Goal: Task Accomplishment & Management: Manage account settings

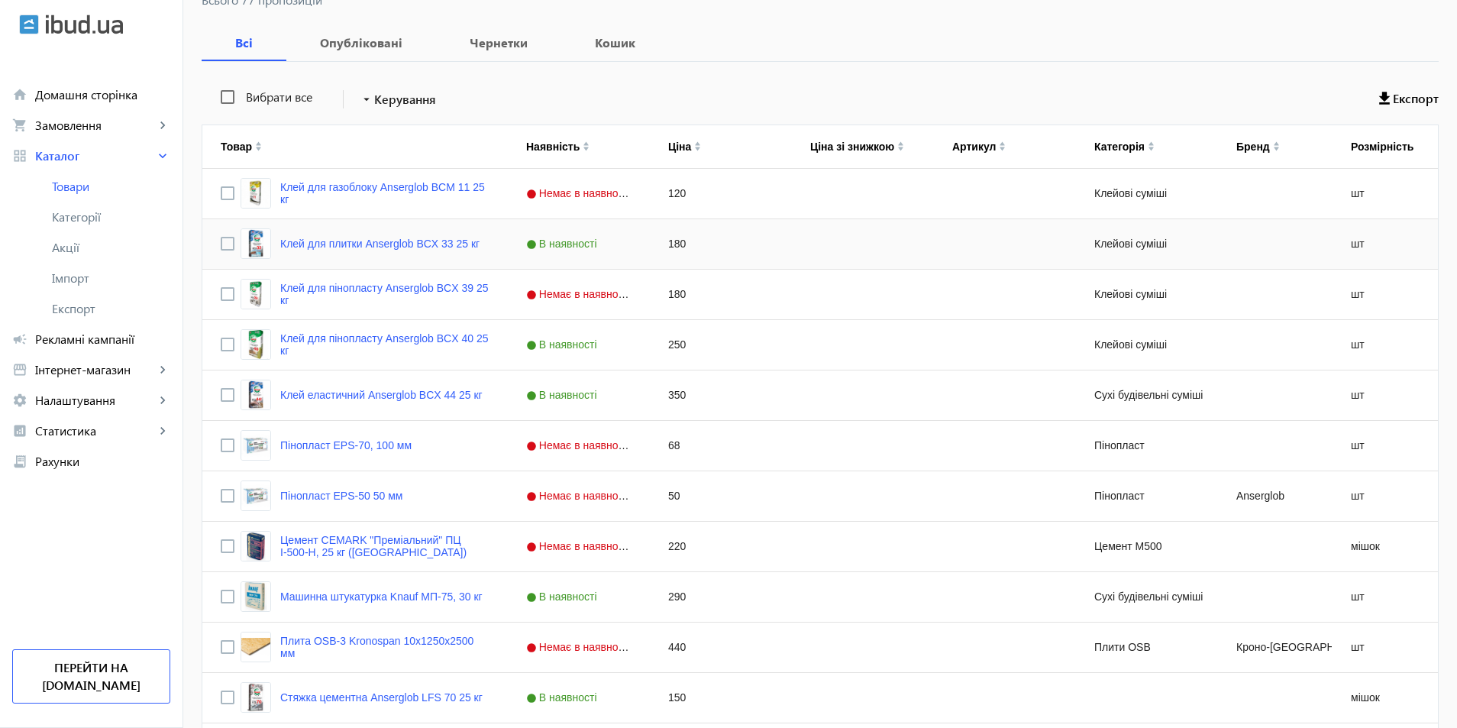
scroll to position [305, 0]
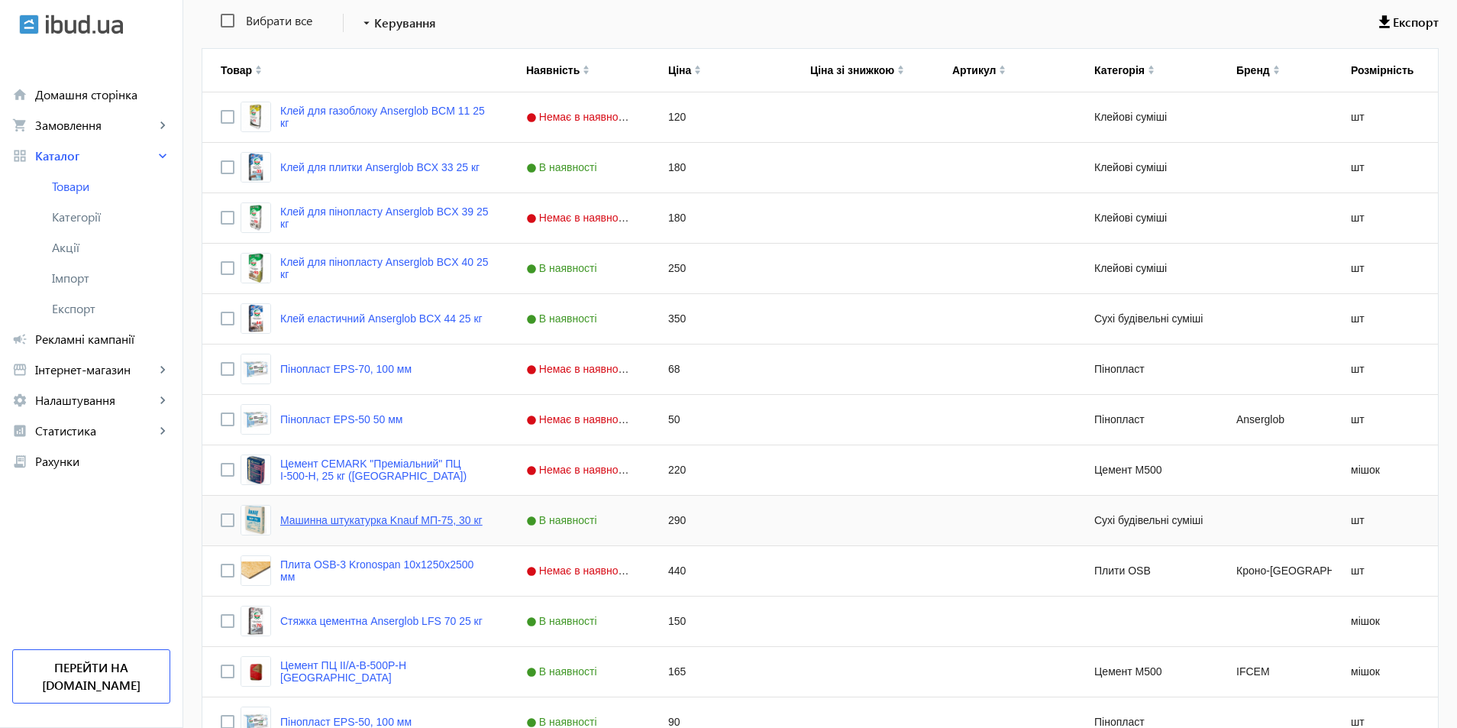
click at [454, 520] on link "Машинна штукатурка Knauf МП-75, 30 кг" at bounding box center [381, 520] width 202 height 12
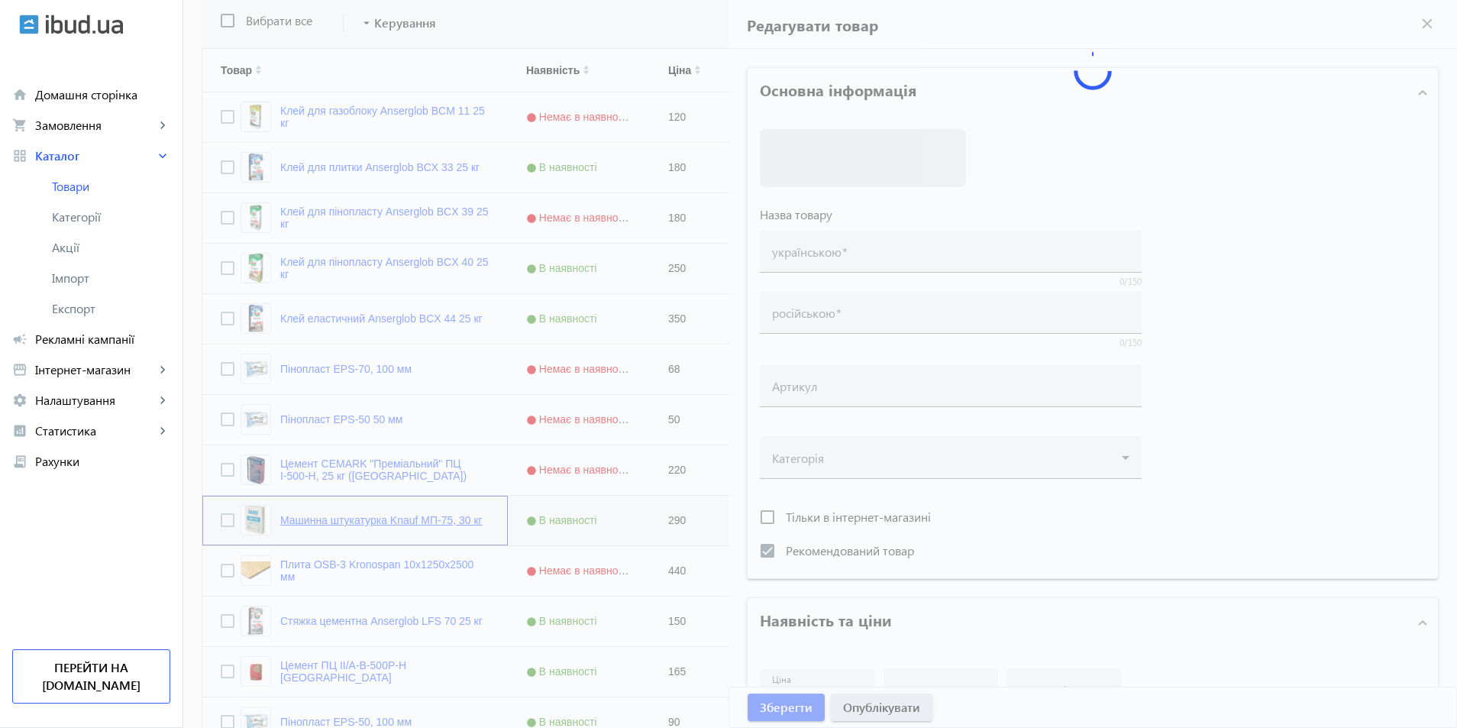
type input "Машинна штукатурка Knauf МП-75, 30 кг"
checkbox input "true"
type input "290"
type input "40"
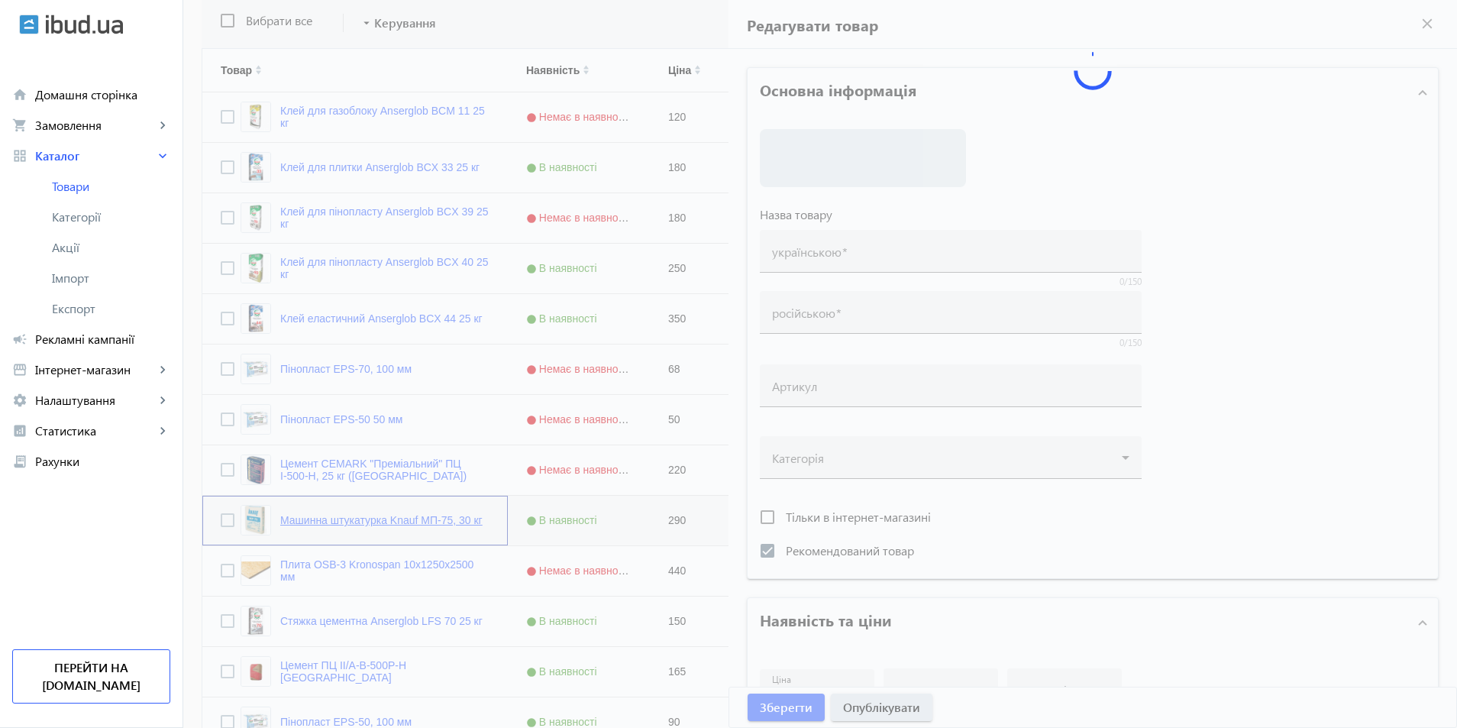
type input "Штукатурка Knauf MP 75, машинна штукатурка, штукатурка Knauf МП 75, штукатурка …"
type input "Штукатурка Knauf MP 75, машинная штукатурка, штукатурка Knauf МП 75, штукатурка…"
type textarea "Штукатурка Knauf MP 75, машинна штукатурка, штукатурка Knauf МП 75, штукатурка …"
type textarea "Штукатурка Knauf MP 75, машинная штукатурка, штукатурка Knauf МП 75, штукатурка…"
type input "Штукатурка Knauf MP 75, машинна штукатурка, штукатурка Knauf МП 75, штукатурка …"
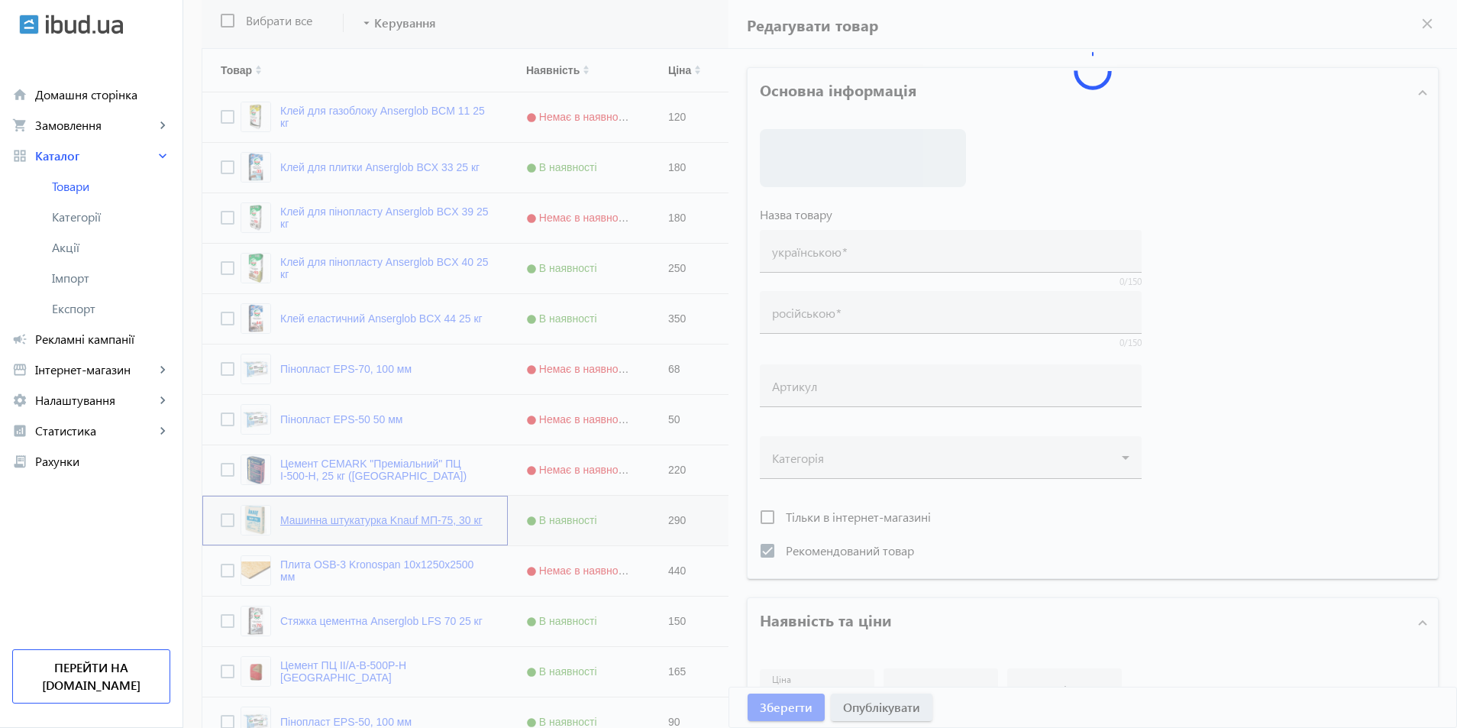
type input "Штукатурка Knauf MP 75, машинная штукатурка, штукатурка Knauf МП 75, штукатурка…"
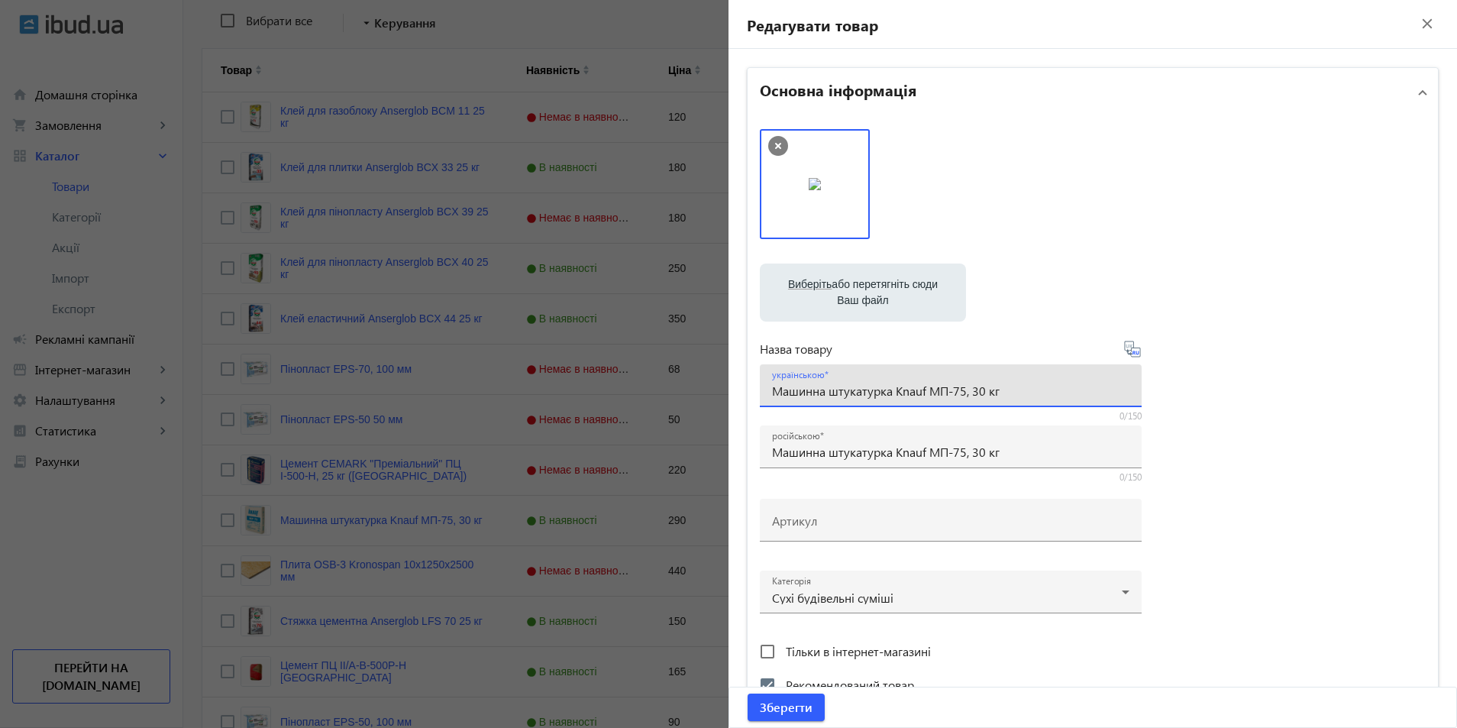
drag, startPoint x: 1000, startPoint y: 386, endPoint x: 728, endPoint y: 399, distance: 272.9
click at [728, 399] on div "Основна інформація Виберіть або перетягніть сюди Ваш файл 5e340ff6bfb3f1717-mp_…" at bounding box center [1092, 662] width 728 height 1226
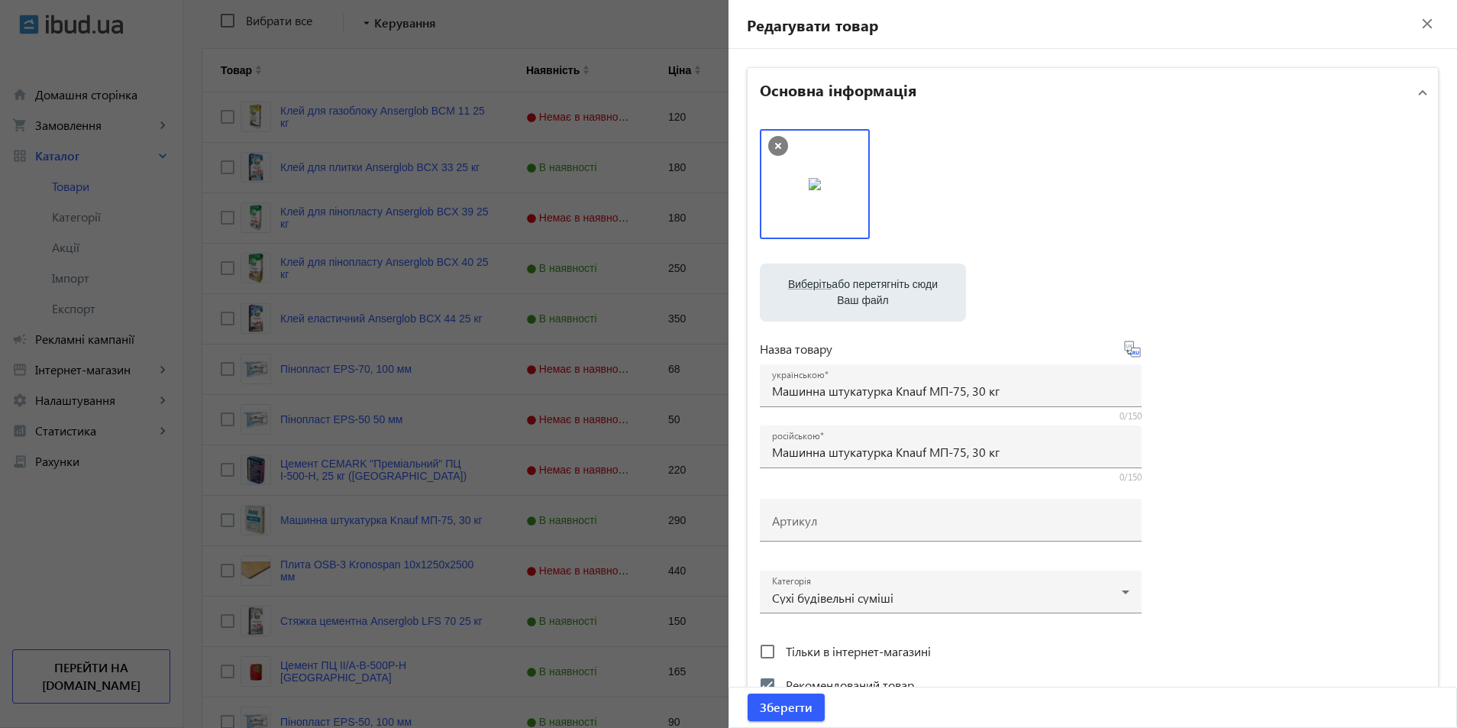
click at [623, 44] on div at bounding box center [728, 364] width 1457 height 728
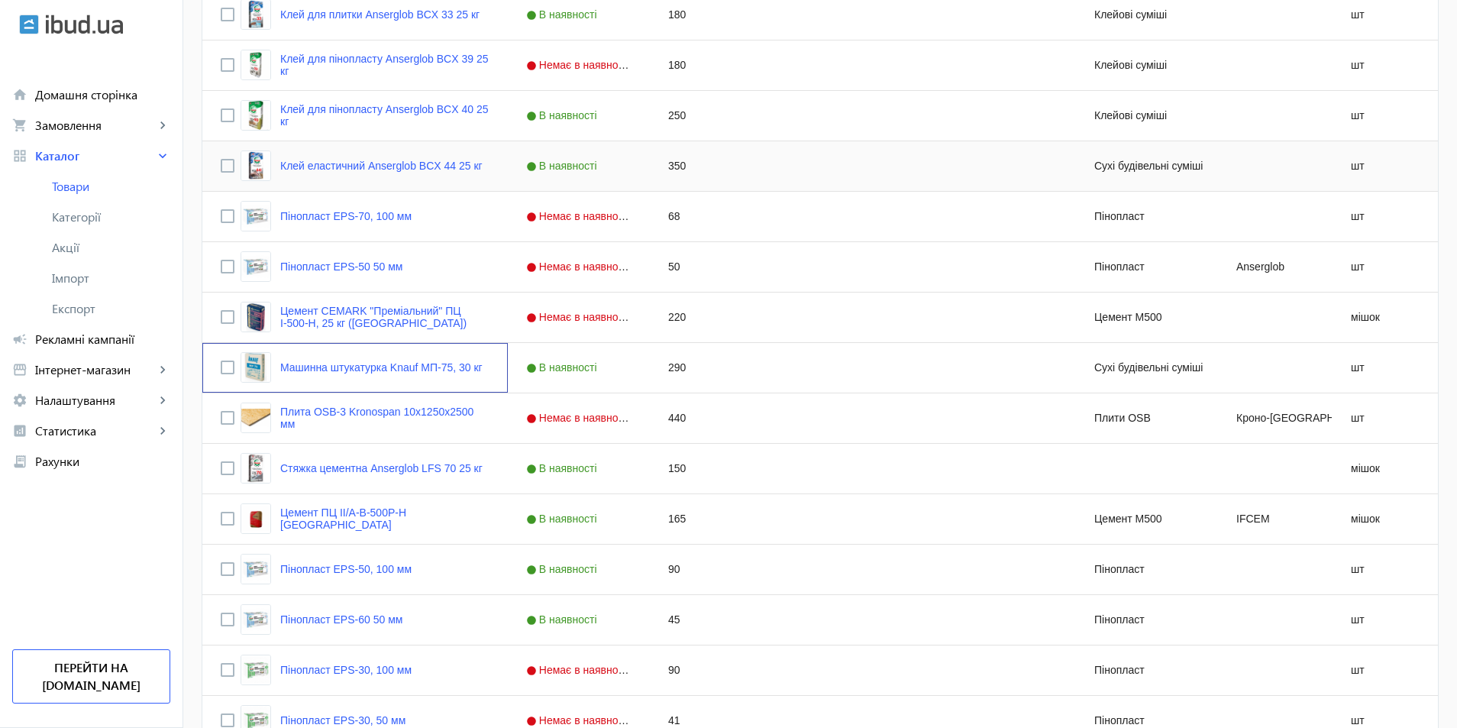
scroll to position [535, 0]
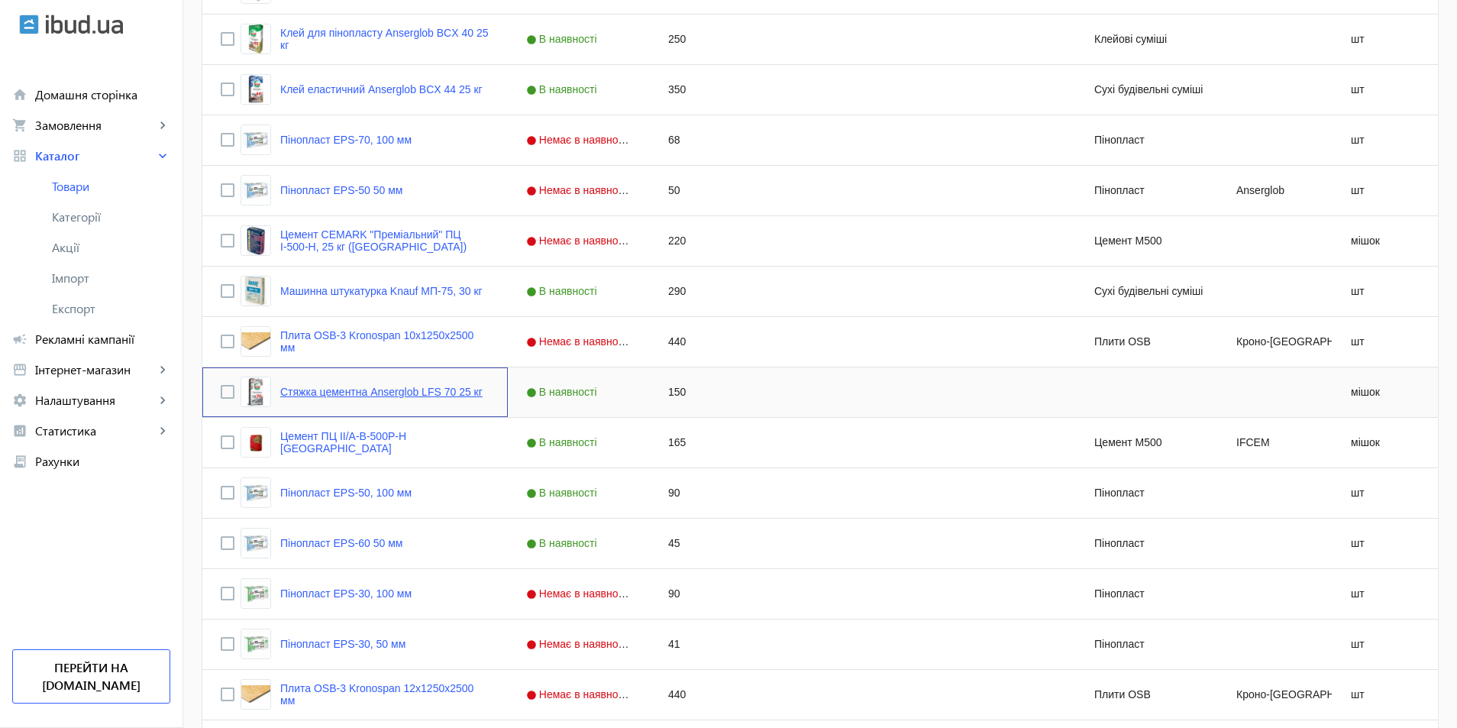
click at [357, 386] on link "Стяжка цементна Anserglob LFS 70 25 кг" at bounding box center [381, 392] width 202 height 12
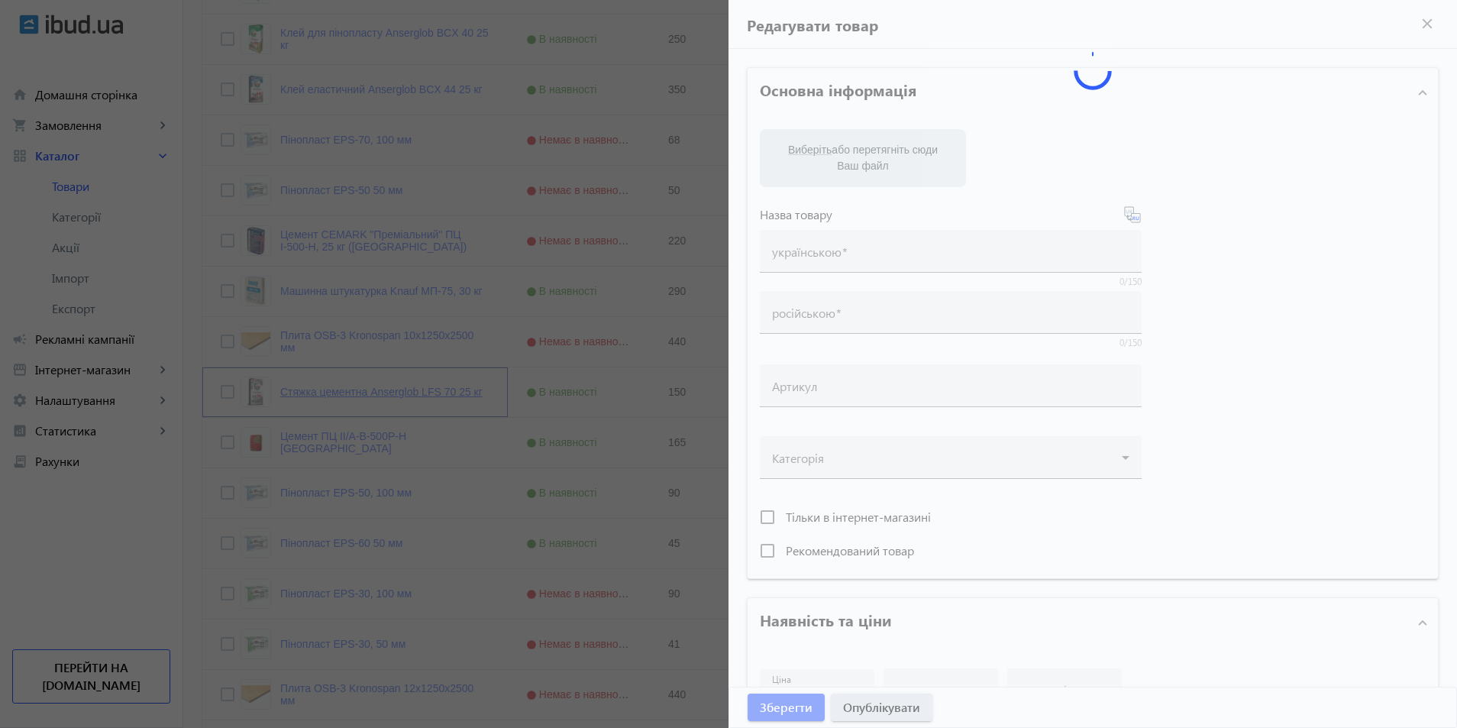
type input "Стяжка цементна Anserglob LFS 70 25 кг"
type input "Стяжка цементная Anserglob LFS 70 25 кг"
type input "150"
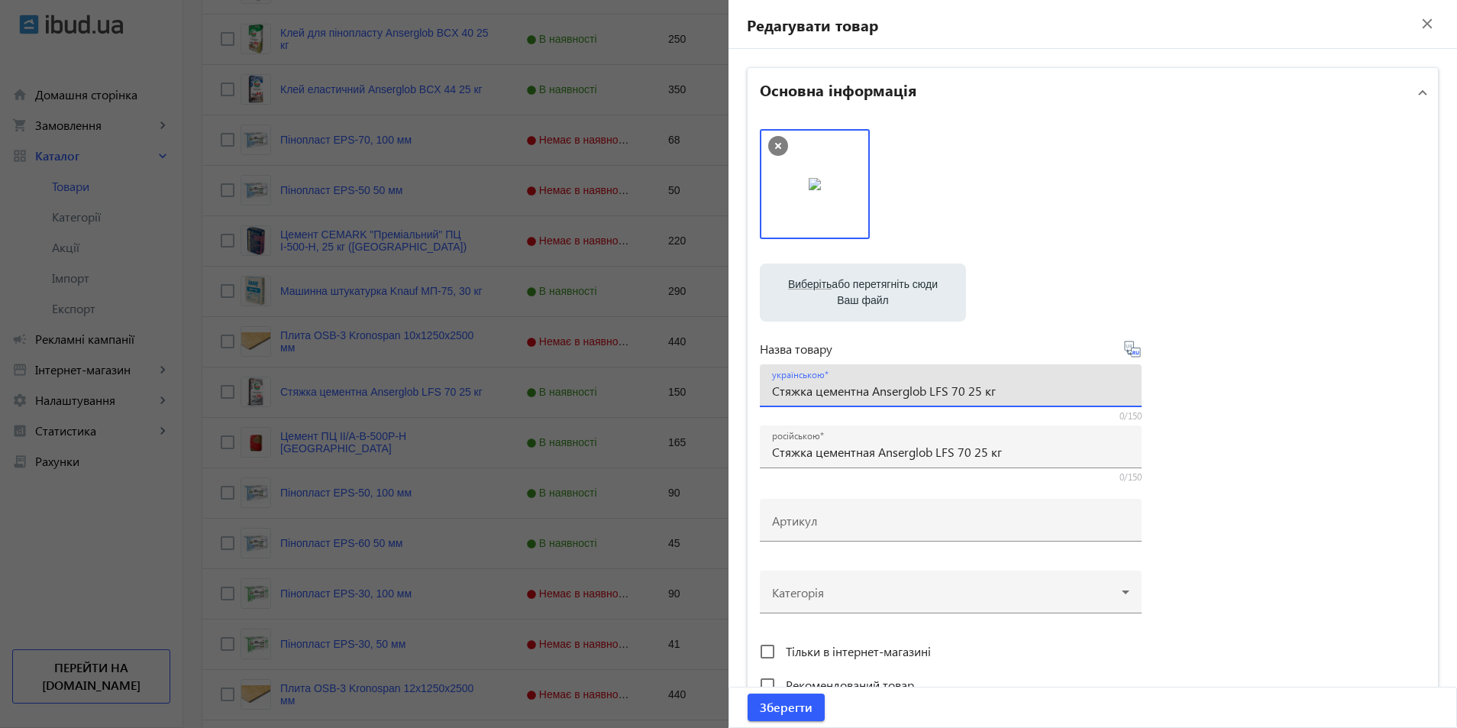
drag, startPoint x: 967, startPoint y: 392, endPoint x: 733, endPoint y: 390, distance: 234.4
click at [732, 389] on div "Основна інформація Виберіть або перетягніть сюди Ваш файл 5ef211590de412122-5ed…" at bounding box center [1092, 662] width 728 height 1226
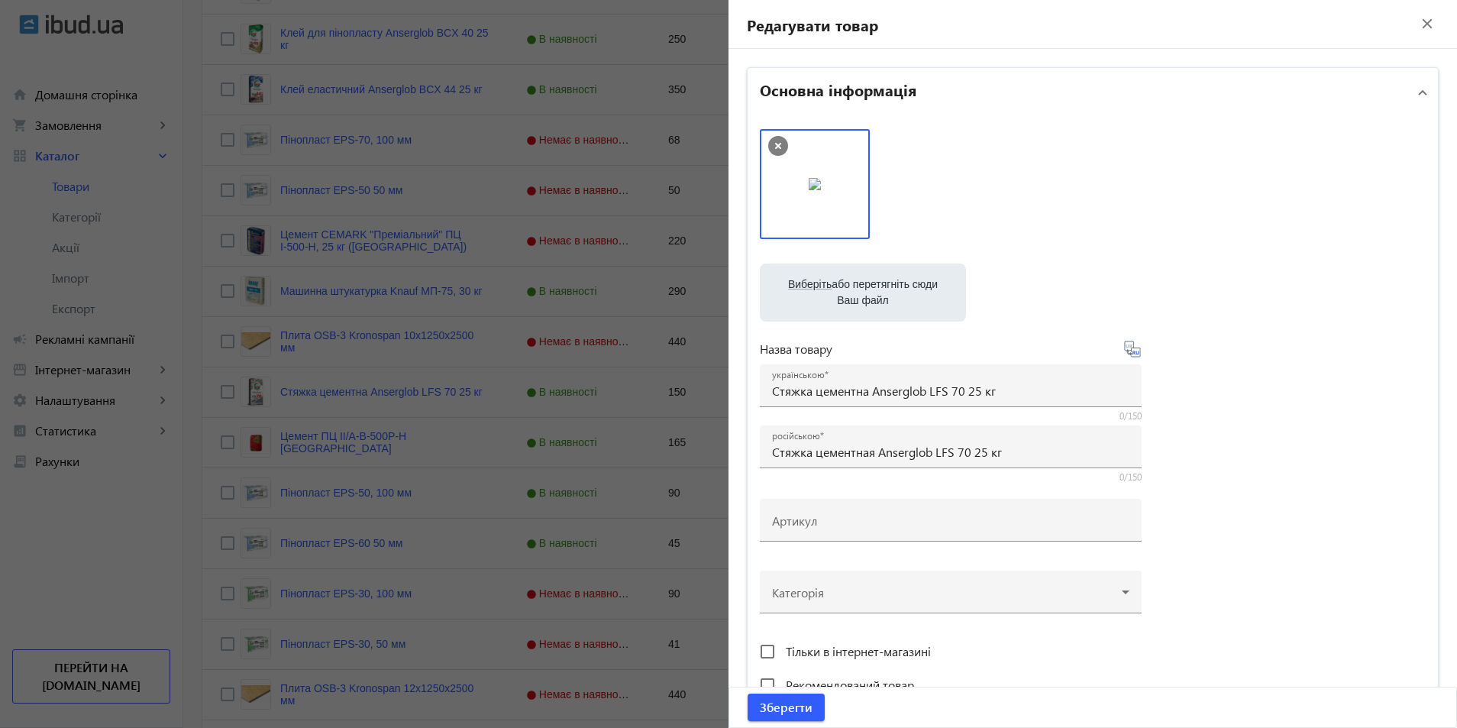
click at [667, 108] on div at bounding box center [728, 364] width 1457 height 728
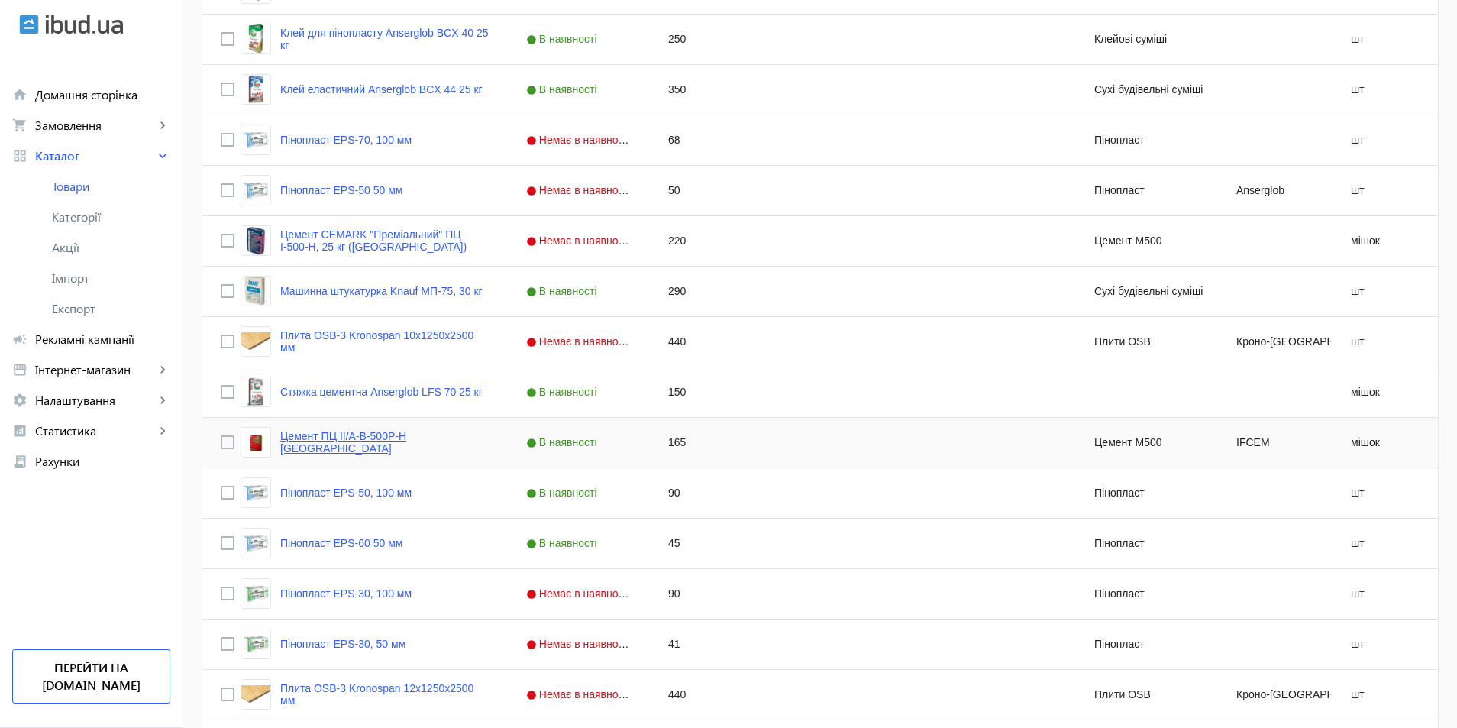
click at [302, 450] on link "Цемент ПЦ ІІ/А-В-500Р-Н [GEOGRAPHIC_DATA]" at bounding box center [384, 442] width 209 height 24
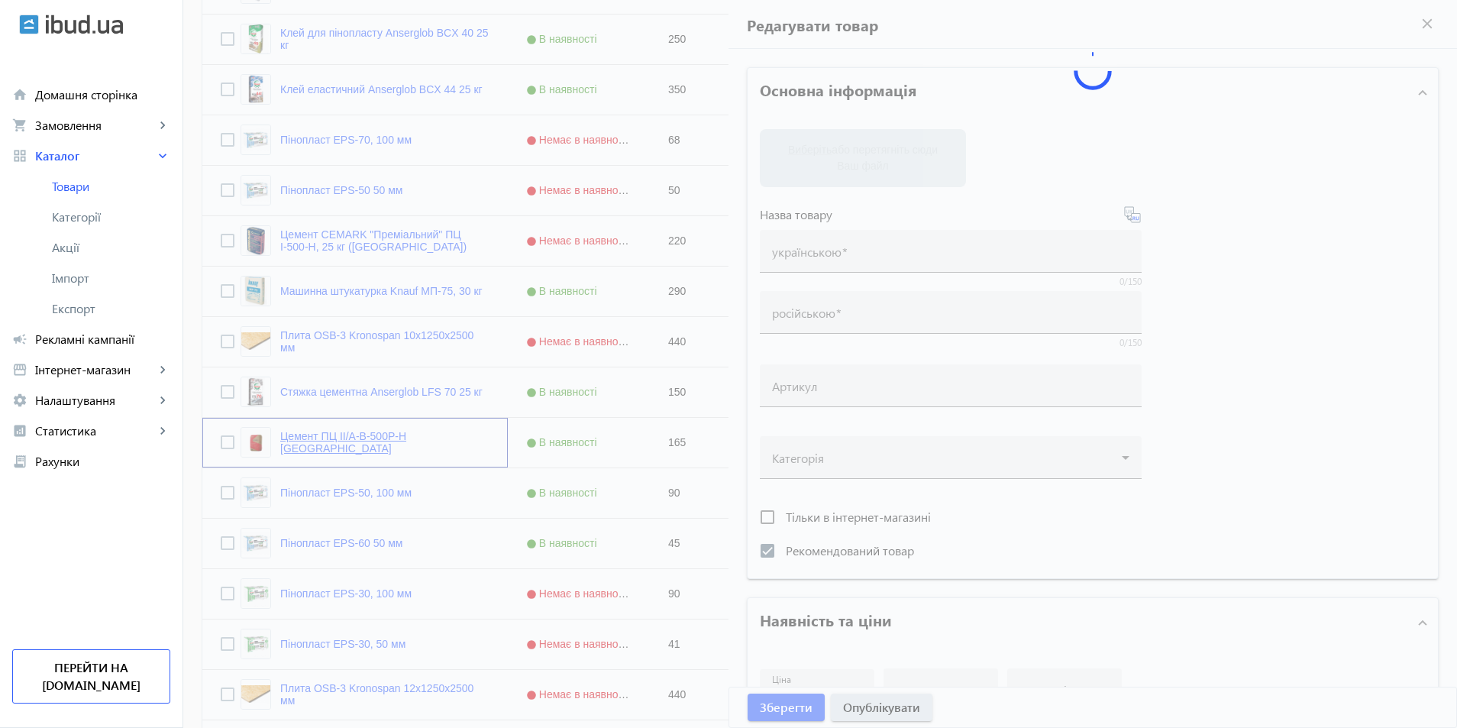
type input "Цемент ПЦ ІІ/А-В-500Р-Н [GEOGRAPHIC_DATA]"
checkbox input "true"
type input "165"
type input "56"
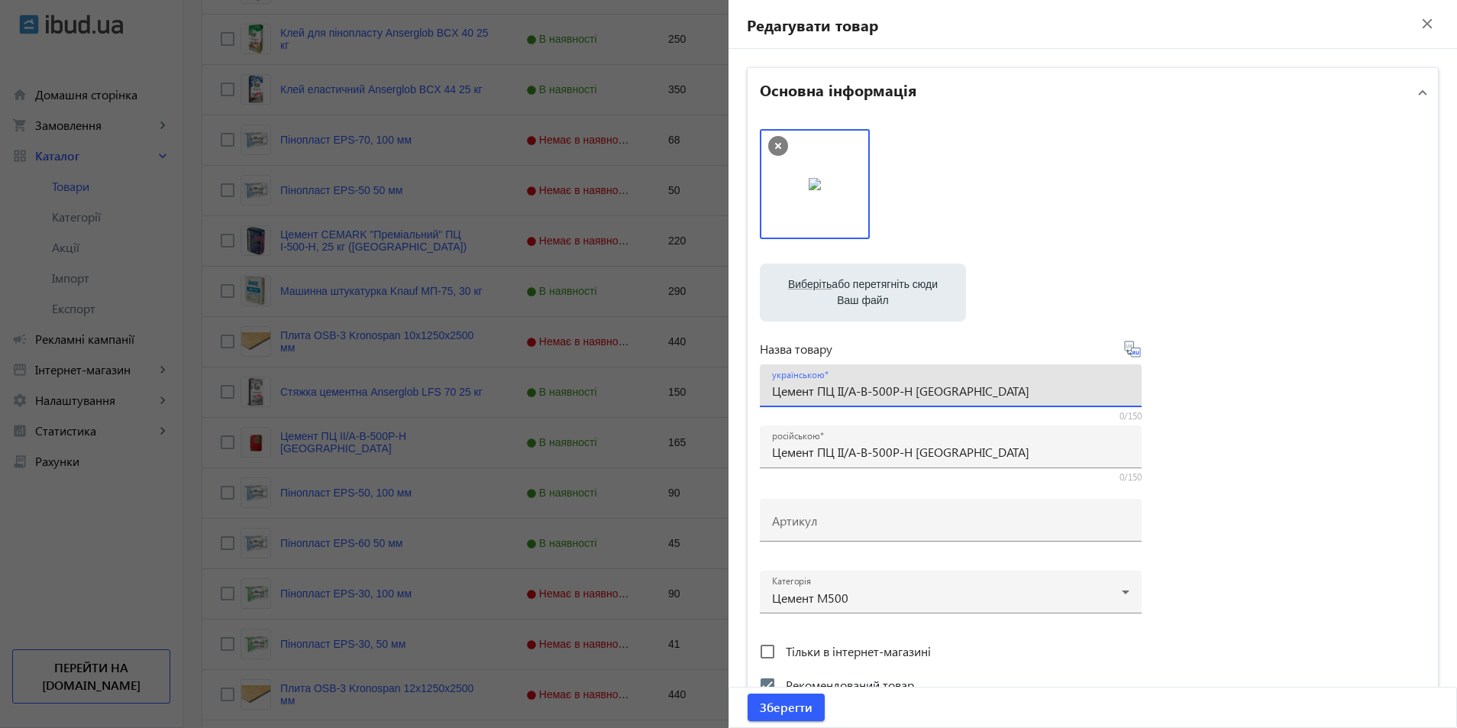
drag, startPoint x: 1039, startPoint y: 394, endPoint x: 748, endPoint y: 396, distance: 290.9
click at [748, 396] on div "Виберіть або перетягніть сюди Ваш файл 5f15545b9d28a3858-IFCEM_adv_1_newbag_red…" at bounding box center [1093, 415] width 690 height 596
click at [457, 465] on div at bounding box center [728, 364] width 1457 height 728
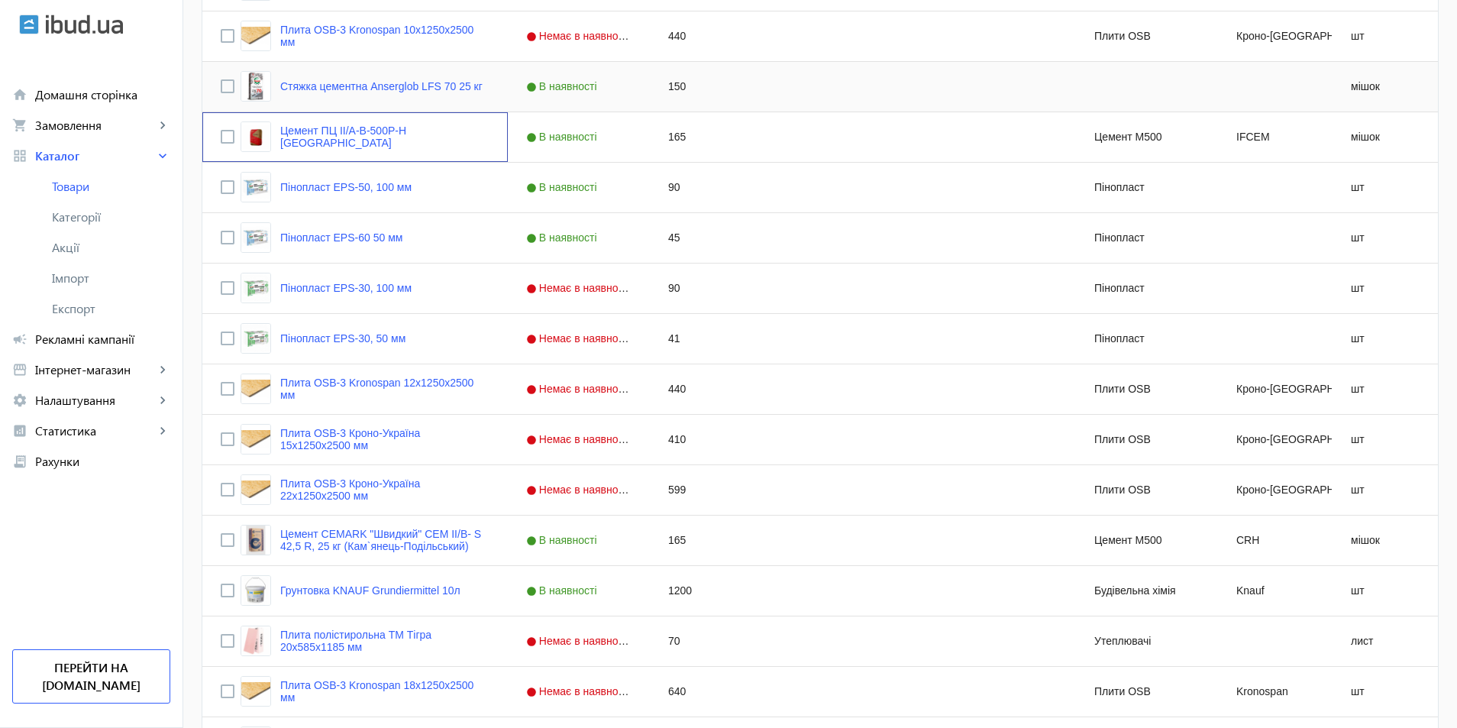
scroll to position [916, 0]
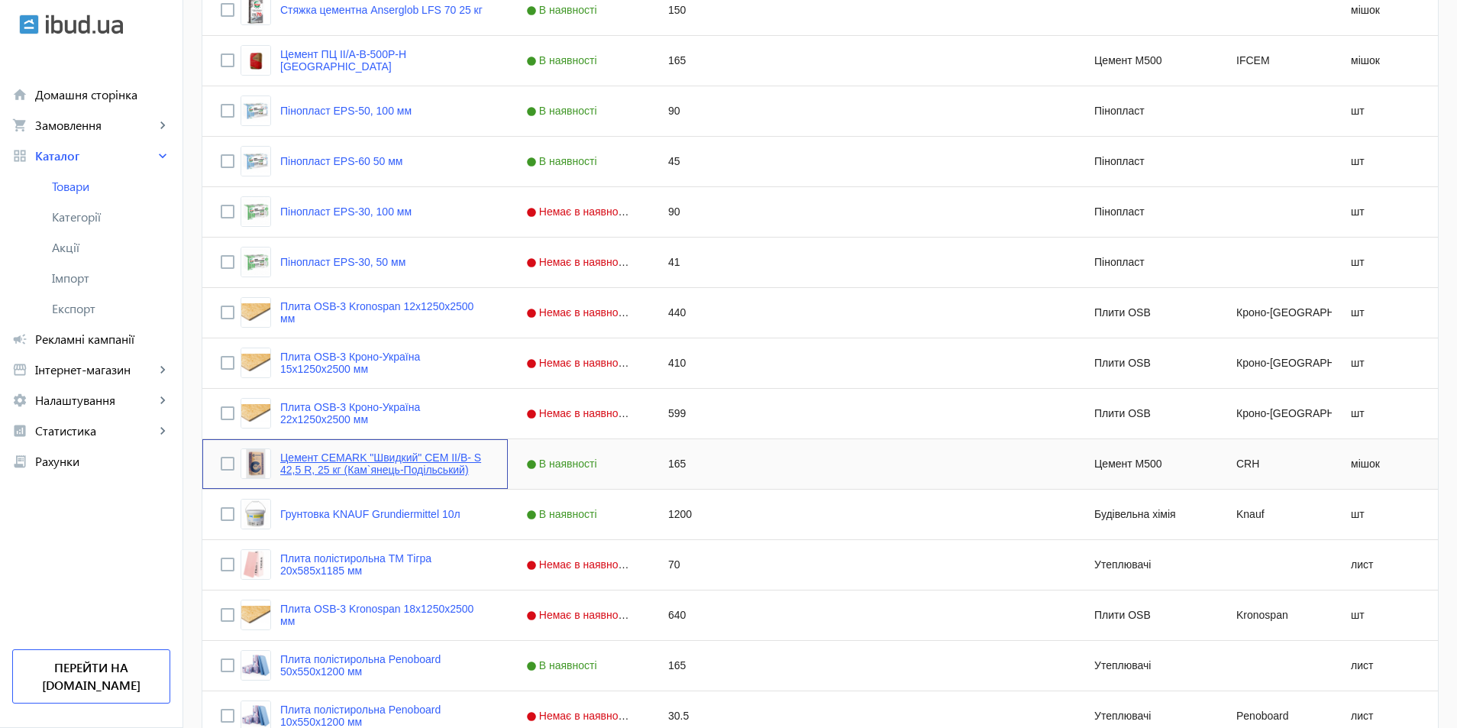
click at [380, 463] on link "Цемент CEMARK "Швидкий" СЕМ ІІ/B- S 42,5 R, 25 кг (Кам`янець-Подільський)" at bounding box center [384, 463] width 209 height 24
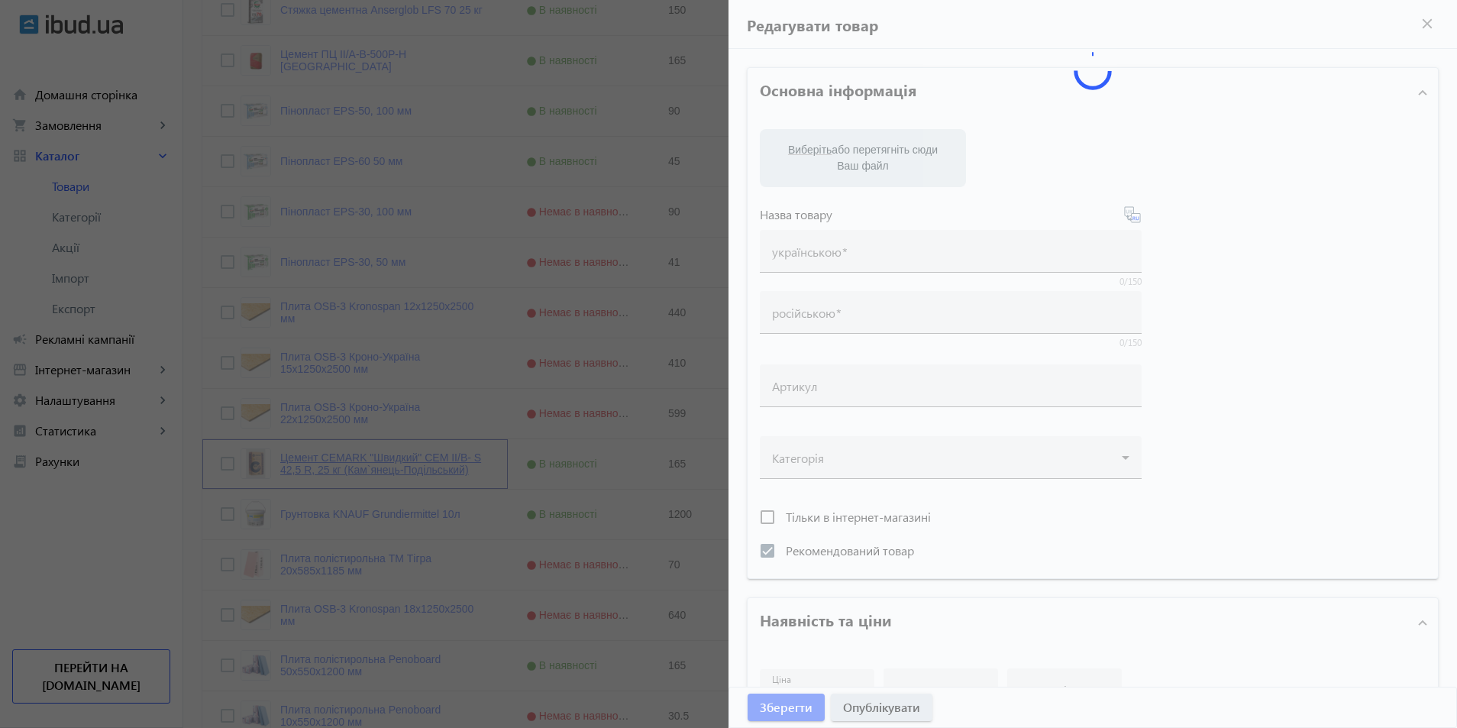
type input "Цемент CEMARK "Швидкий" СЕМ ІІ/B- S 42,5 R, 25 кг (Кам`янець-Подільський)"
checkbox input "true"
type input "165"
type input "64"
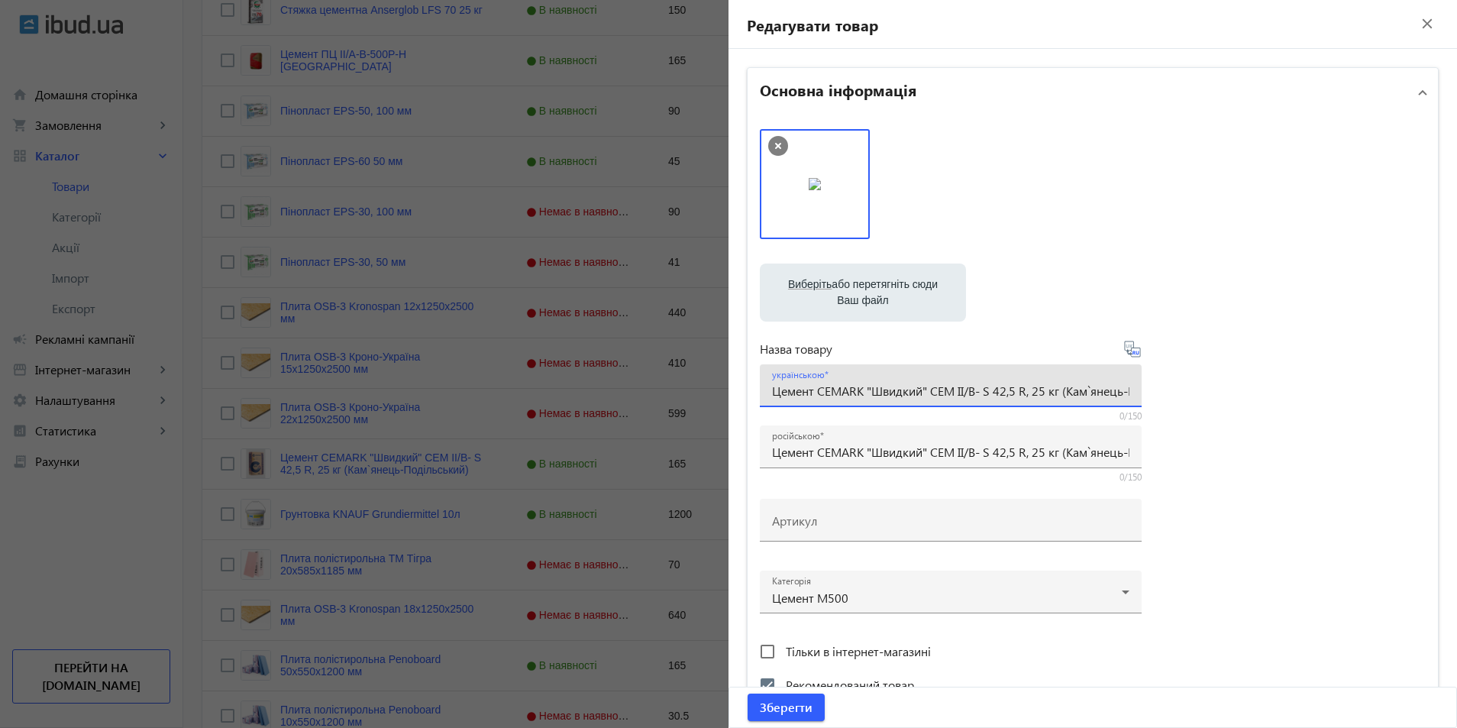
scroll to position [0, 79]
drag, startPoint x: 769, startPoint y: 396, endPoint x: 1199, endPoint y: 381, distance: 430.2
click at [1199, 381] on div "Виберіть або перетягніть сюди Ваш файл 757968316ab248e571631229868488-5af696f76…" at bounding box center [1093, 414] width 666 height 571
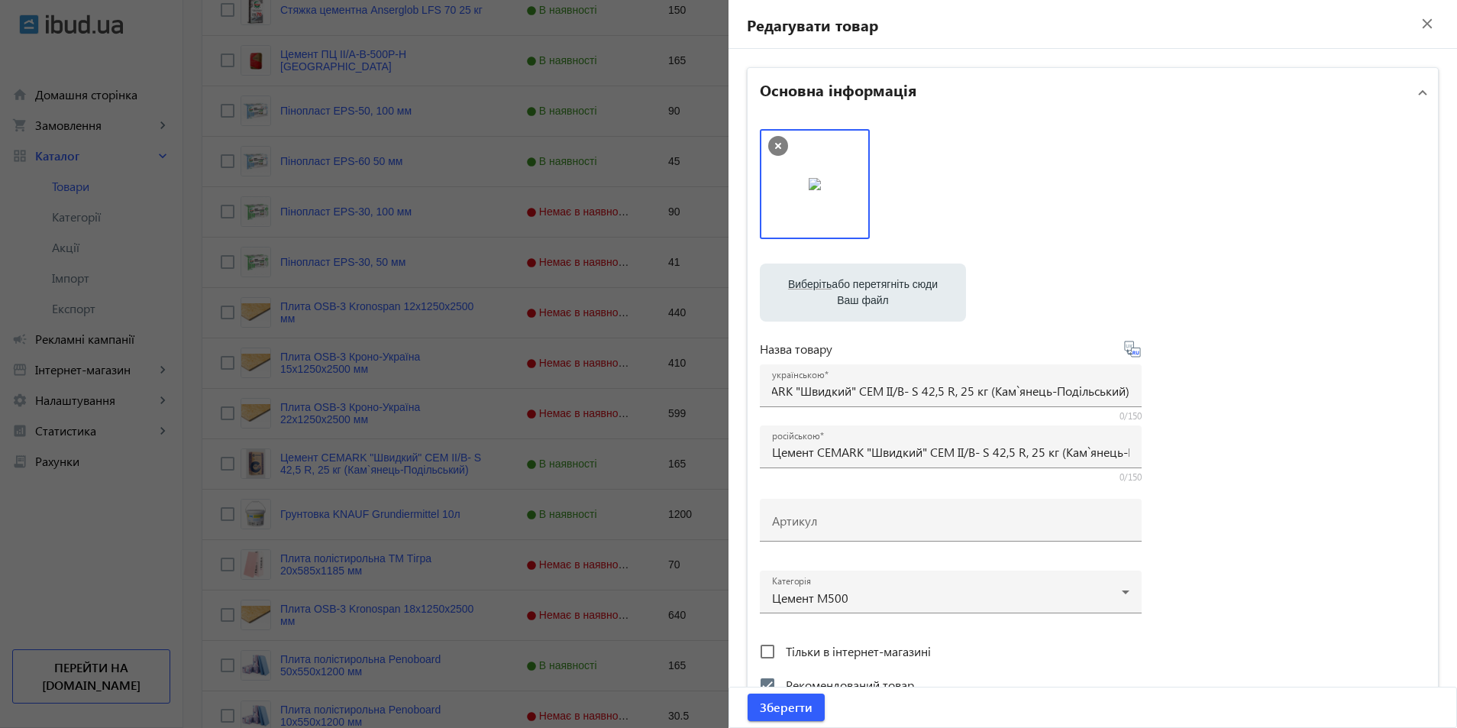
scroll to position [0, 0]
click at [457, 379] on div at bounding box center [728, 364] width 1457 height 728
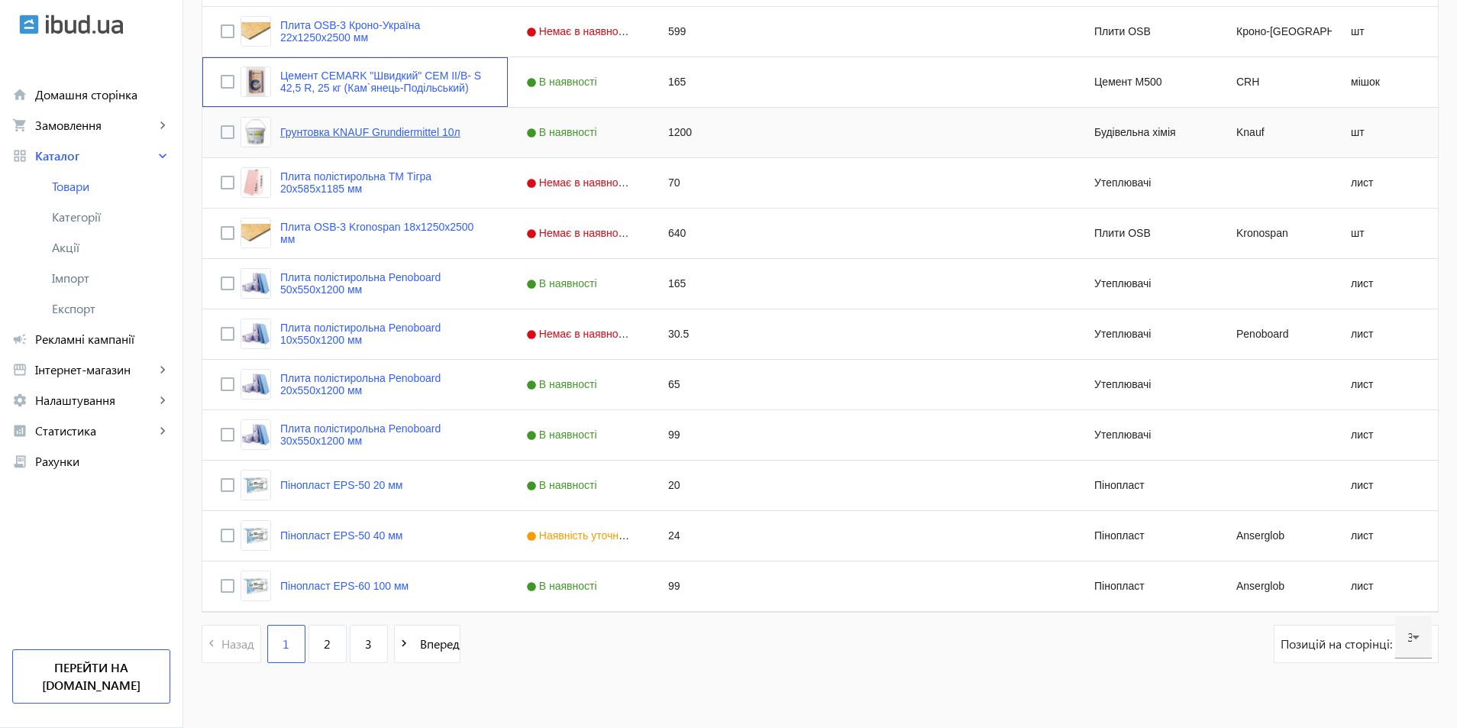
scroll to position [1319, 0]
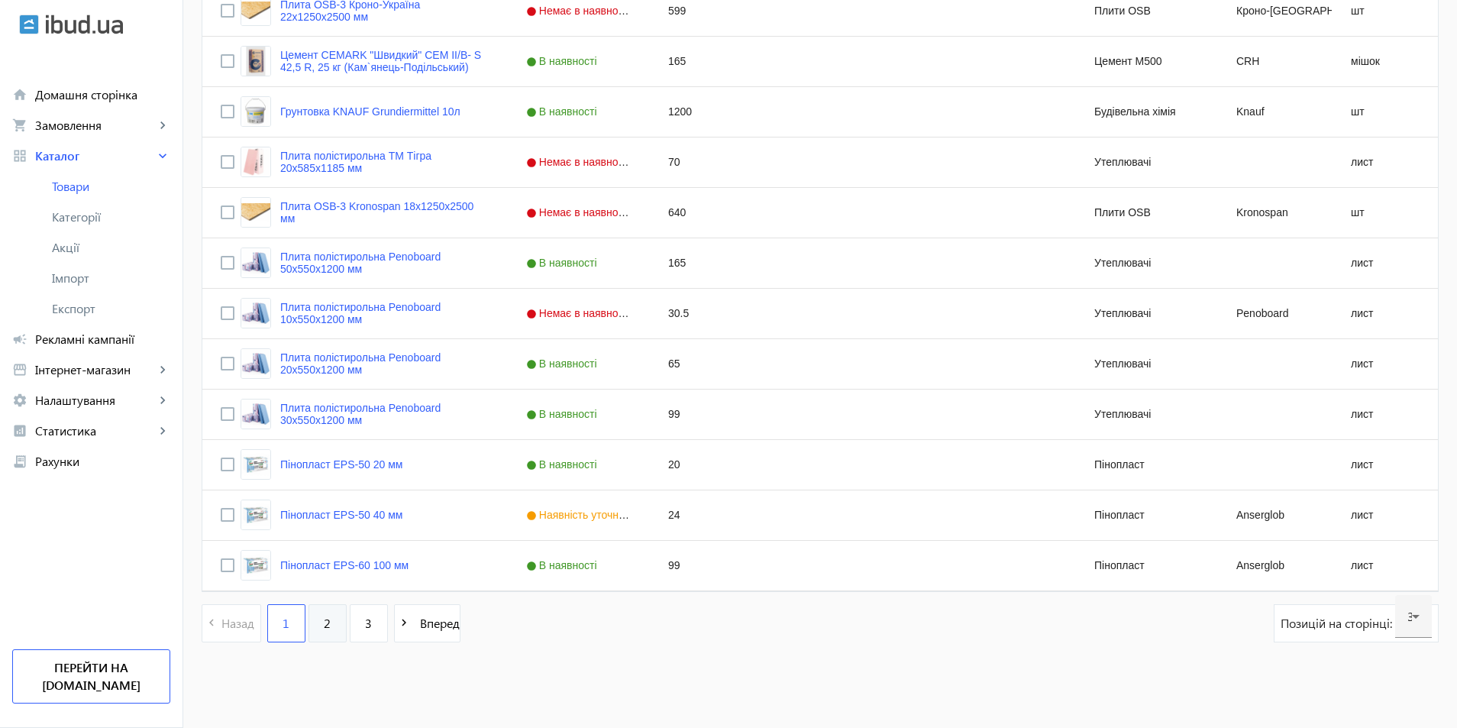
click at [324, 623] on span "2" at bounding box center [327, 623] width 7 height 17
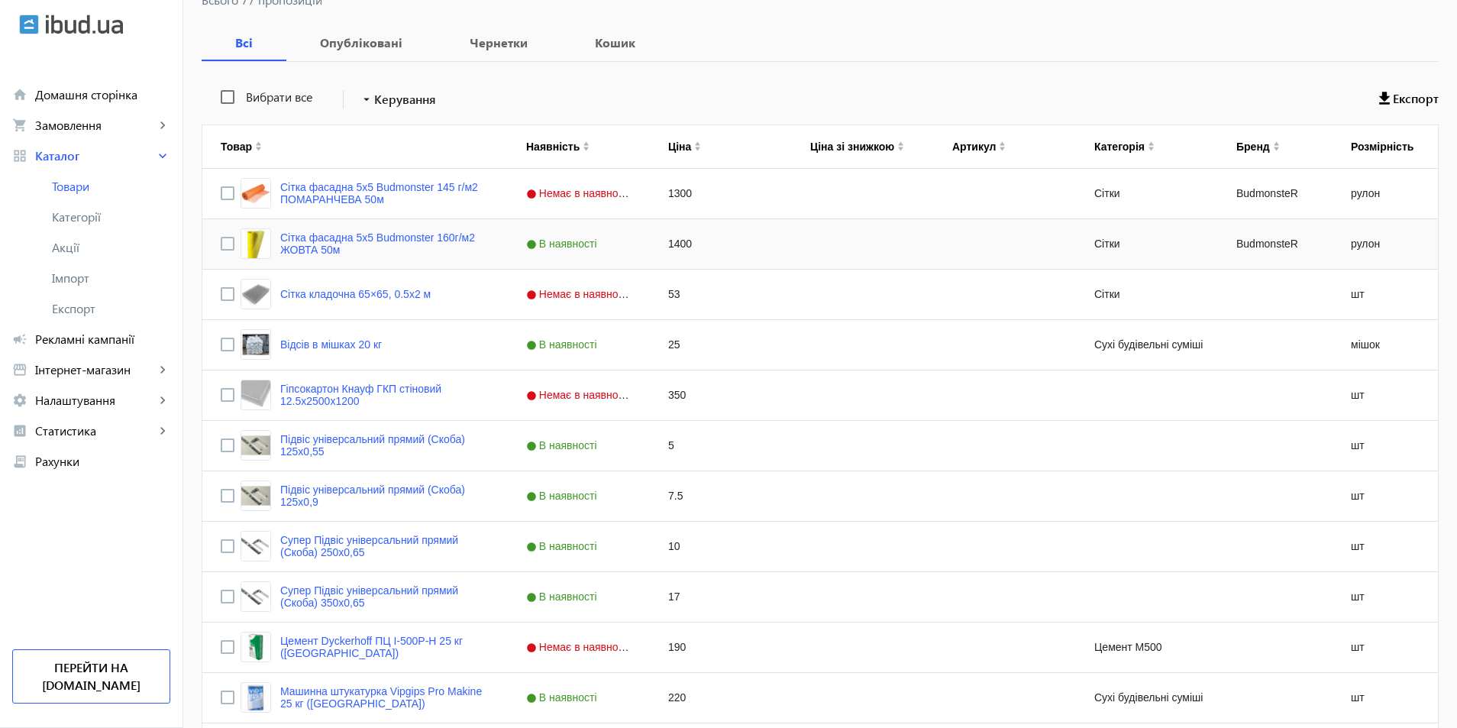
scroll to position [458, 0]
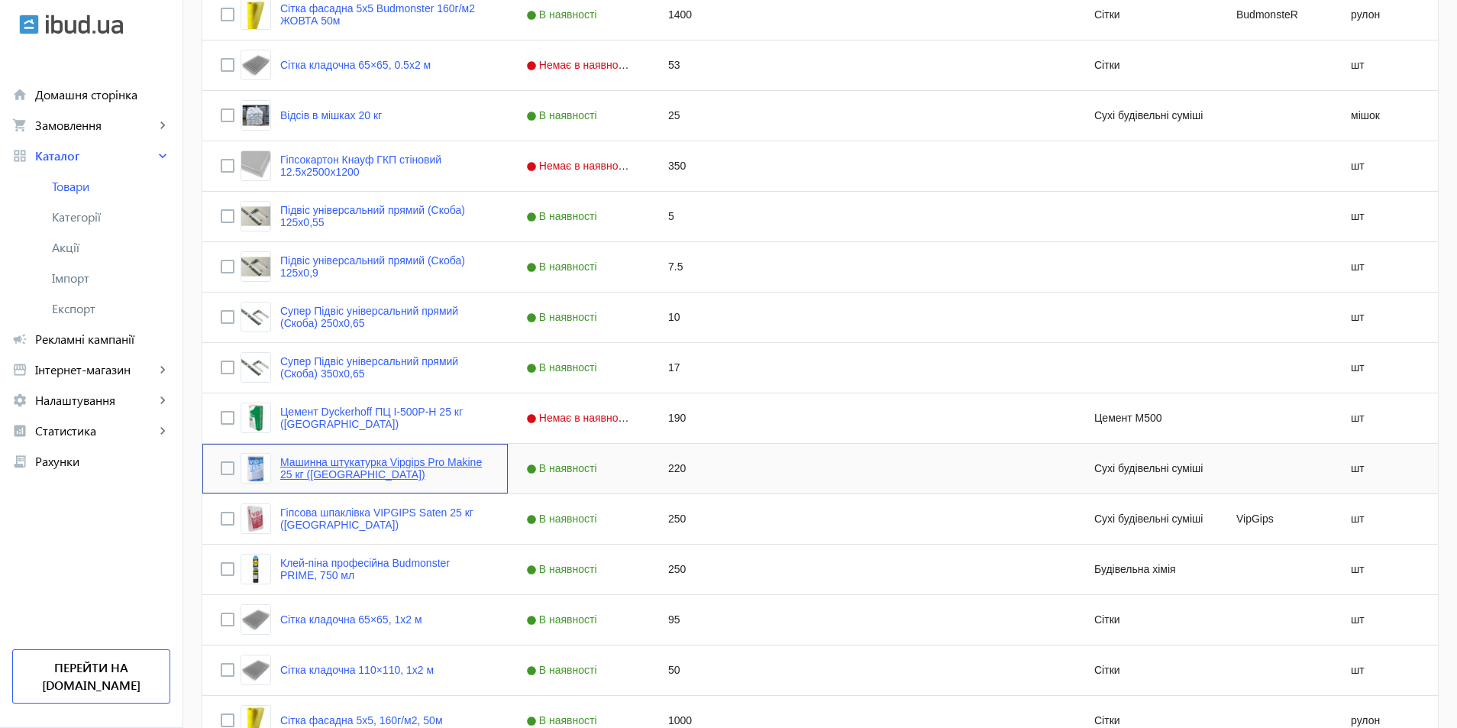
click at [425, 466] on link "Машинна штукатурка Vipgips Pro Makine 25 кг ([GEOGRAPHIC_DATA])" at bounding box center [384, 468] width 209 height 24
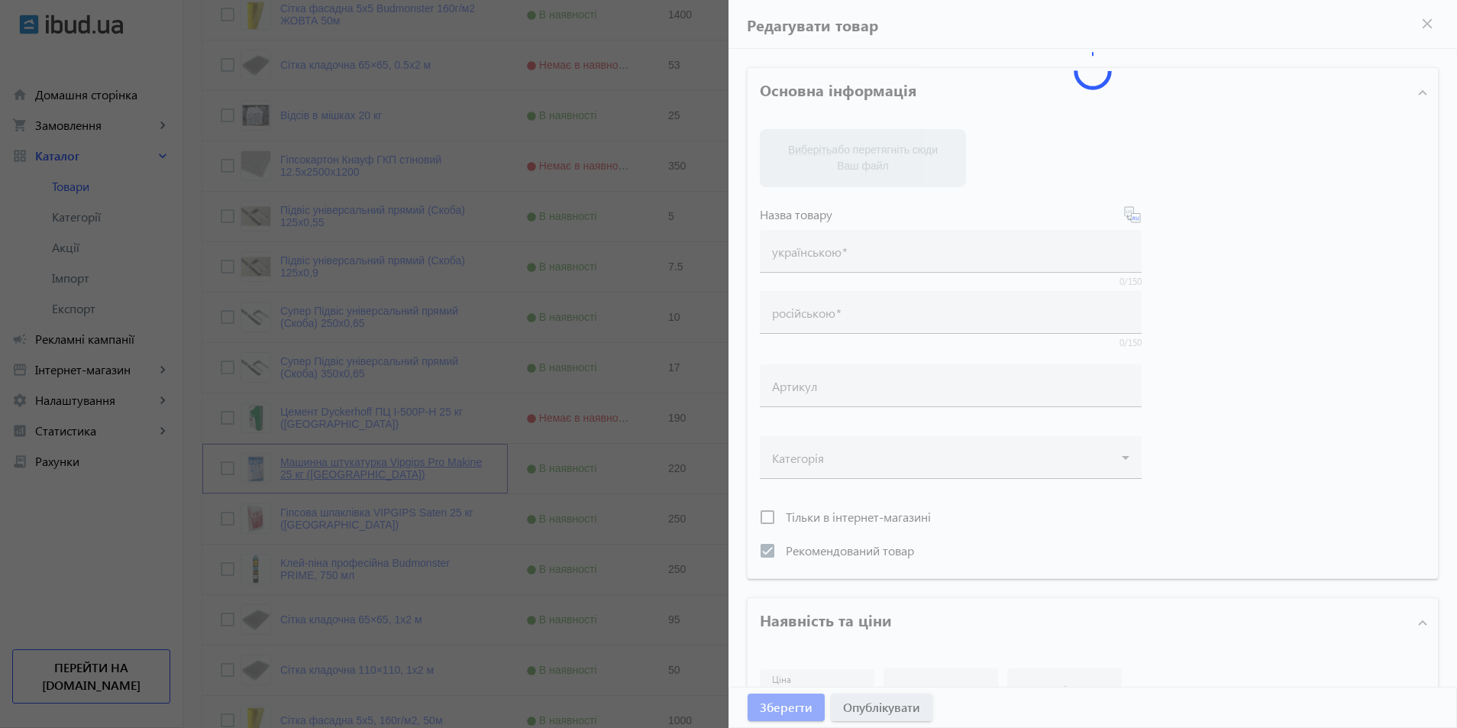
type input "Машинна штукатурка Vipgips Pro Makine 25 кг ([GEOGRAPHIC_DATA])"
checkbox input "true"
type input "220"
type input "машинна штукатурка"
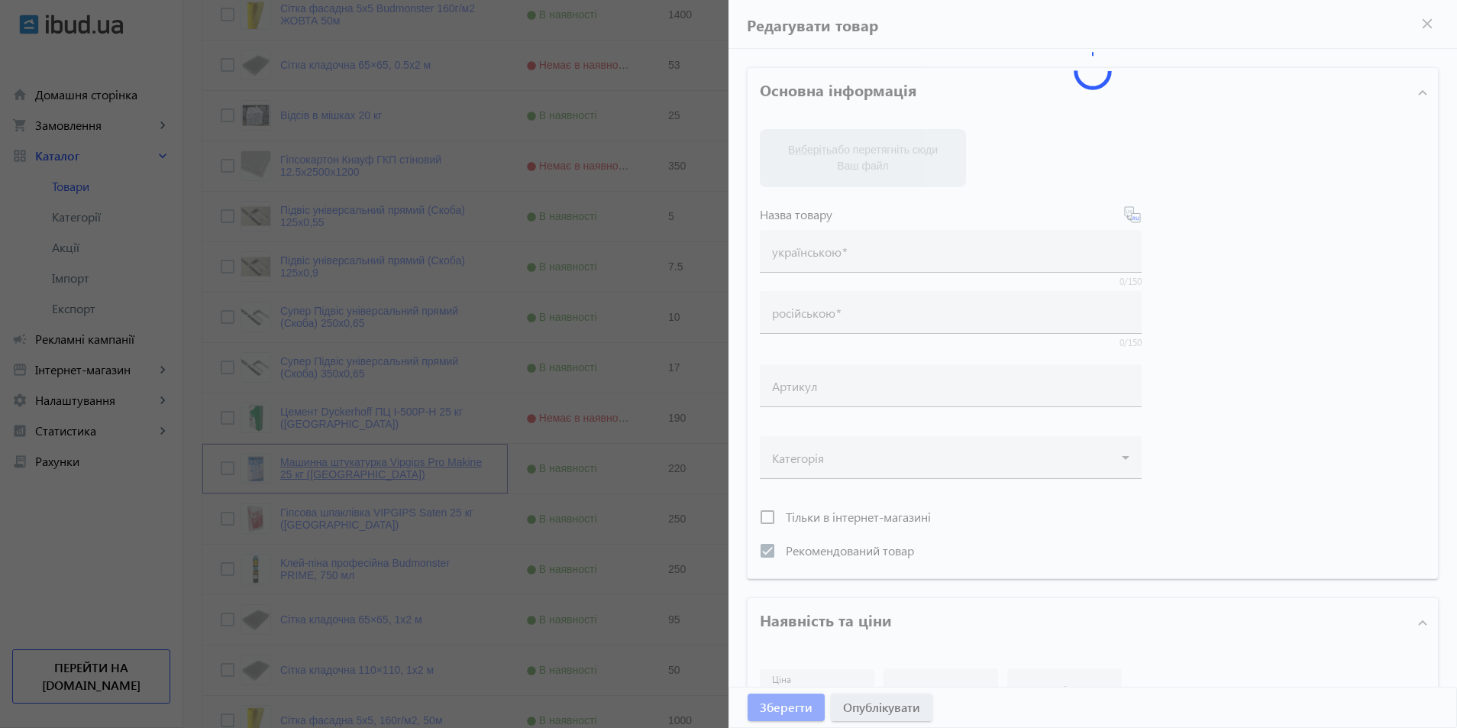
type textarea "машинна штукатурка"
type input "машинна штукатурка"
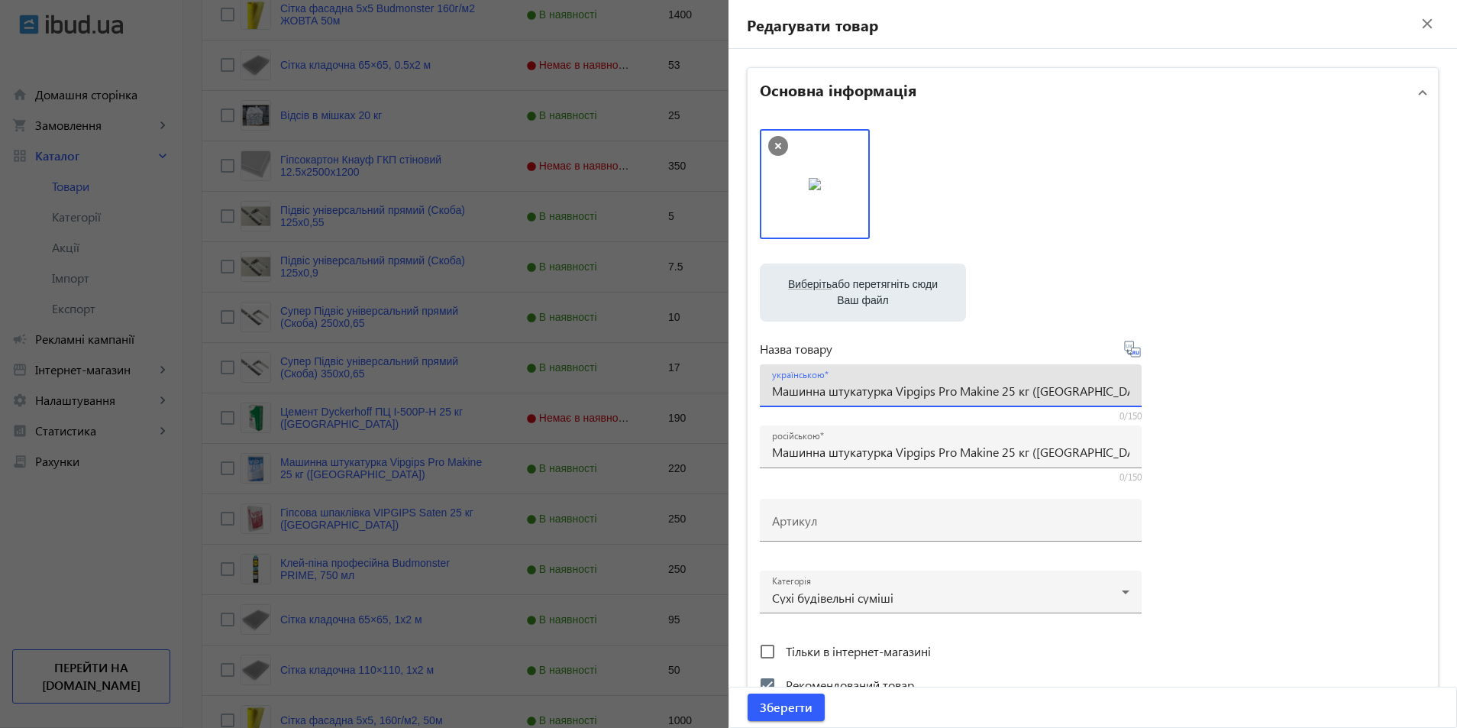
drag, startPoint x: 1106, startPoint y: 393, endPoint x: 796, endPoint y: 393, distance: 310.8
click at [712, 396] on mat-sidenav-container "arrow_back Товари 77 /1000 товарів Подовжити Додати товар search filter_list Фі…" at bounding box center [820, 590] width 1274 height 1998
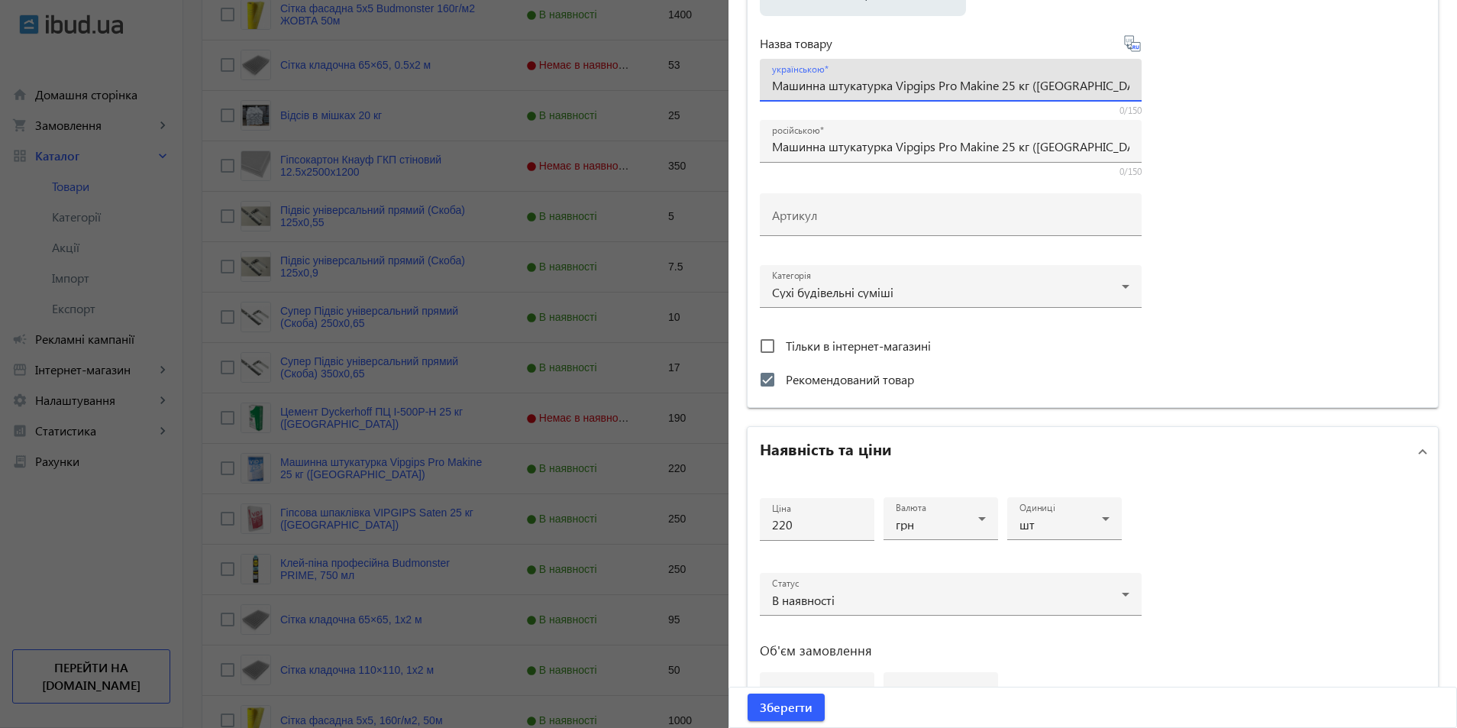
scroll to position [547, 0]
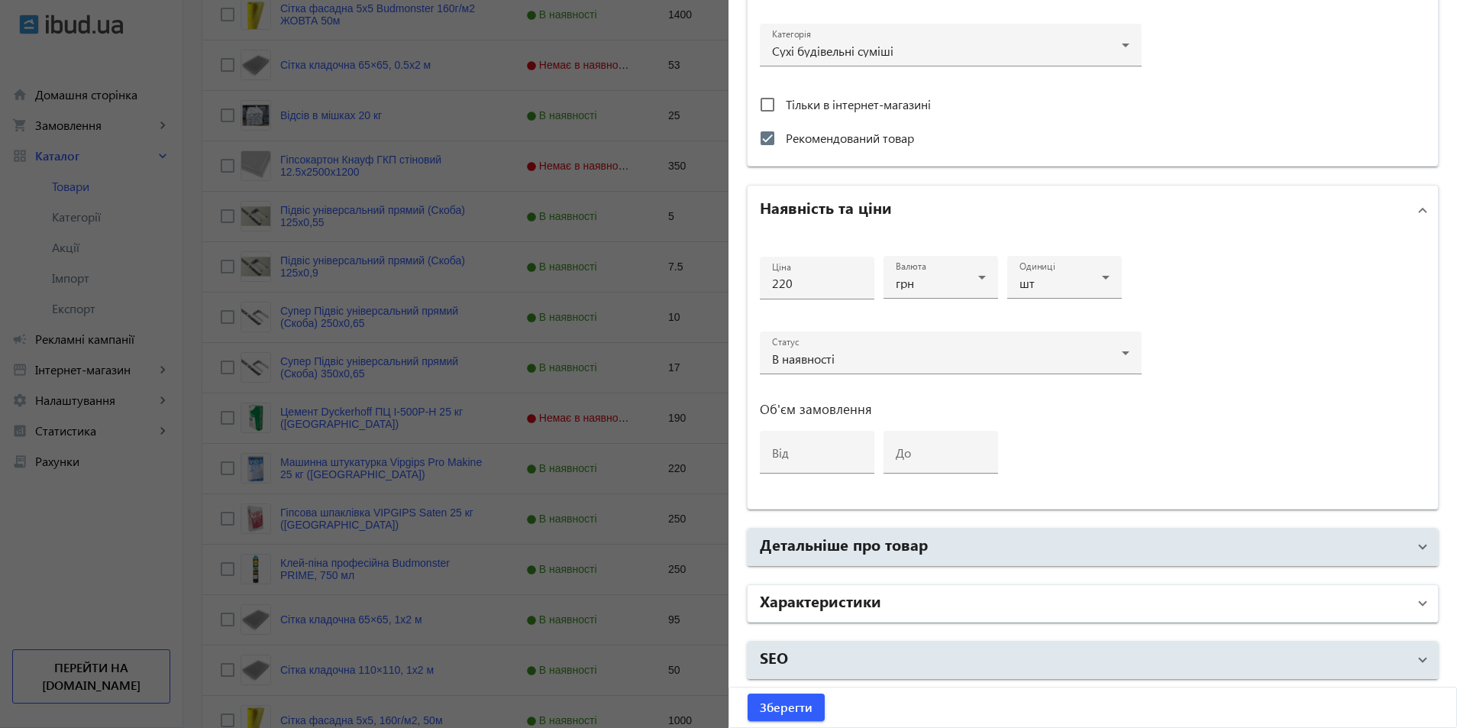
click at [819, 599] on h2 "Характеристики" at bounding box center [820, 599] width 121 height 21
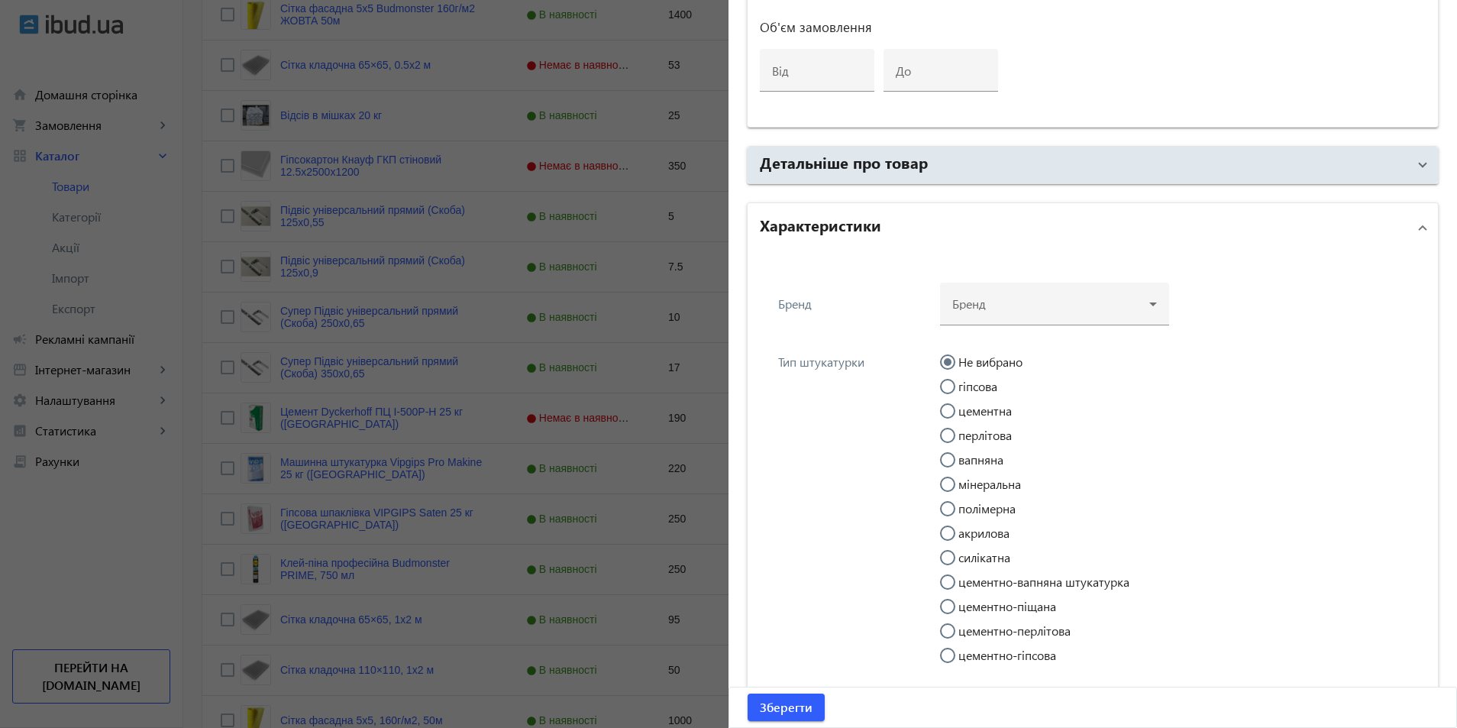
scroll to position [776, 0]
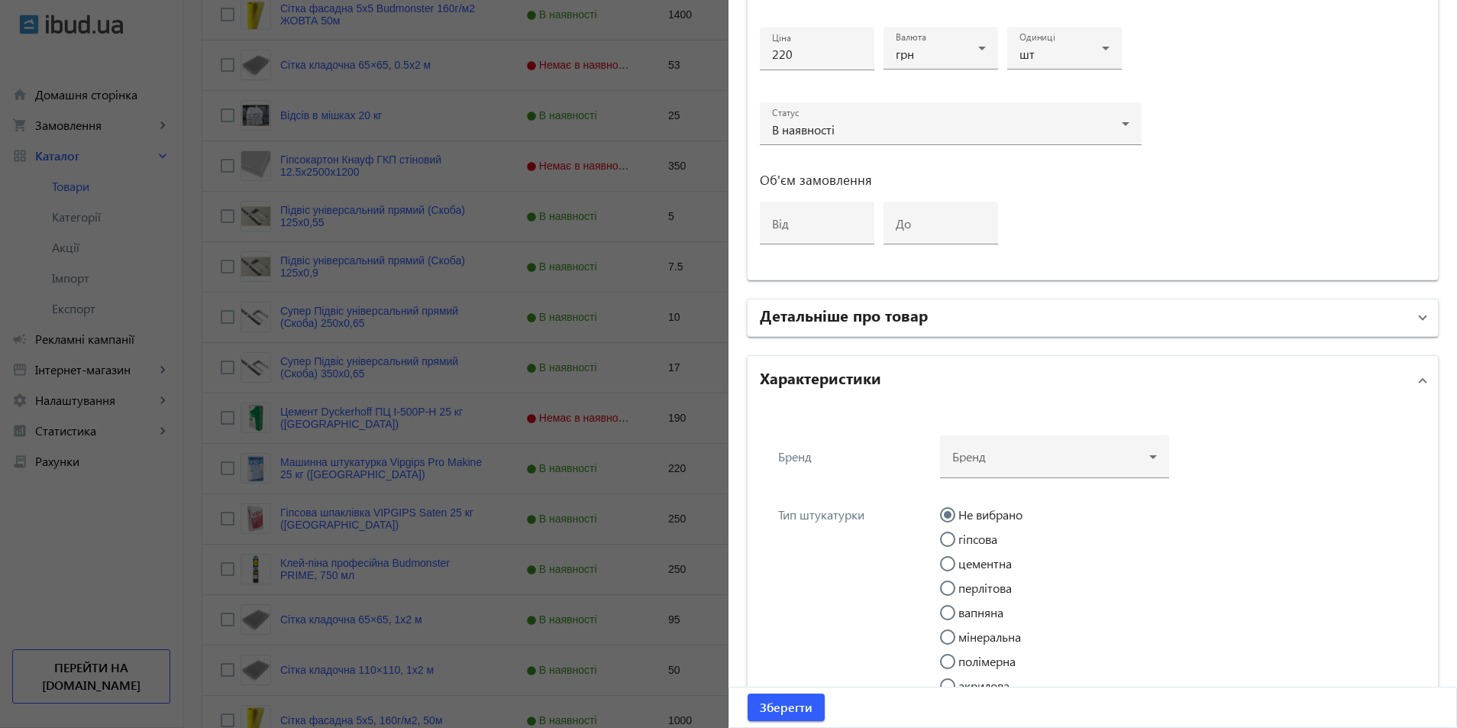
click at [828, 319] on h2 "Детальніше про товар" at bounding box center [844, 314] width 168 height 21
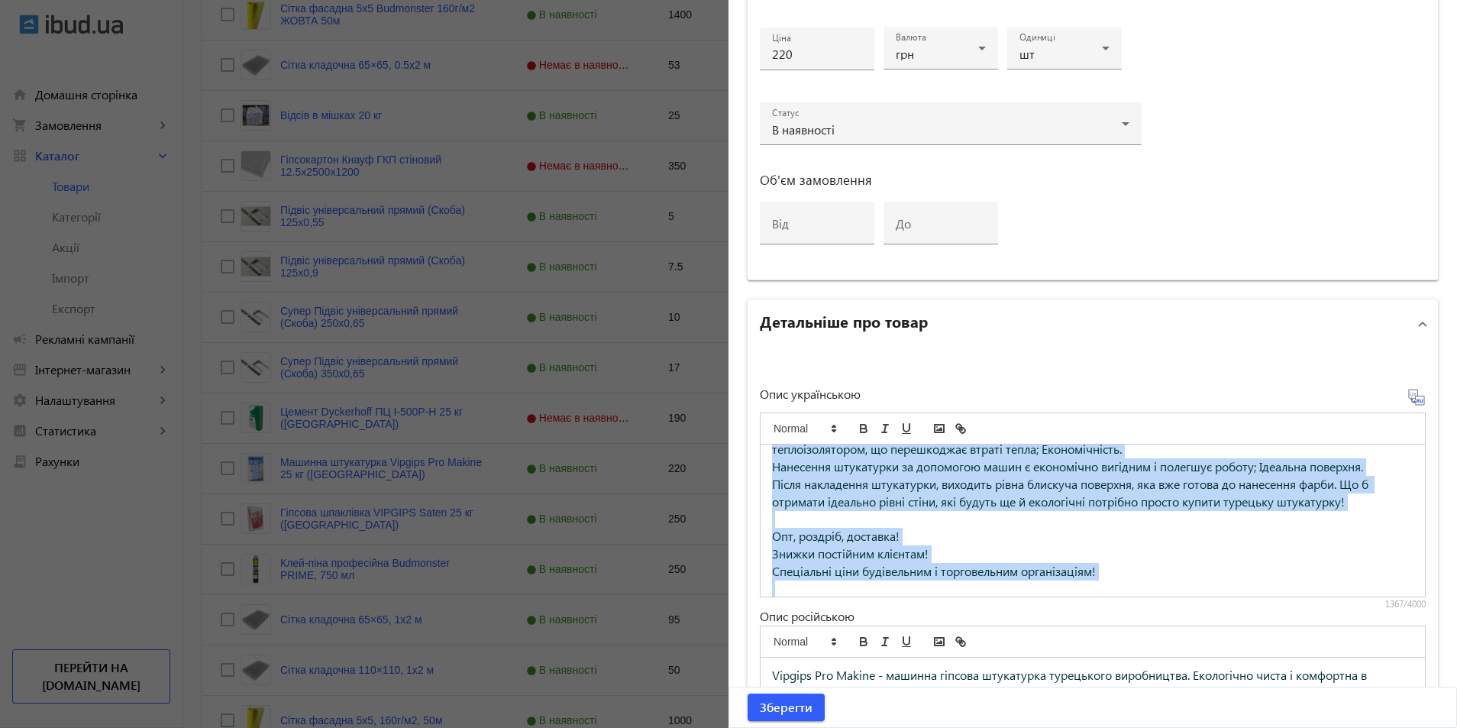
scroll to position [231, 0]
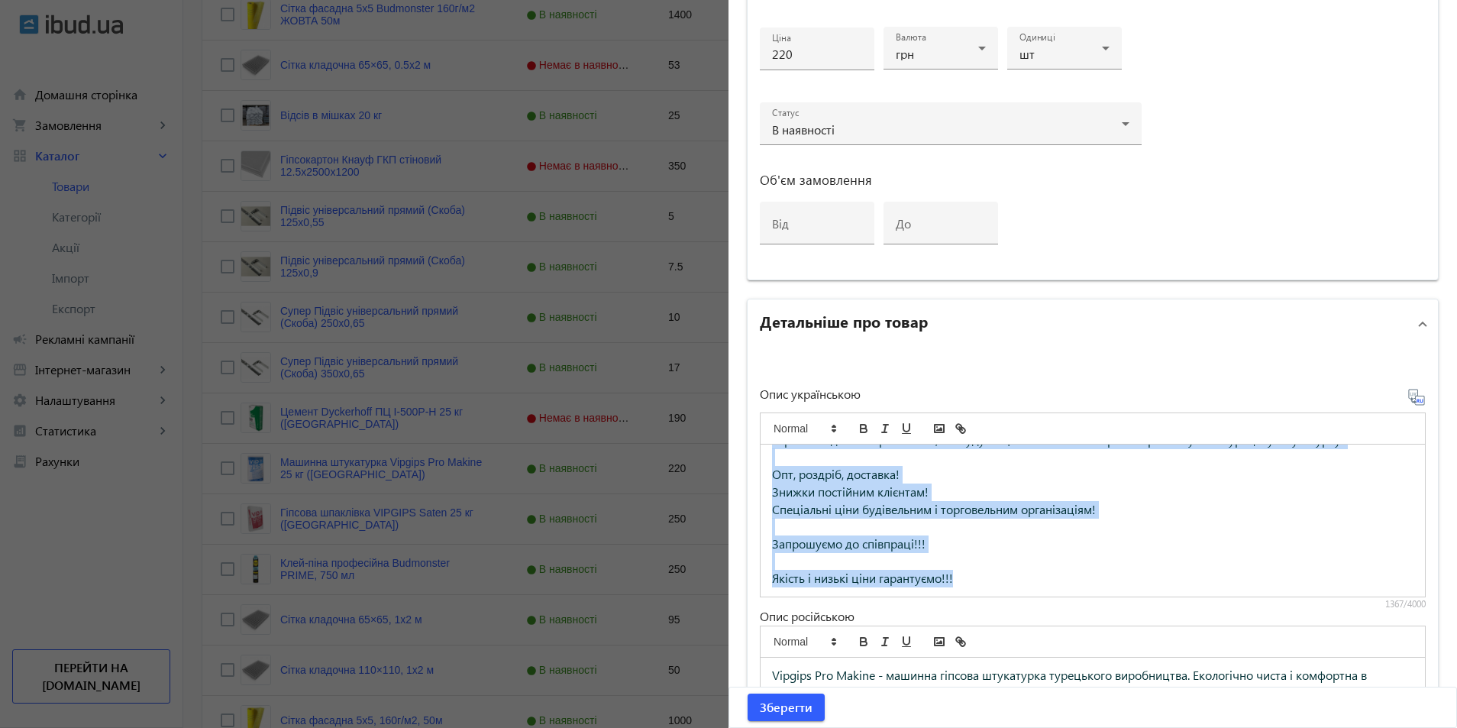
drag, startPoint x: 767, startPoint y: 462, endPoint x: 1091, endPoint y: 635, distance: 367.2
click at [1095, 638] on div "Опис українською Vipgips Pro Makinе - машинна гіпсова штукатурка турецького вир…" at bounding box center [1093, 605] width 666 height 435
drag, startPoint x: 832, startPoint y: 488, endPoint x: 1017, endPoint y: 543, distance: 193.5
click at [1017, 543] on p "Запрошуємо до співпраці!!!" at bounding box center [1092, 544] width 641 height 18
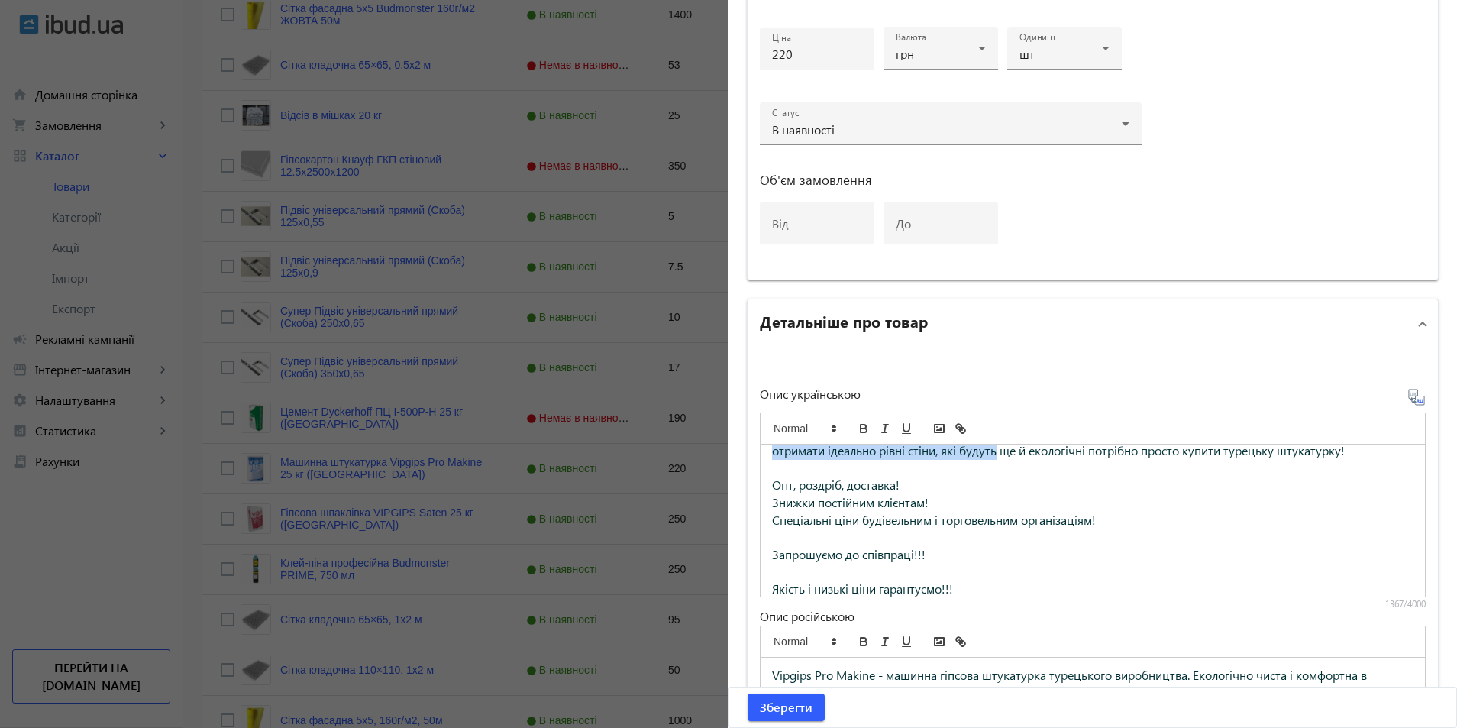
scroll to position [202, 0]
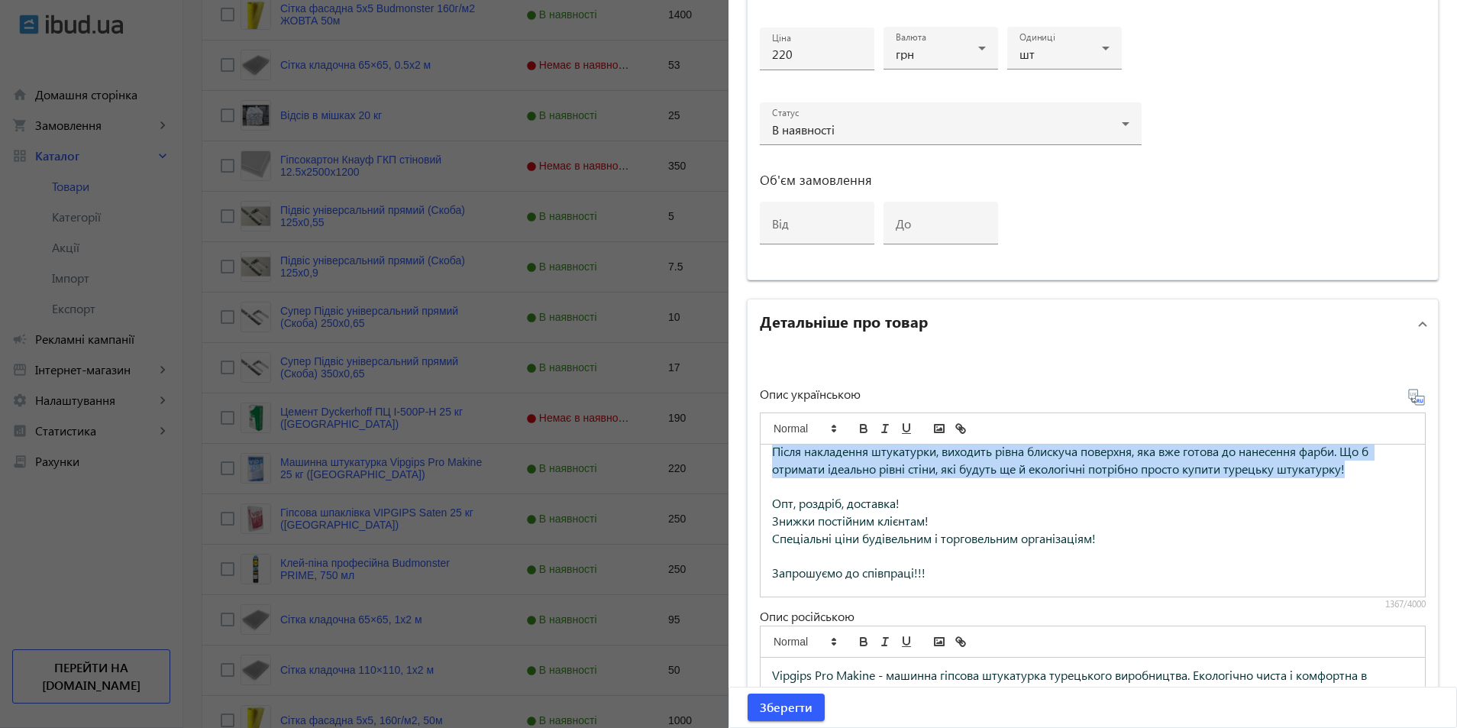
drag, startPoint x: 768, startPoint y: 461, endPoint x: 1371, endPoint y: 474, distance: 603.4
click at [1371, 474] on div "Vipgips Pro Makinе - машинна гіпсова штукатурка турецького виробництва. Екологі…" at bounding box center [1093, 520] width 664 height 152
copy div "Loremip Dol Sitame - consect adipisc elitseddoe temporinci utlaboreetd. Magnaal…"
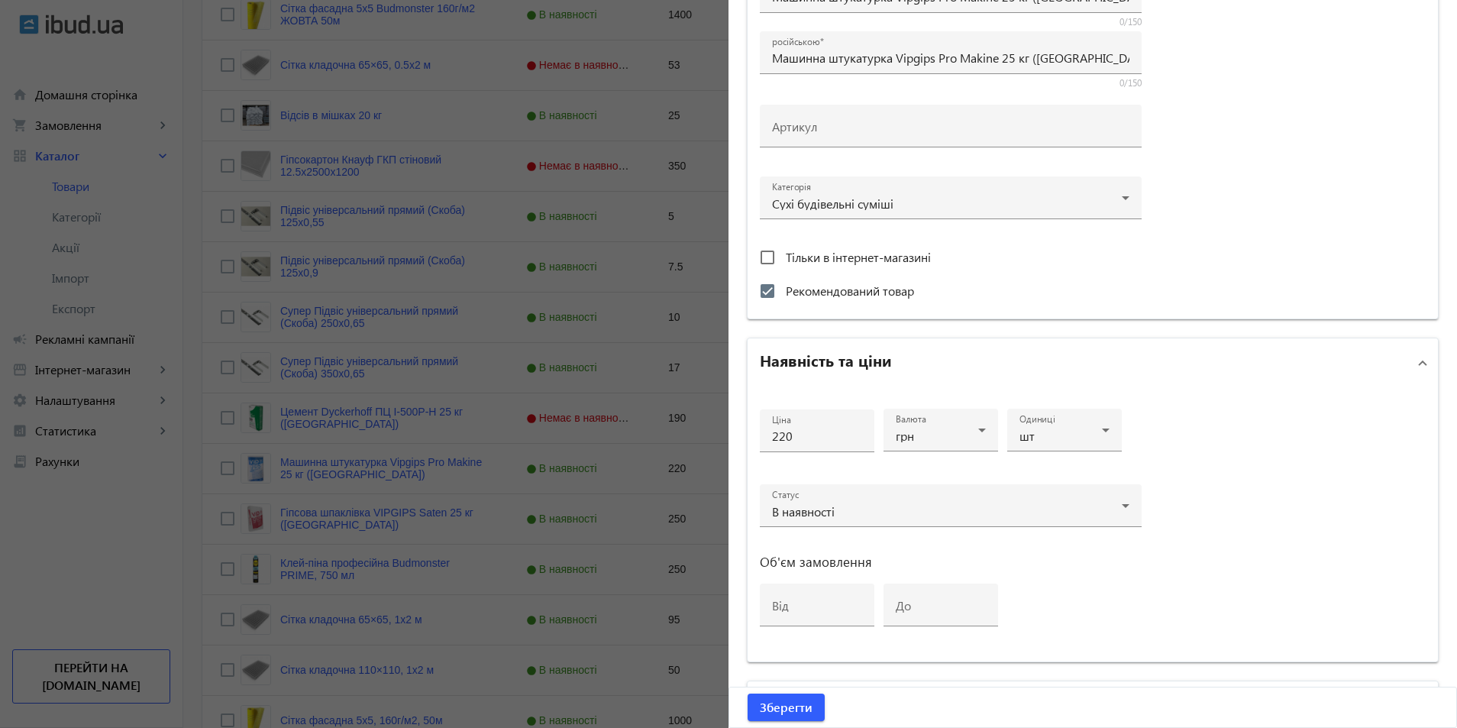
scroll to position [0, 0]
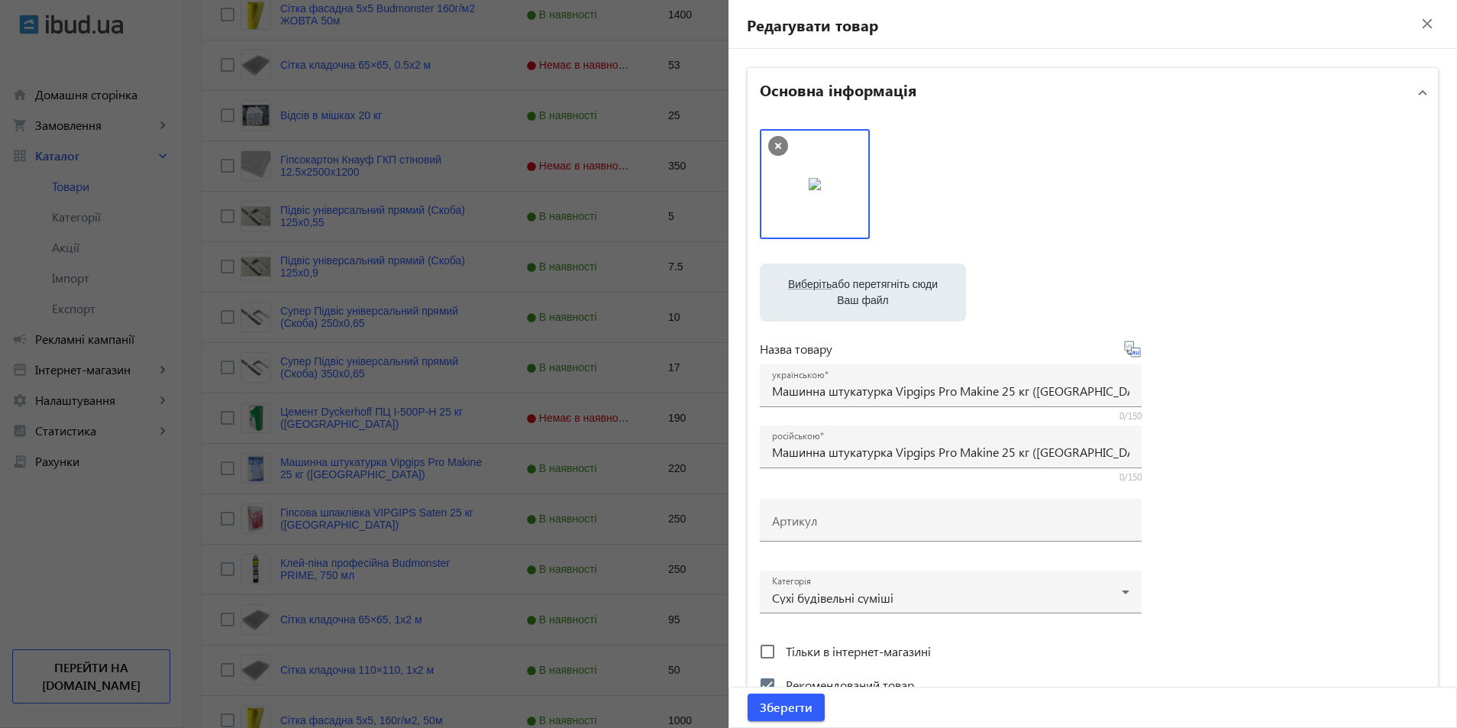
click at [1416, 26] on mat-icon "close" at bounding box center [1427, 23] width 23 height 23
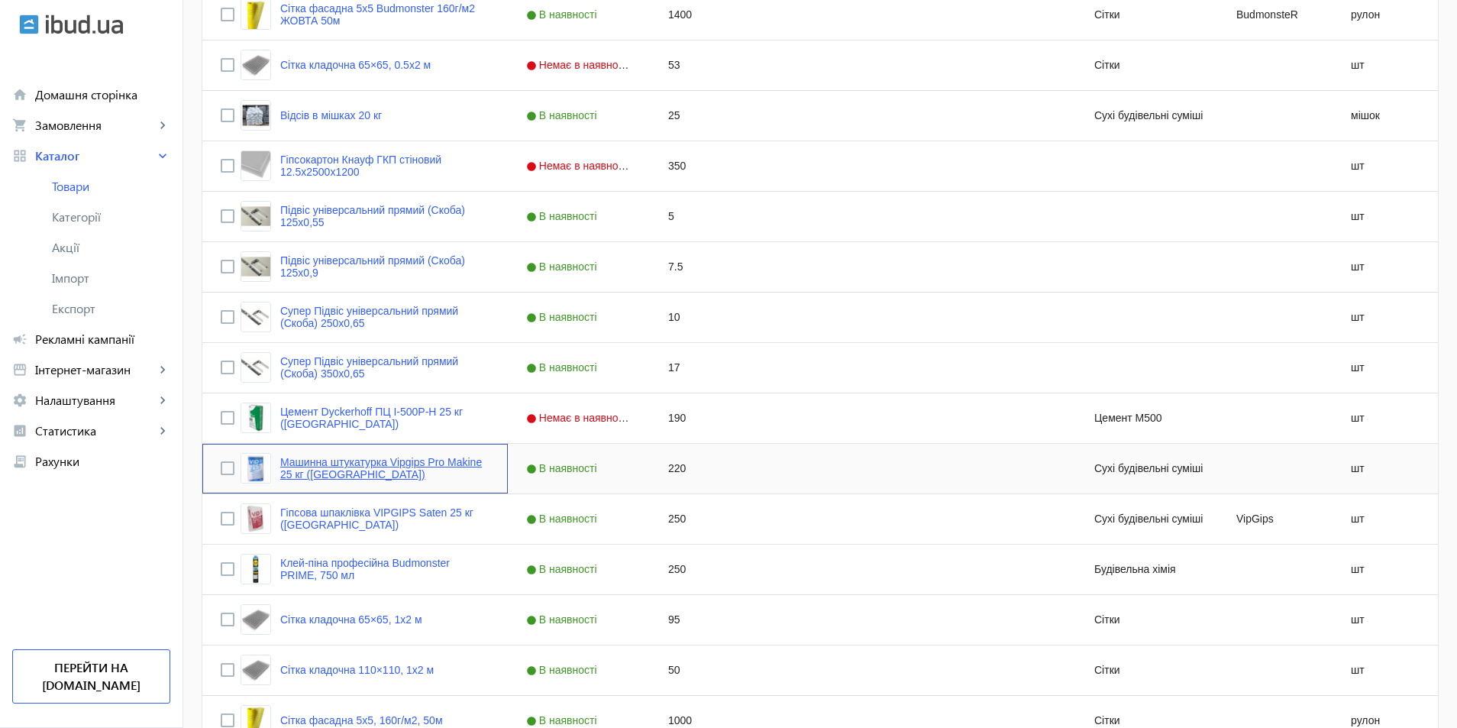
click at [315, 470] on link "Машинна штукатурка Vipgips Pro Makine 25 кг ([GEOGRAPHIC_DATA])" at bounding box center [384, 468] width 209 height 24
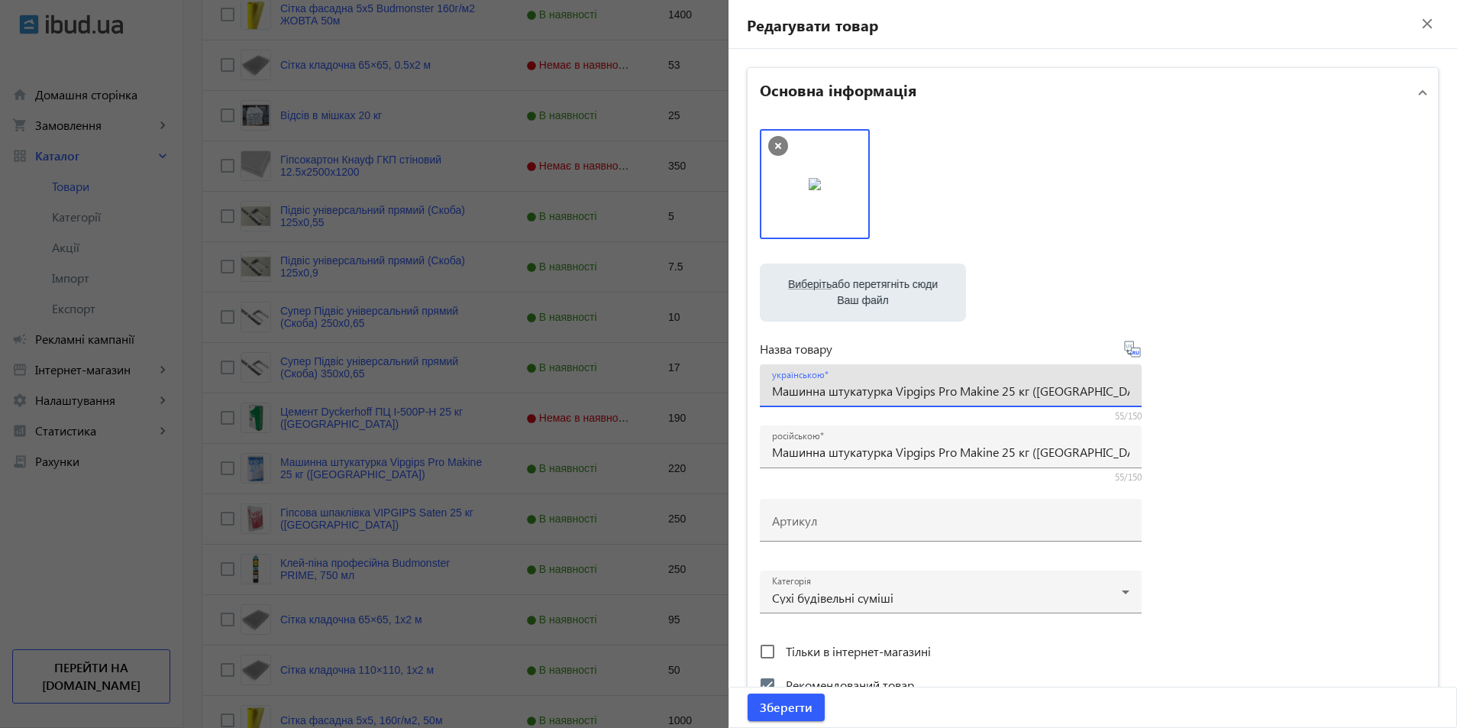
drag, startPoint x: 1109, startPoint y: 395, endPoint x: 709, endPoint y: 395, distance: 400.1
click at [707, 395] on mat-sidenav-container "arrow_back Товари 77 /1000 товарів Подовжити Додати товар search filter_list Фі…" at bounding box center [820, 590] width 1274 height 1998
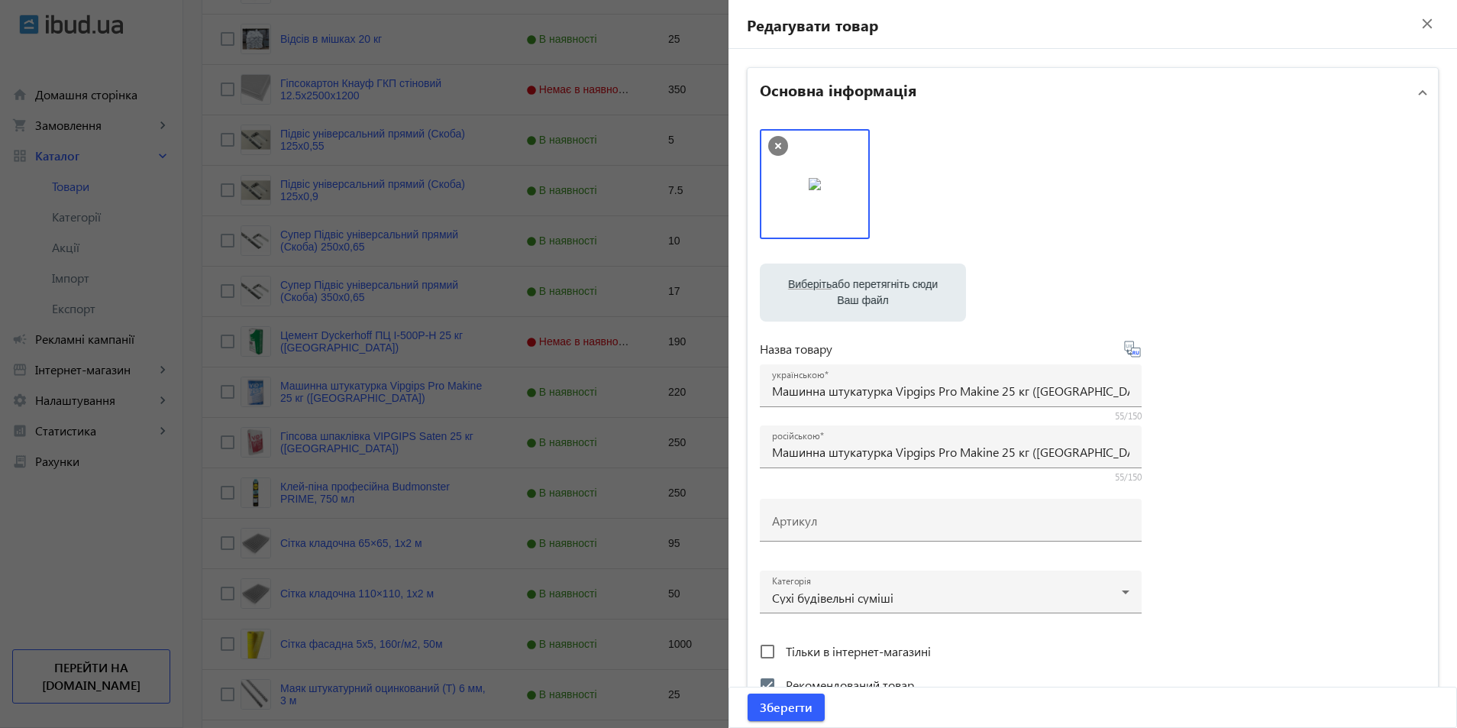
click at [440, 470] on div at bounding box center [728, 364] width 1457 height 728
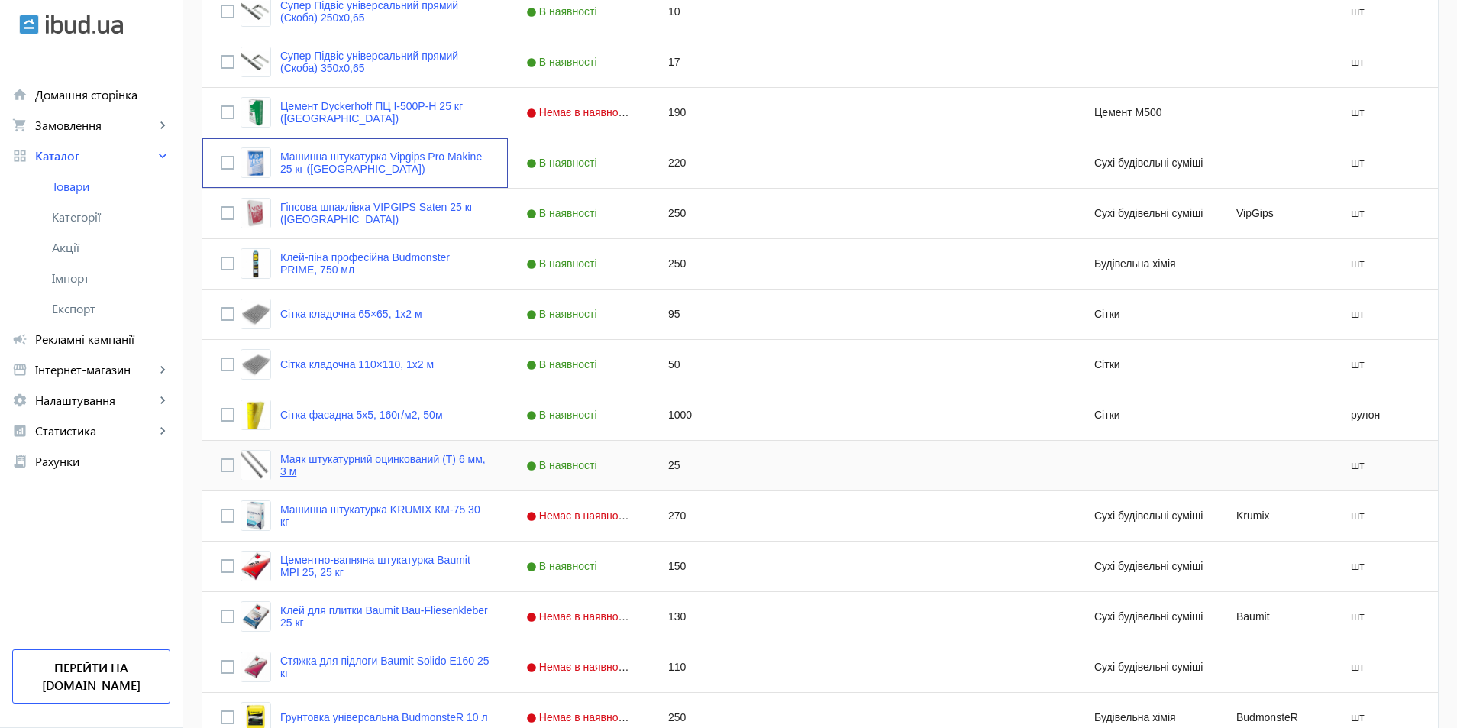
scroll to position [687, 0]
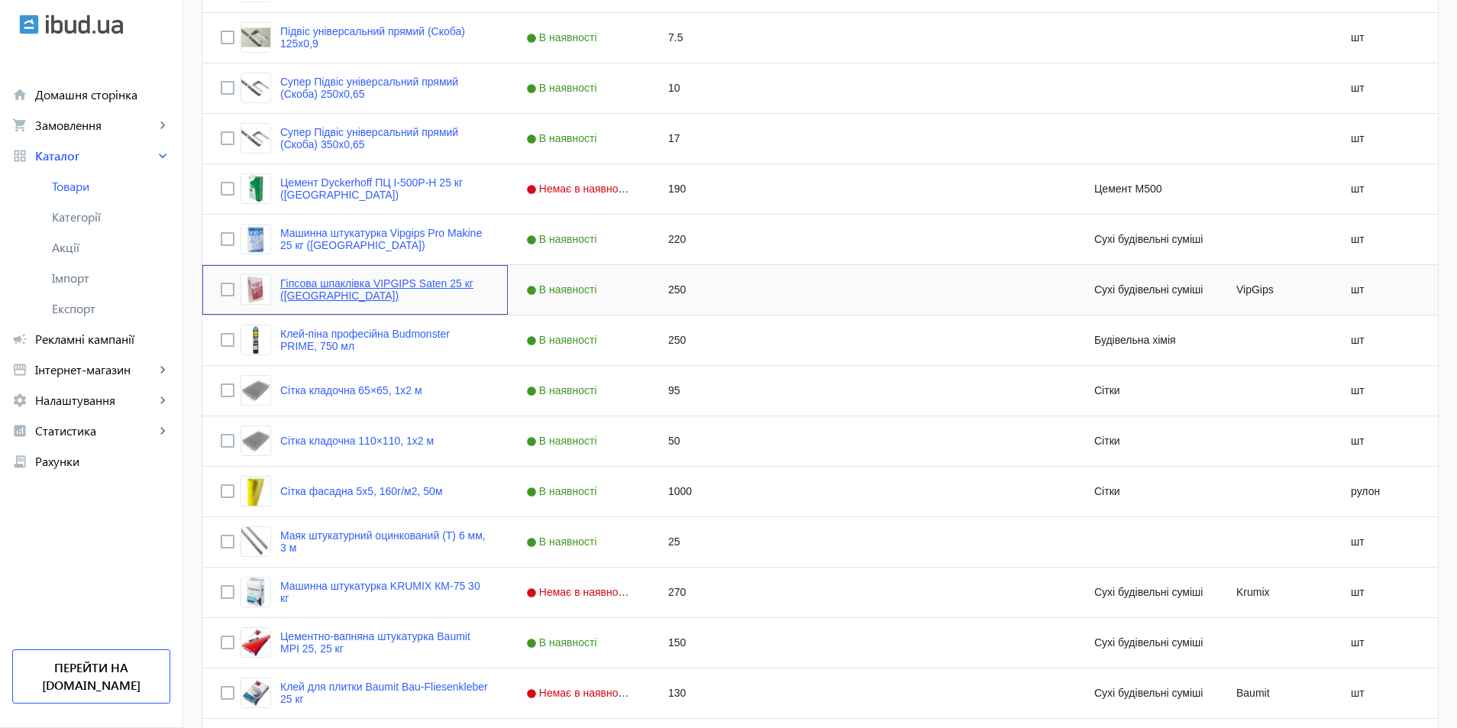
click at [325, 284] on link "Гіпсова шпаклівка VIPGIPS Saten 25 кг ([GEOGRAPHIC_DATA])" at bounding box center [384, 289] width 209 height 24
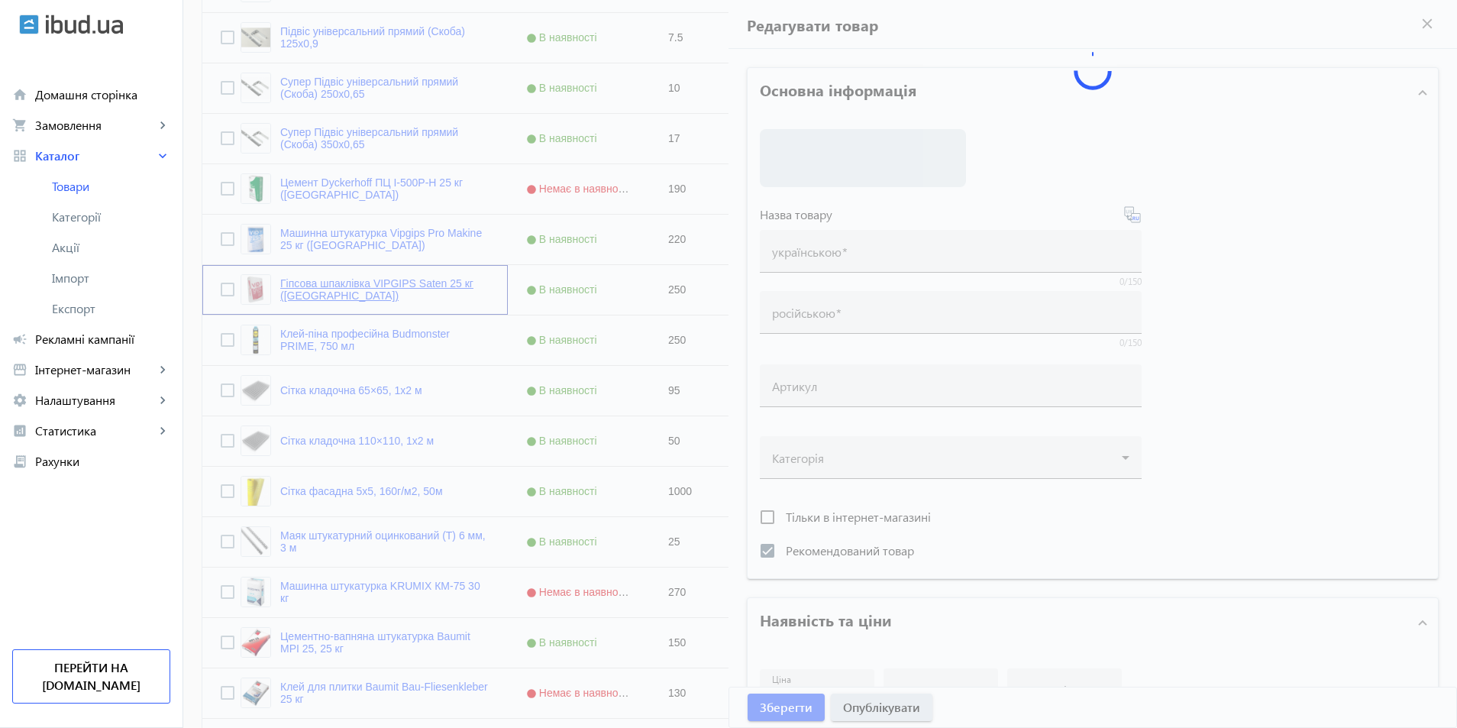
type input "Гіпсова шпаклівка VIPGIPS Saten 25 кг ([GEOGRAPHIC_DATA])"
type input "Гипсовая шпатлевка VIPGIPS Saten 25 кг ([GEOGRAPHIC_DATA])"
checkbox input "true"
type input "250"
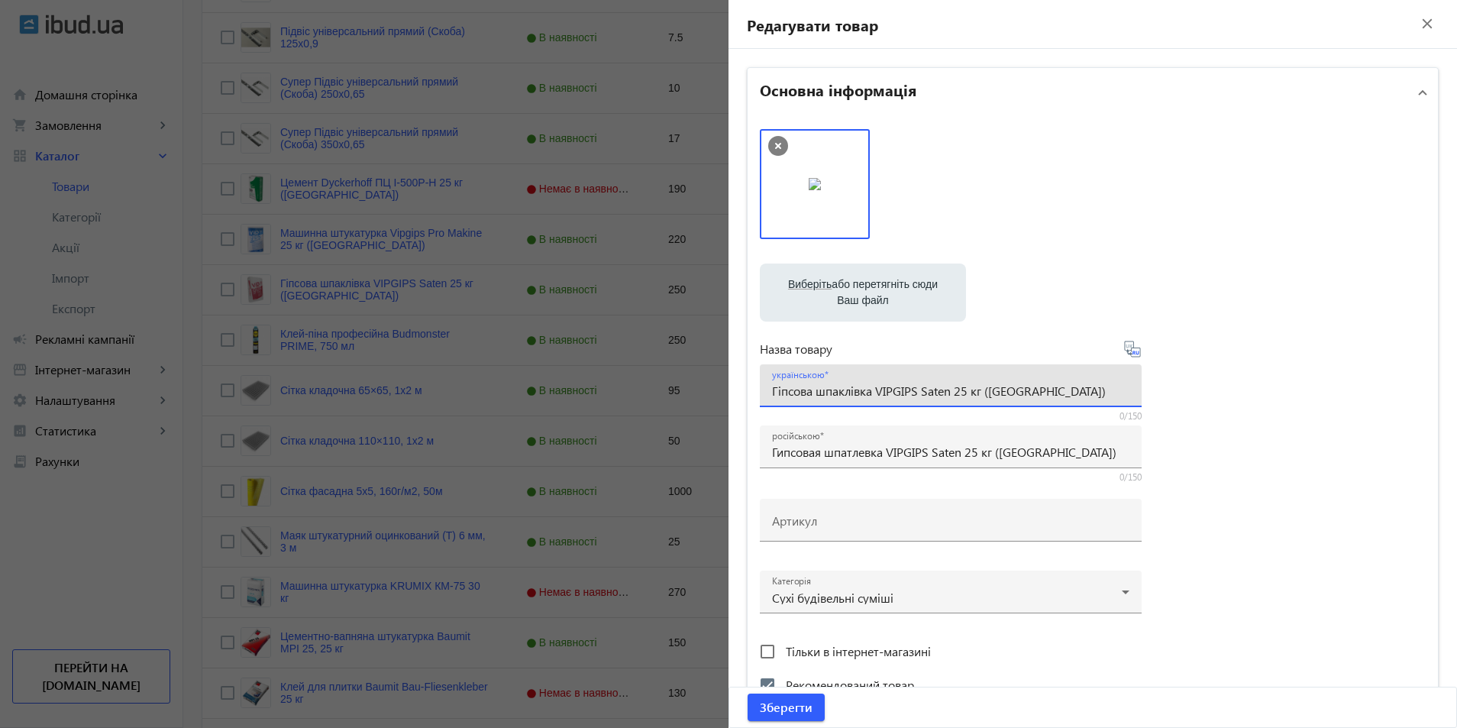
drag, startPoint x: 1035, startPoint y: 394, endPoint x: 735, endPoint y: 396, distance: 299.3
click at [722, 396] on mat-sidenav-container "arrow_back Товари 77 /1000 товарів Подовжити Додати товар search filter_list Фі…" at bounding box center [820, 361] width 1274 height 1998
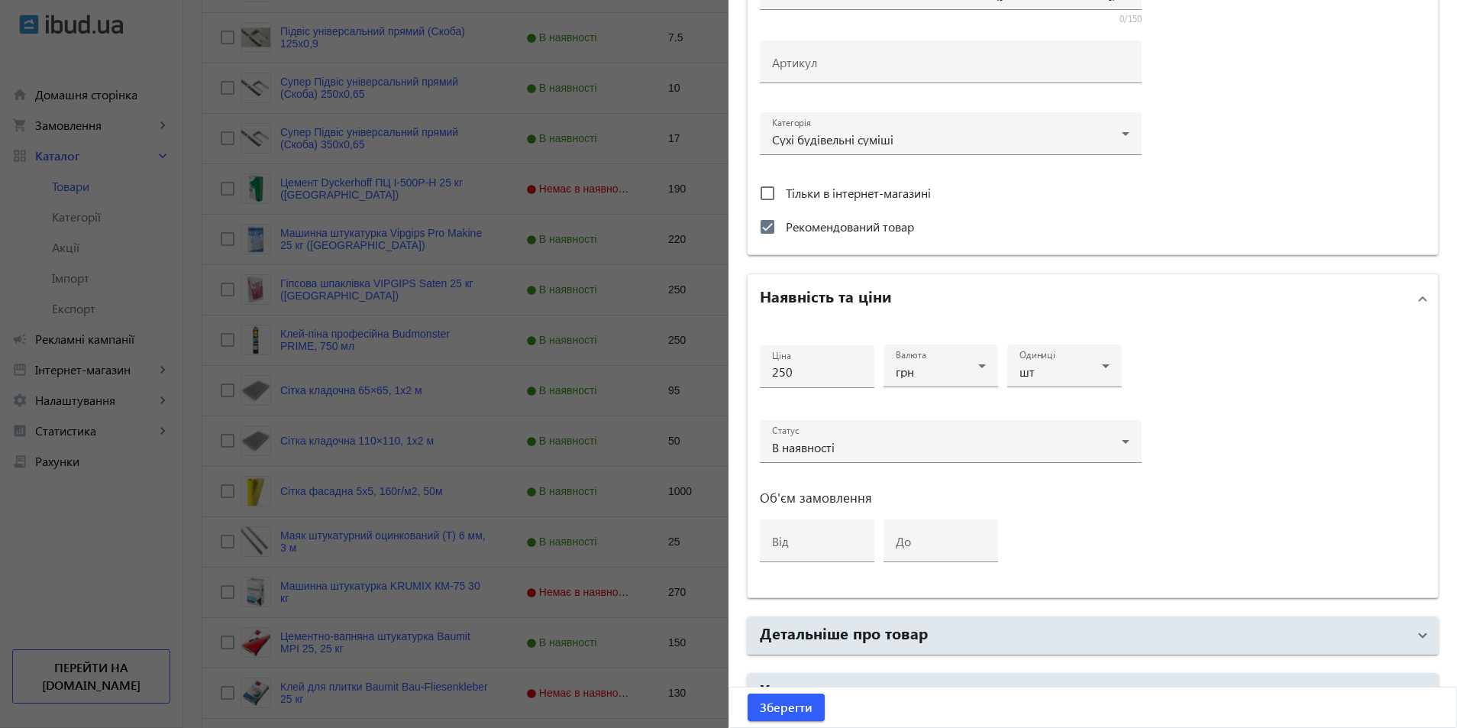
scroll to position [535, 0]
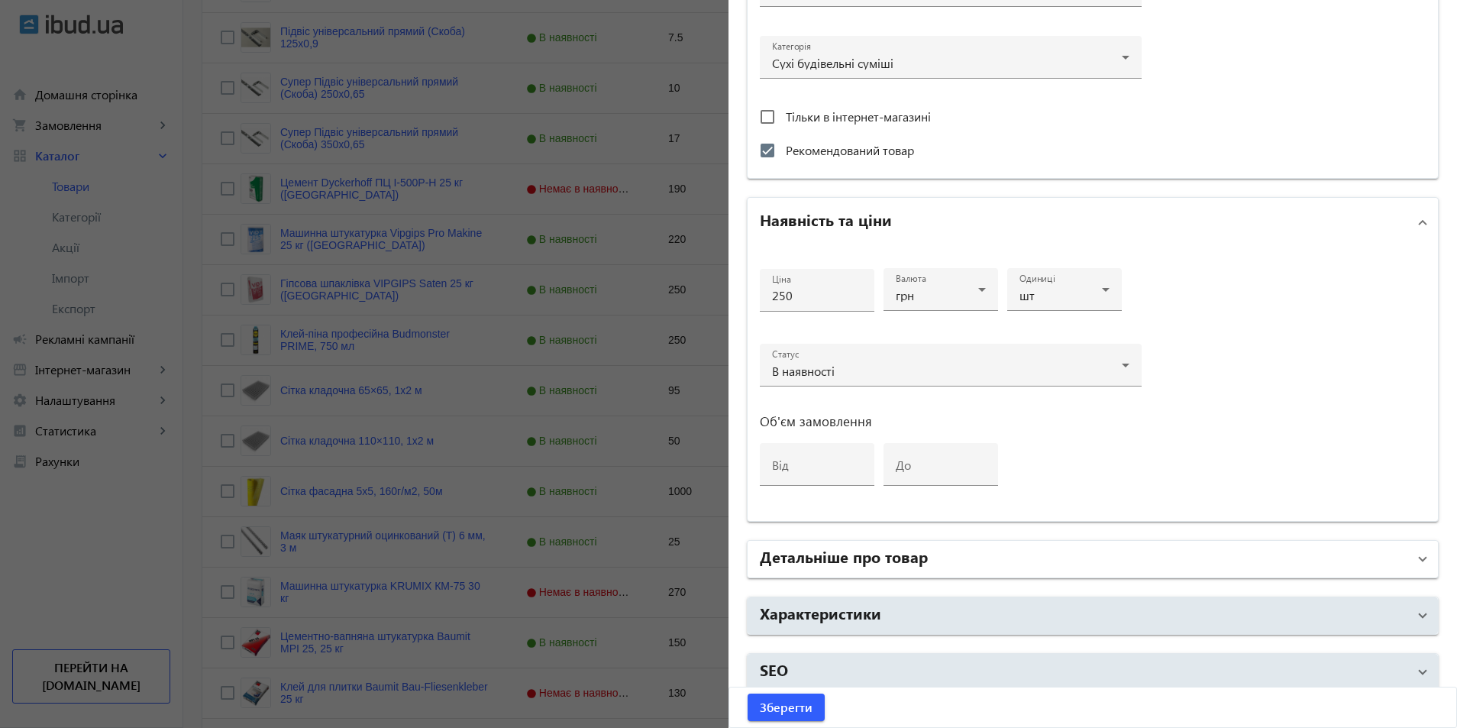
click at [834, 562] on h2 "Детальніше про товар" at bounding box center [844, 555] width 168 height 21
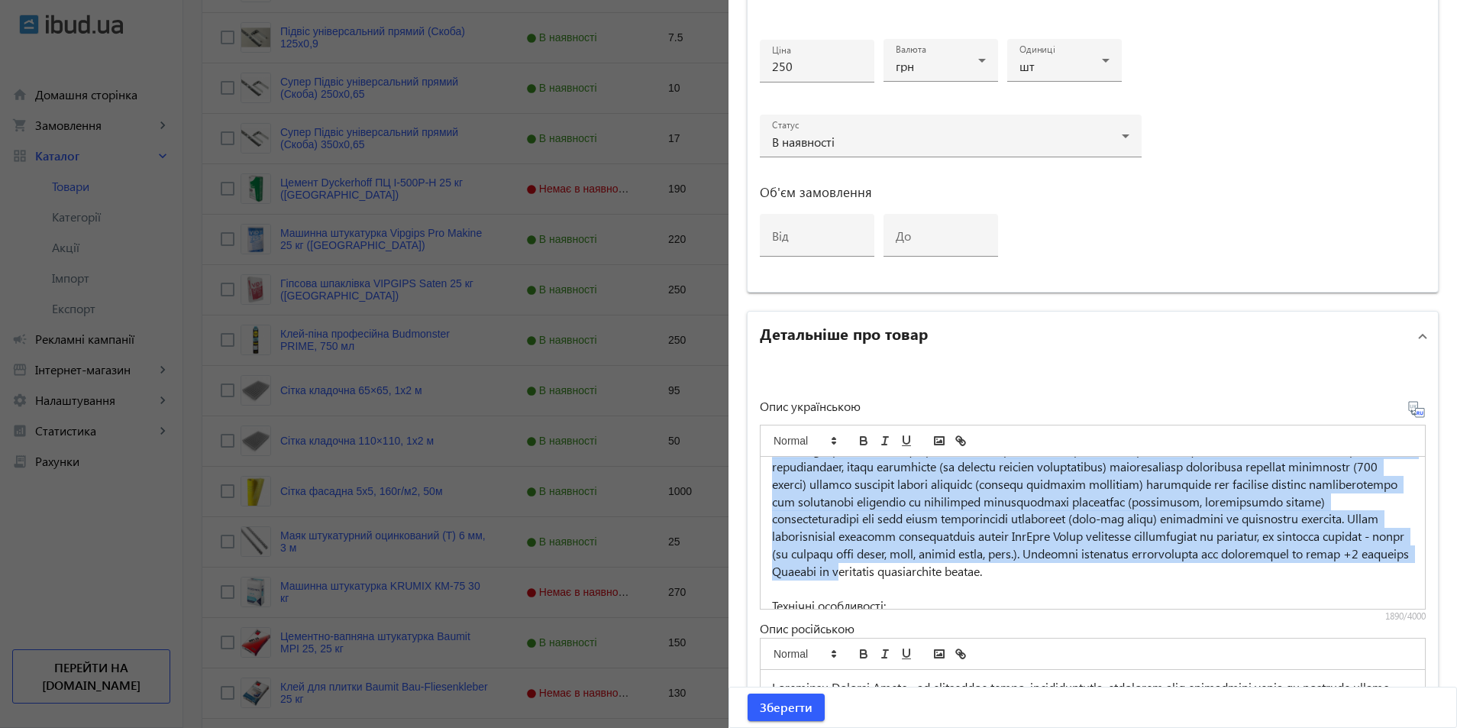
scroll to position [138, 0]
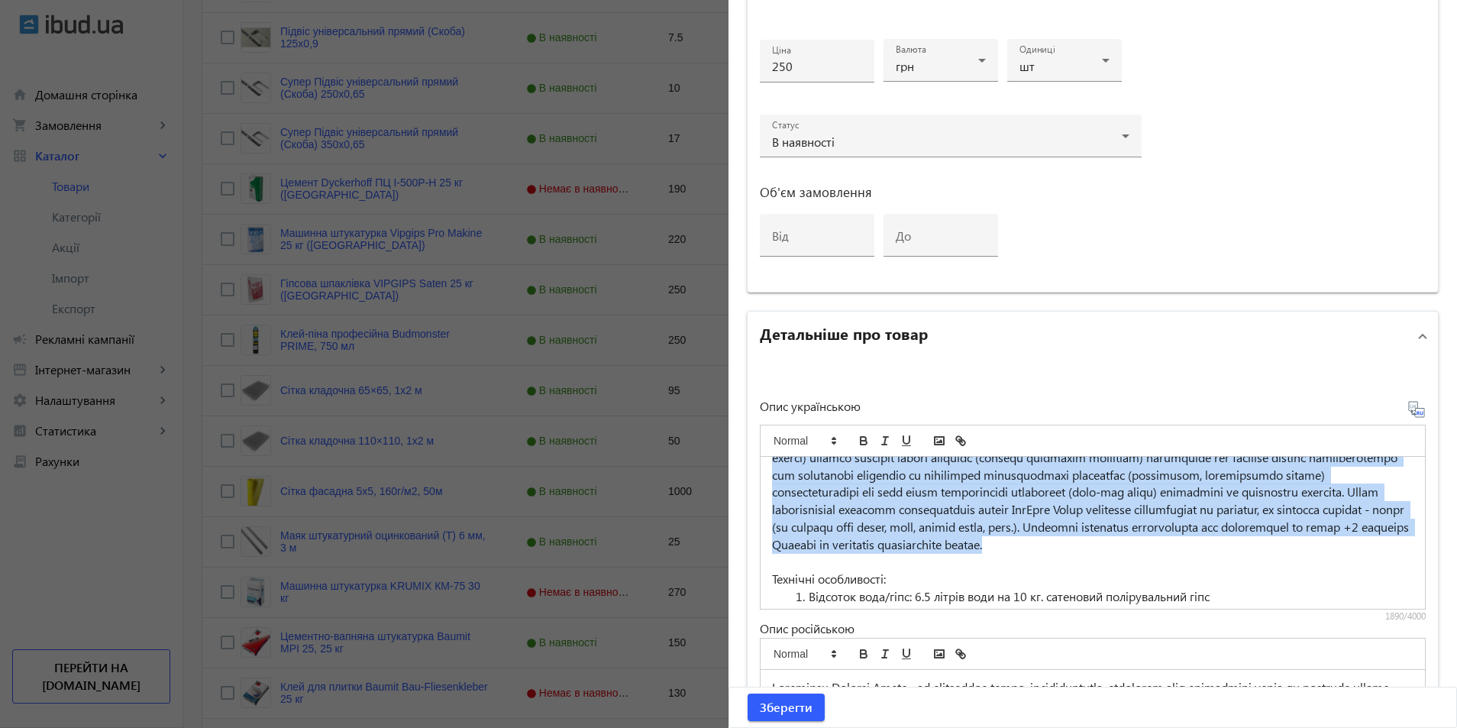
drag, startPoint x: 768, startPoint y: 476, endPoint x: 1262, endPoint y: 576, distance: 504.1
click at [1262, 553] on p at bounding box center [1092, 440] width 641 height 225
copy p "Loremipsu Dolorsi Ametc - ad elitseddoe tempo, incididuntutla, etdolorem aliq e…"
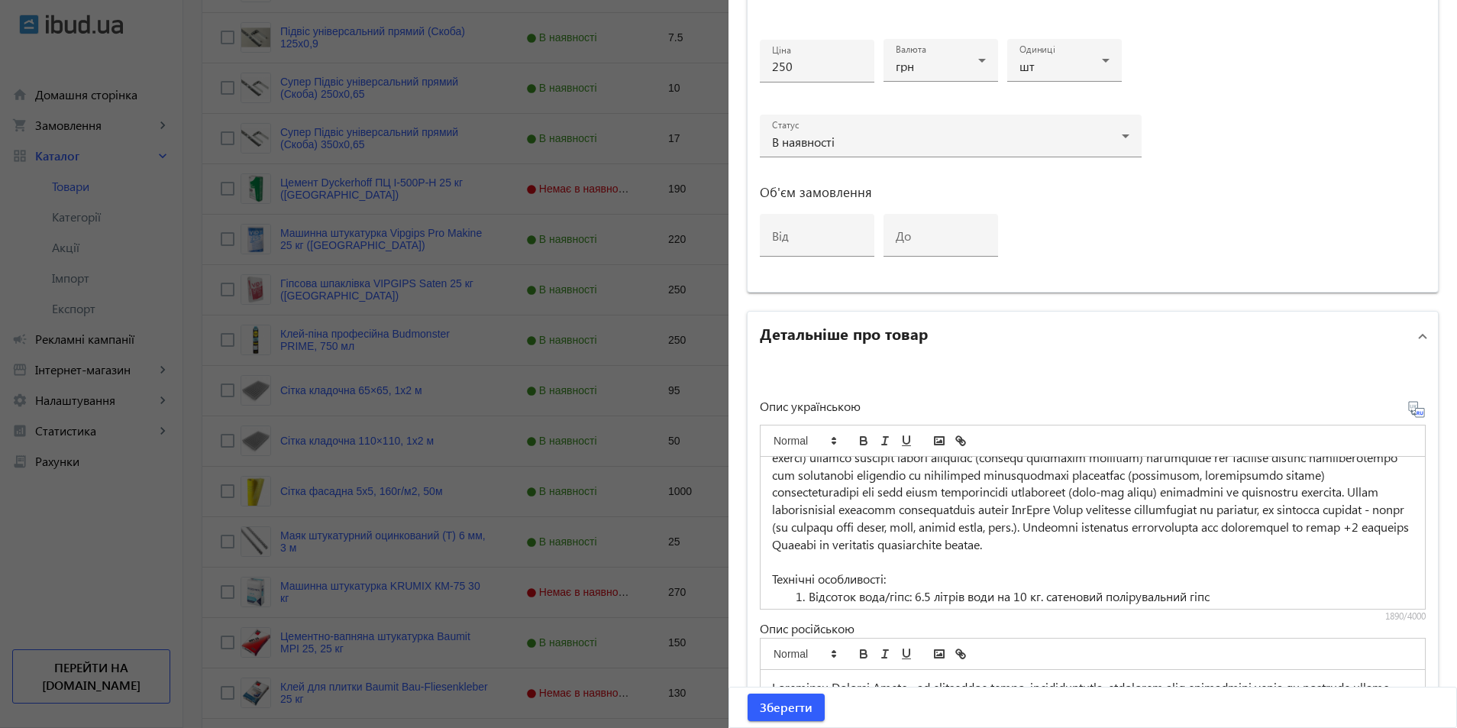
click at [481, 423] on div at bounding box center [728, 364] width 1457 height 728
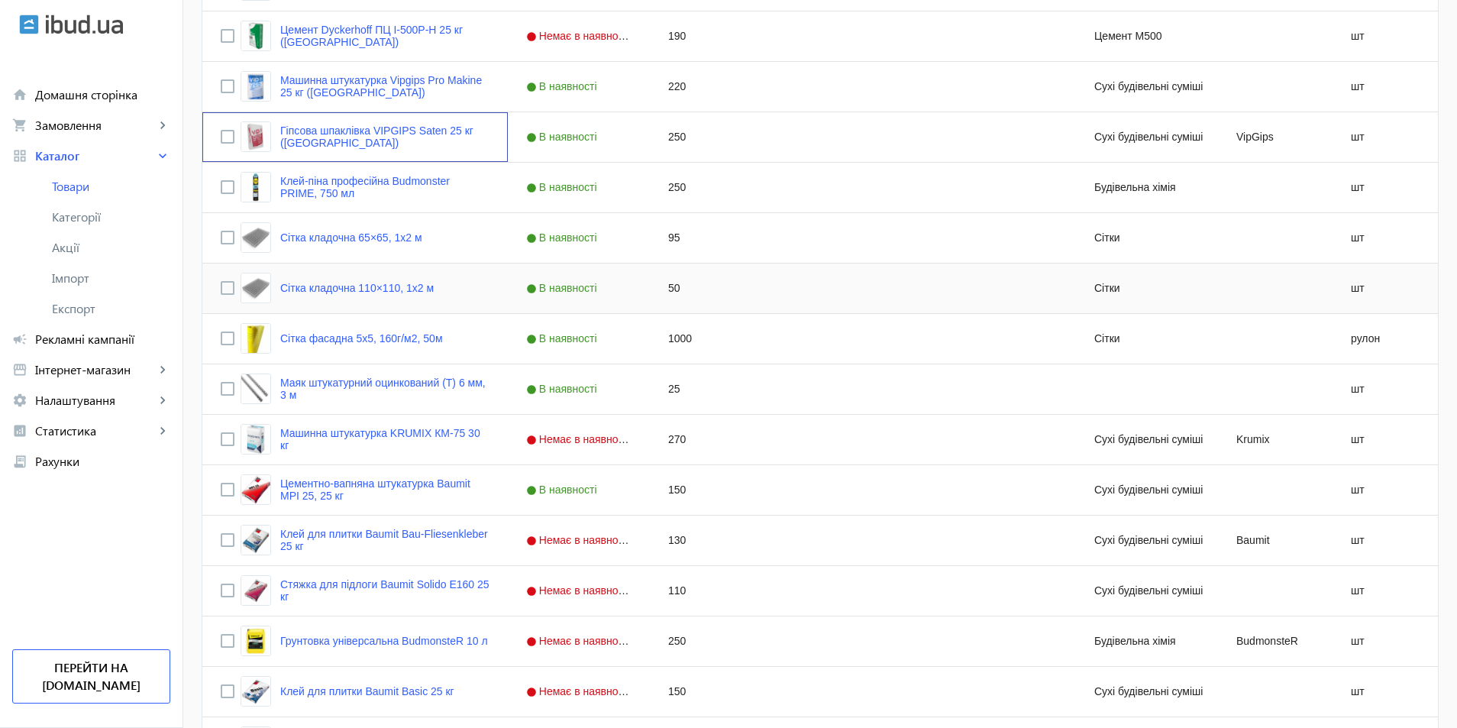
scroll to position [916, 0]
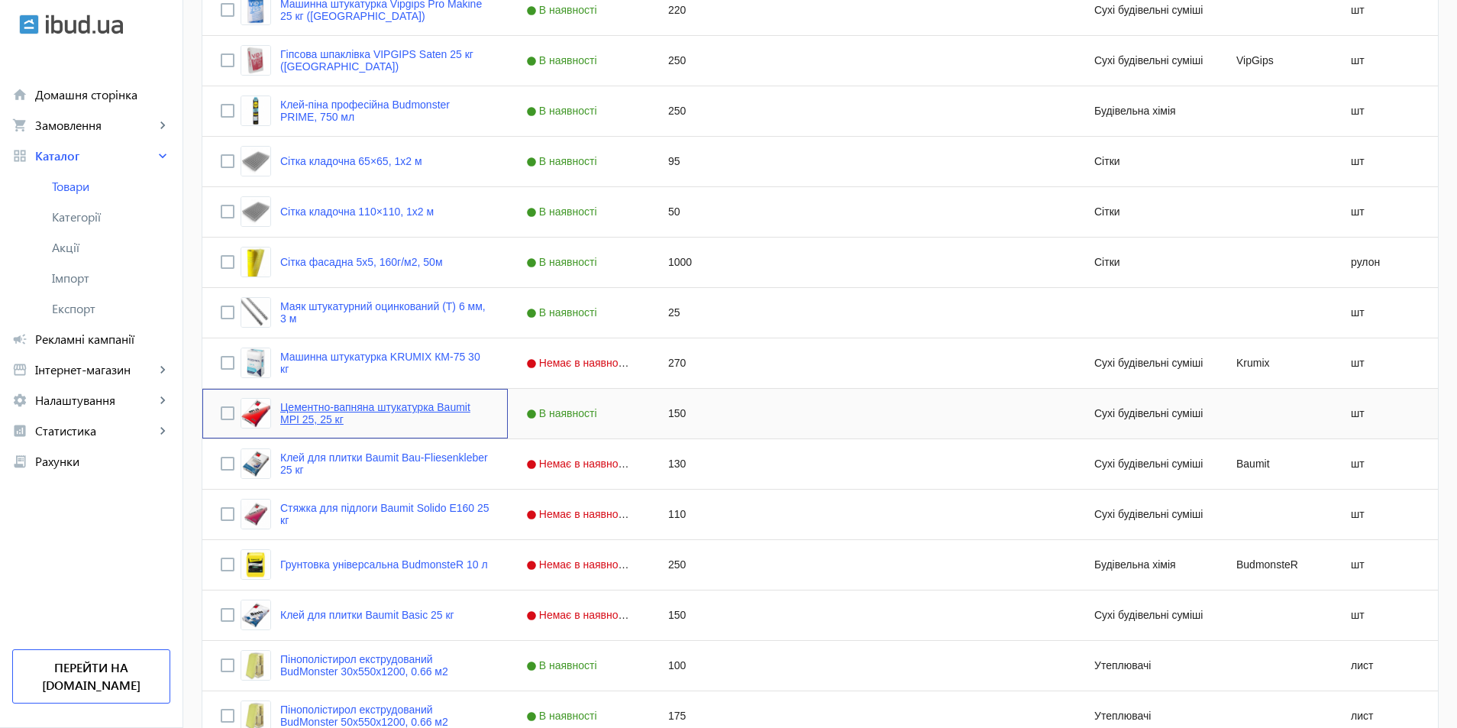
click at [330, 409] on link "Цементно-вапняна штукатурка Baumit MPI 25, 25 кг" at bounding box center [384, 413] width 209 height 24
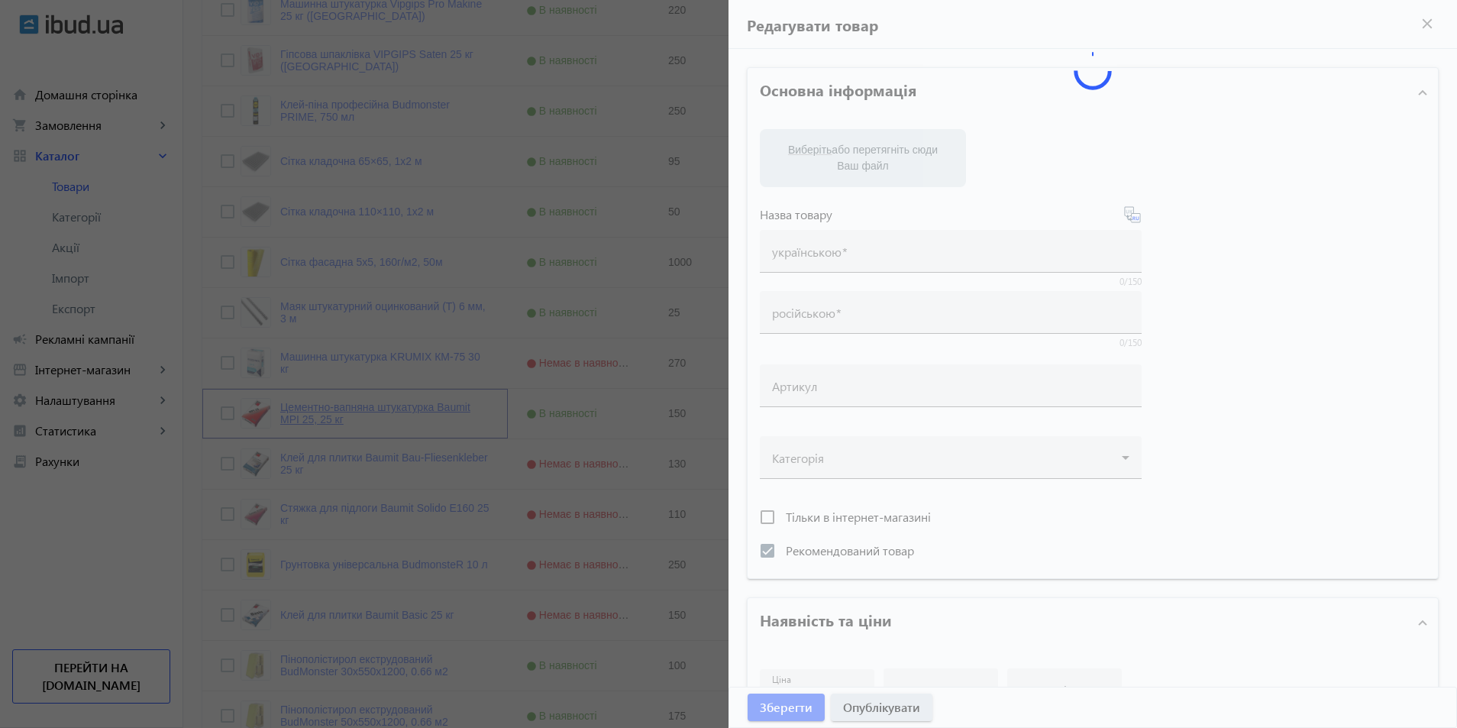
type input "Цементно-вапняна штукатурка Baumit MPI 25, 25 кг"
checkbox input "true"
type input "150"
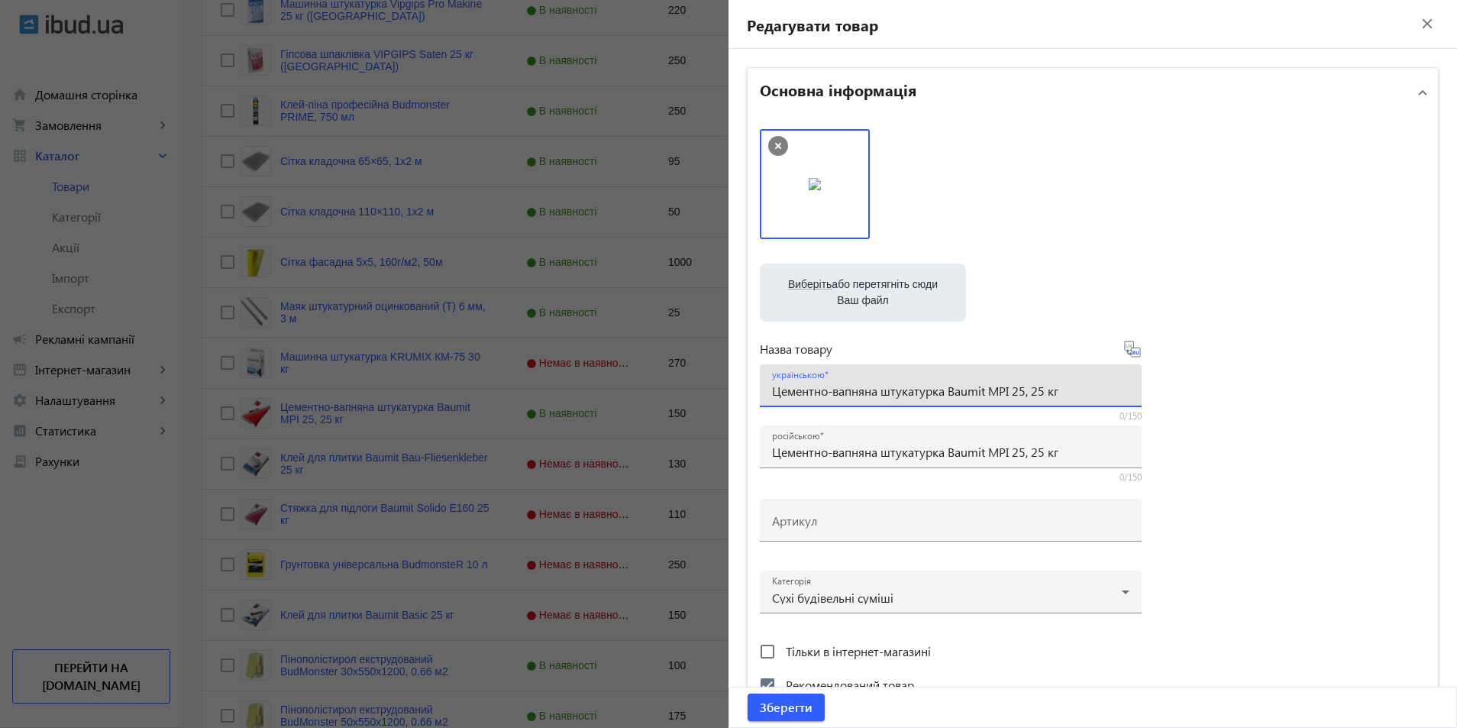
drag, startPoint x: 1033, startPoint y: 392, endPoint x: 717, endPoint y: 394, distance: 316.1
click at [717, 394] on mat-sidenav-container "arrow_back Товари 77 /1000 товарів Подовжити Додати товар search filter_list Фі…" at bounding box center [820, 132] width 1274 height 1998
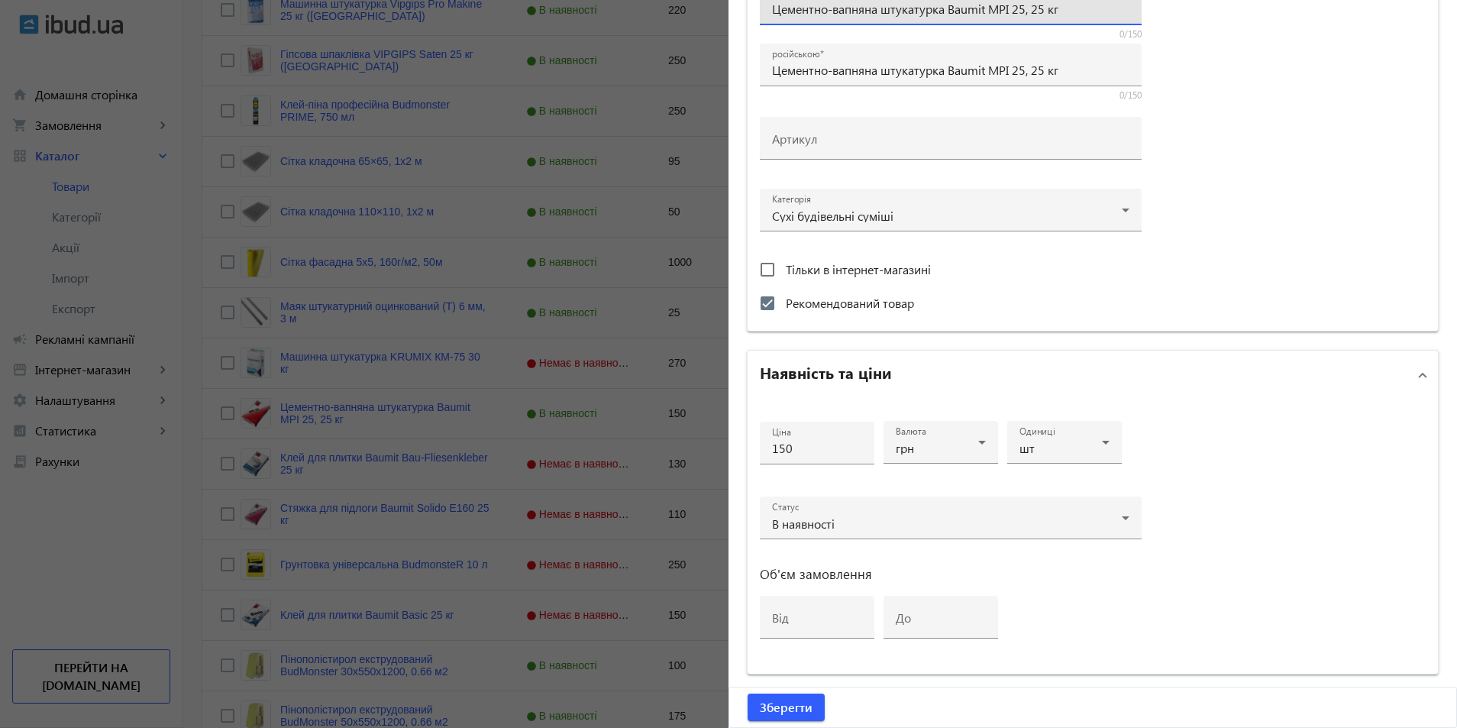
scroll to position [547, 0]
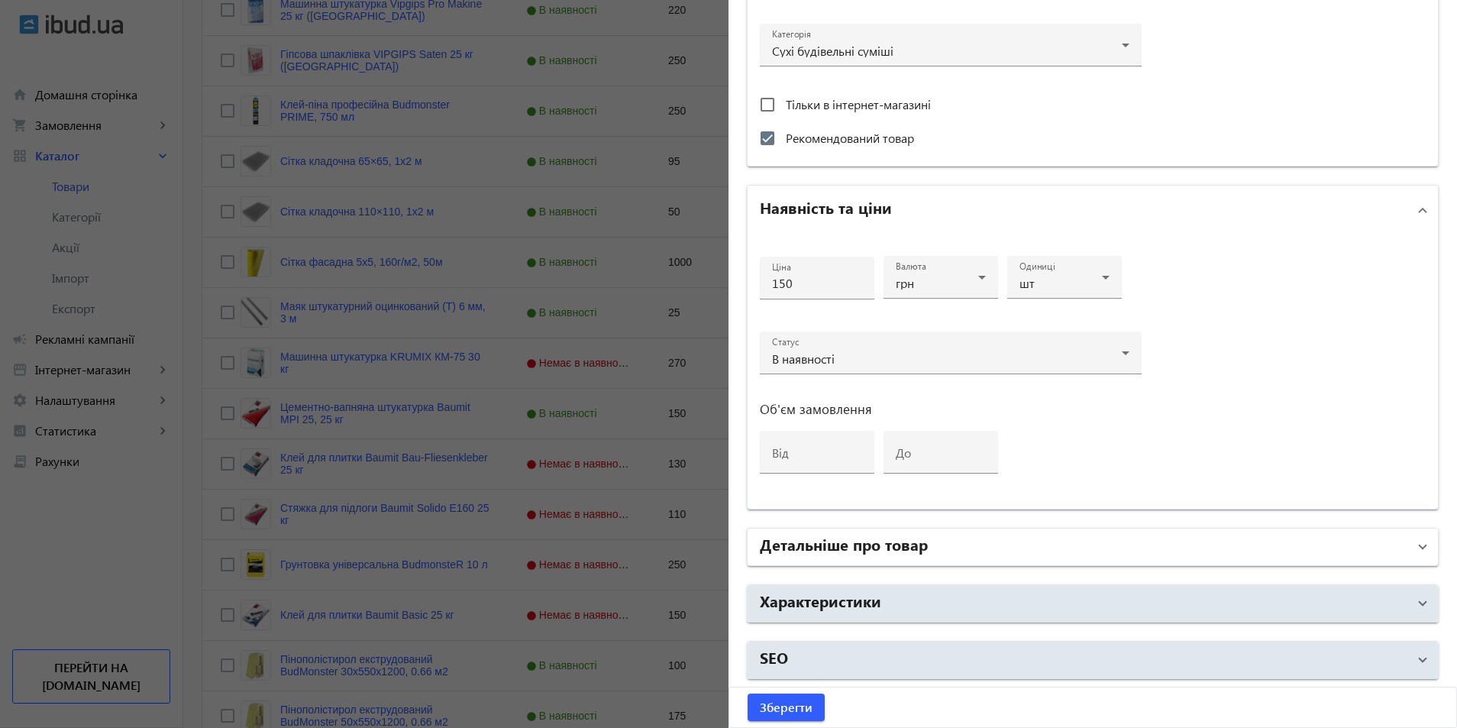
click at [830, 551] on h2 "Детальніше про товар" at bounding box center [844, 543] width 168 height 21
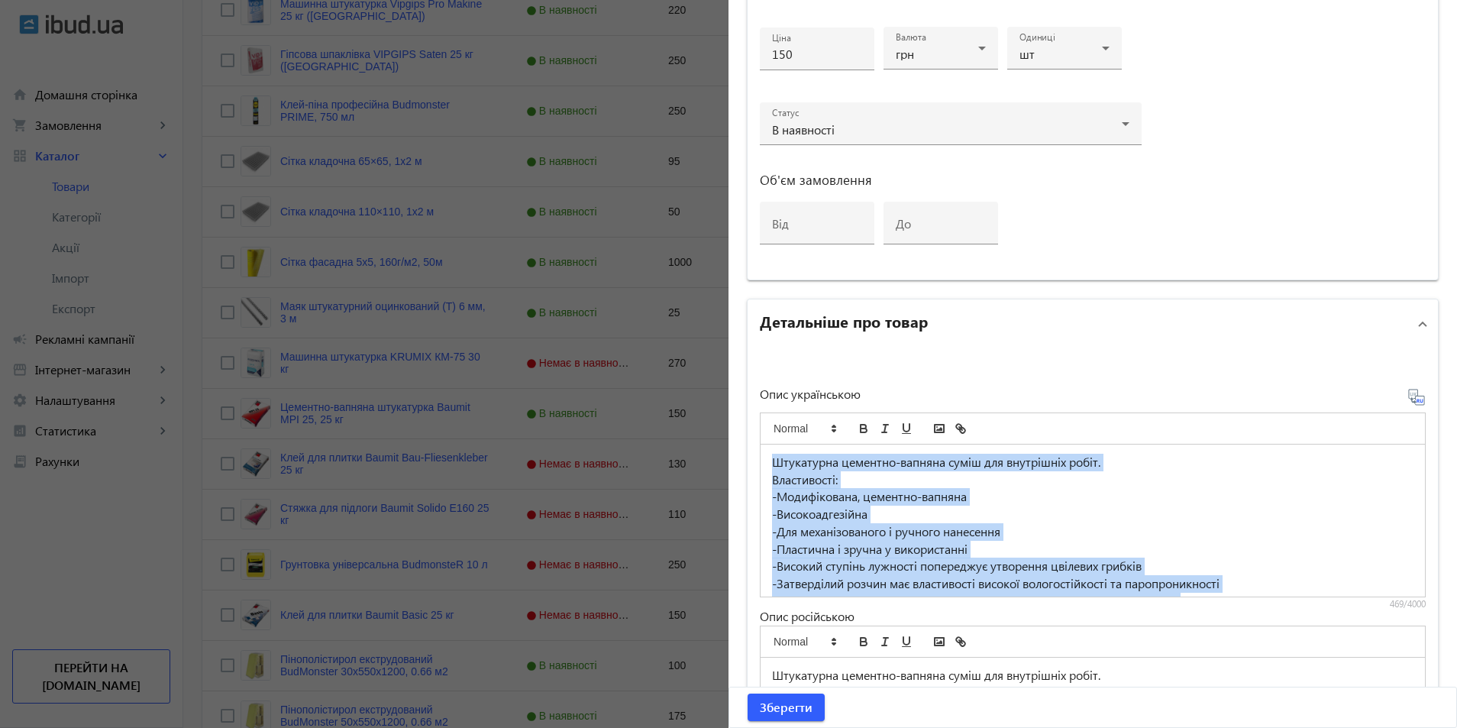
scroll to position [40, 0]
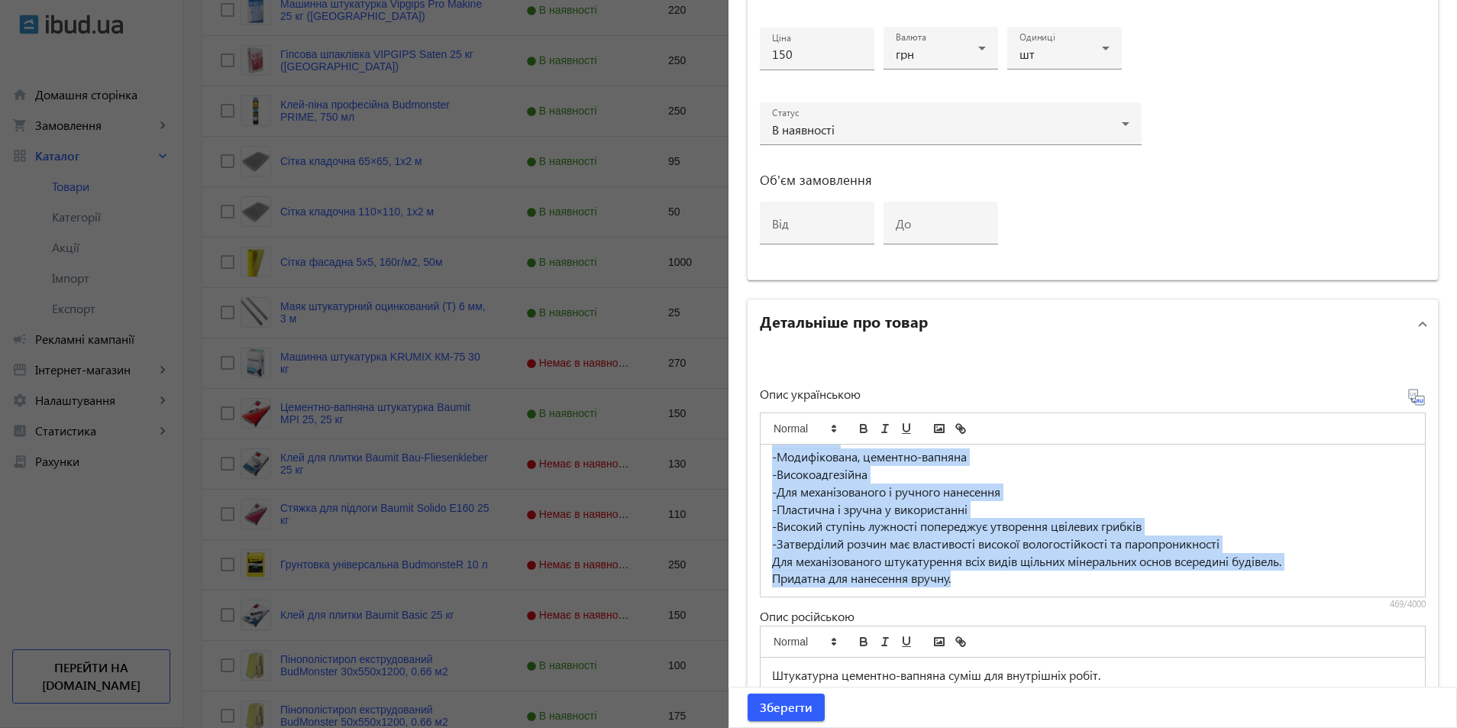
drag, startPoint x: 769, startPoint y: 461, endPoint x: 1197, endPoint y: 604, distance: 450.8
click at [1197, 604] on div "Штукатурна цементно-вапняна суміш для внутрішніх робіт. Властивості: -Модифіков…" at bounding box center [1093, 506] width 666 height 207
copy div "Штукатурна цементно-вапняна суміш для внутрішніх робіт. Властивості: -Модифіков…"
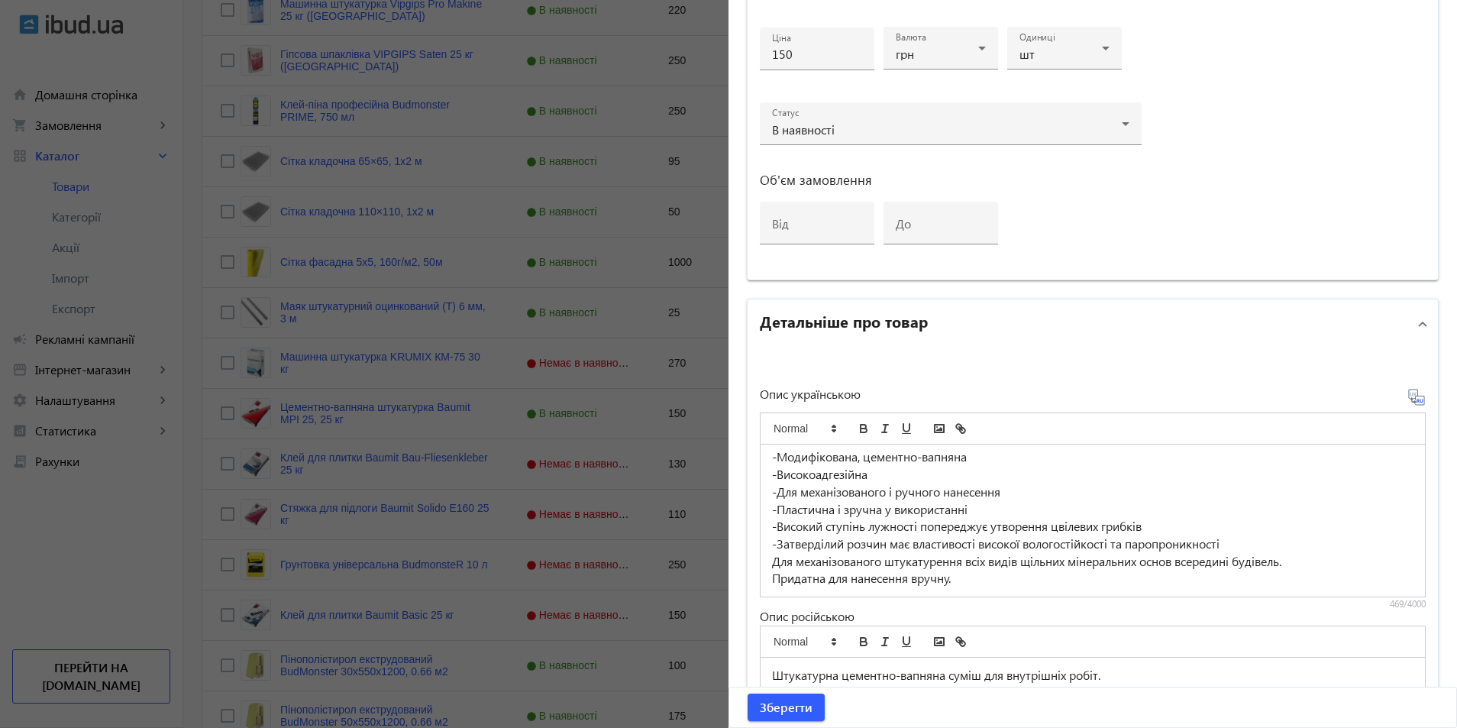
click at [409, 383] on div at bounding box center [728, 364] width 1457 height 728
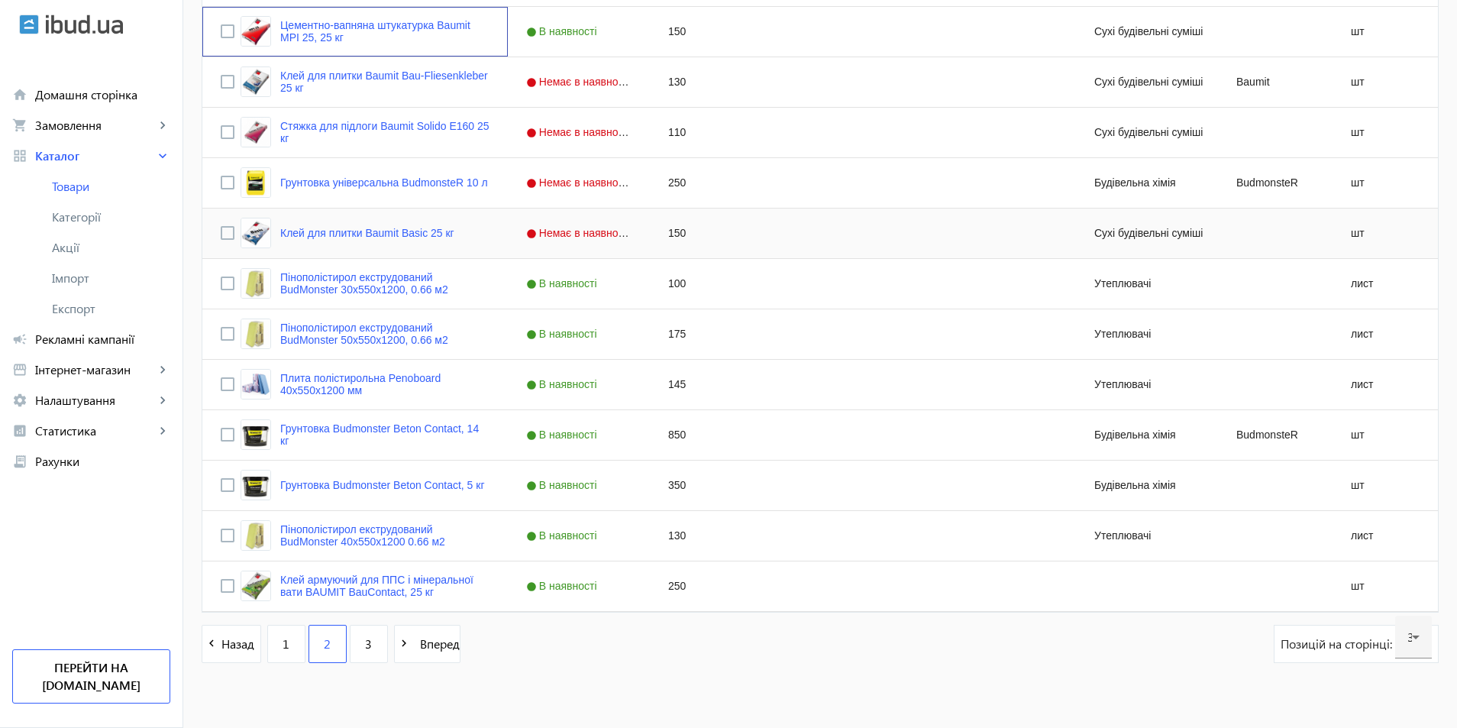
scroll to position [1319, 0]
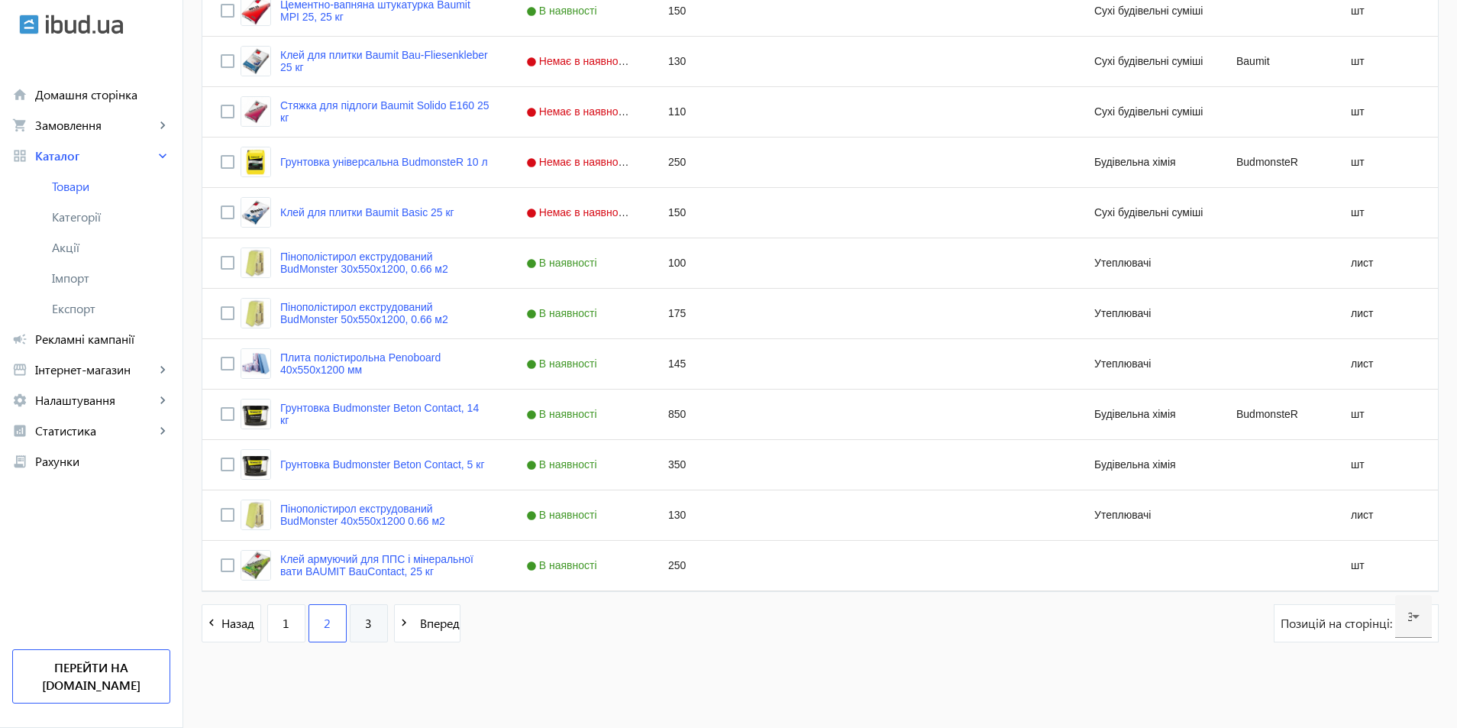
click at [365, 623] on span "3" at bounding box center [368, 623] width 7 height 17
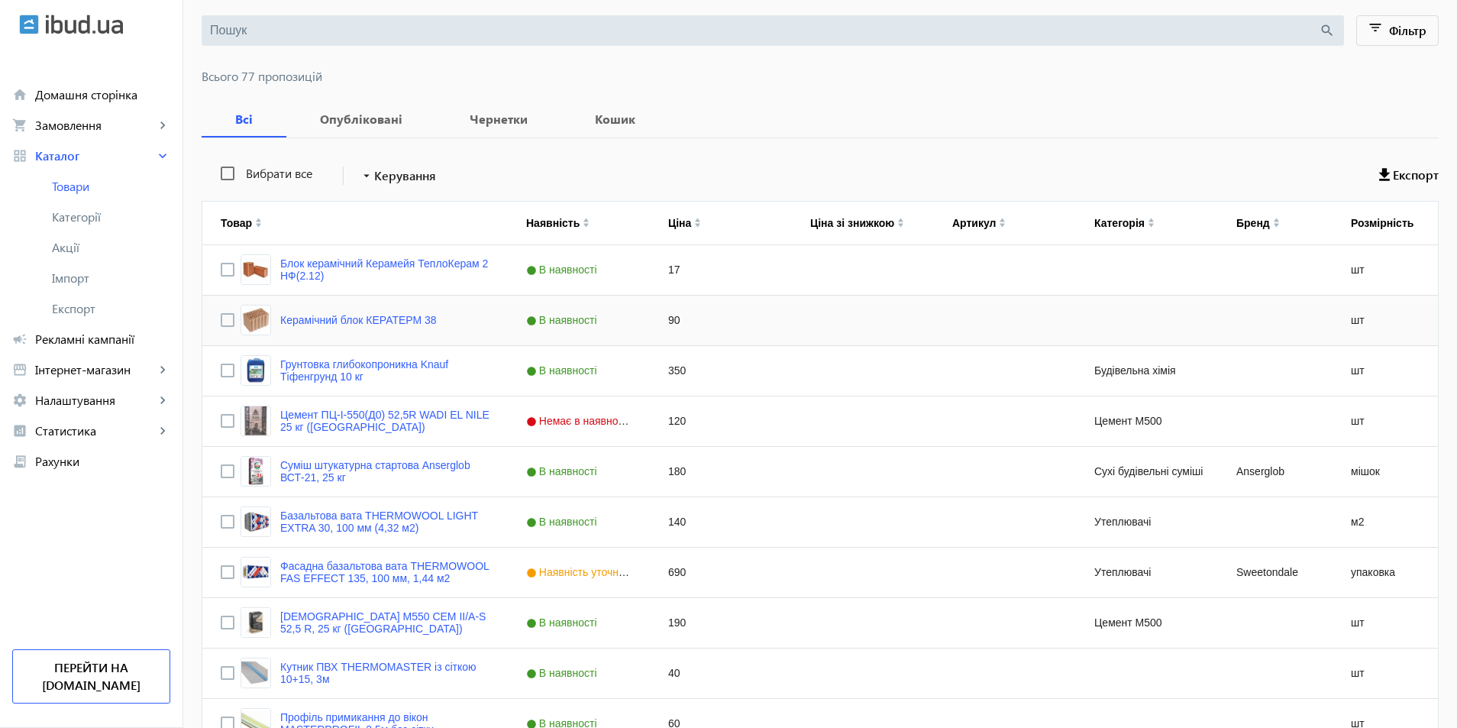
scroll to position [229, 0]
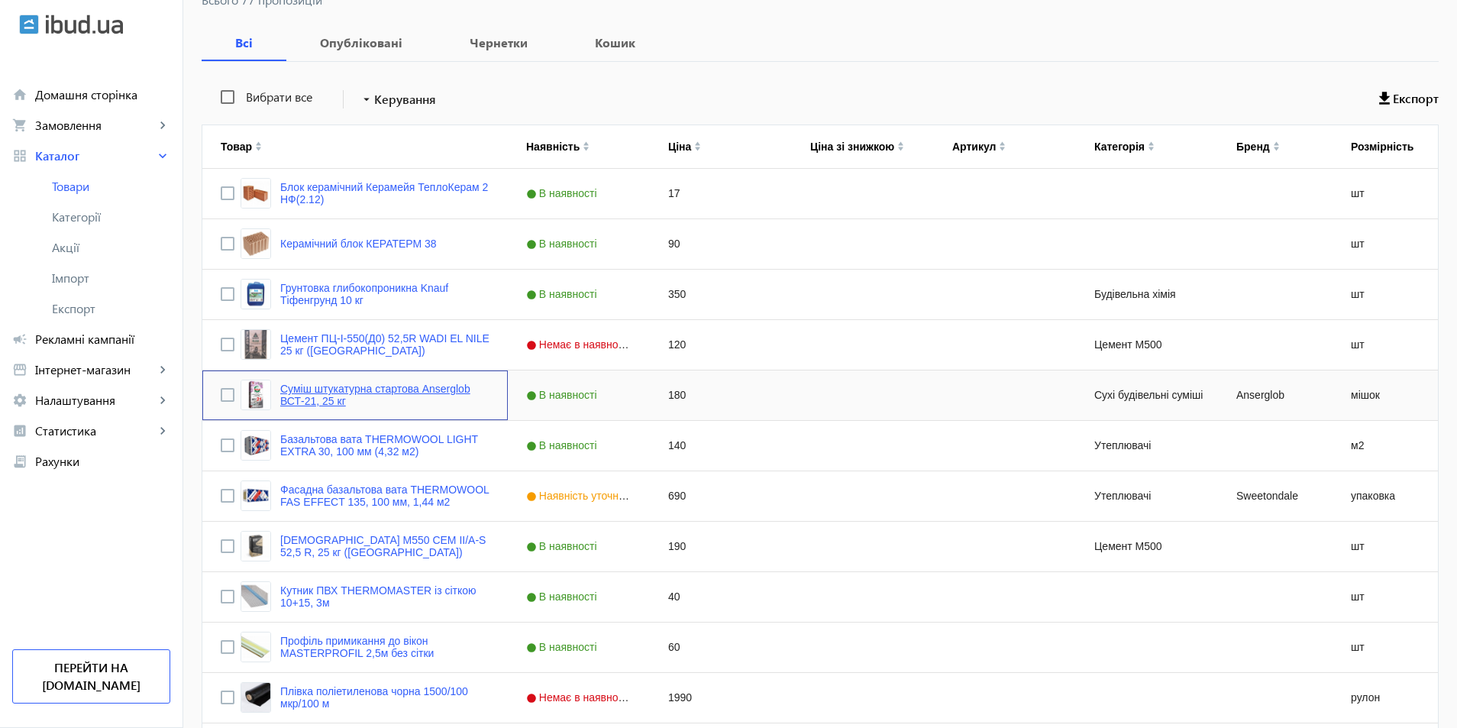
click at [314, 386] on link "Суміш штукатурна стартова Anserglob ВСТ-21, 25 кг" at bounding box center [384, 395] width 209 height 24
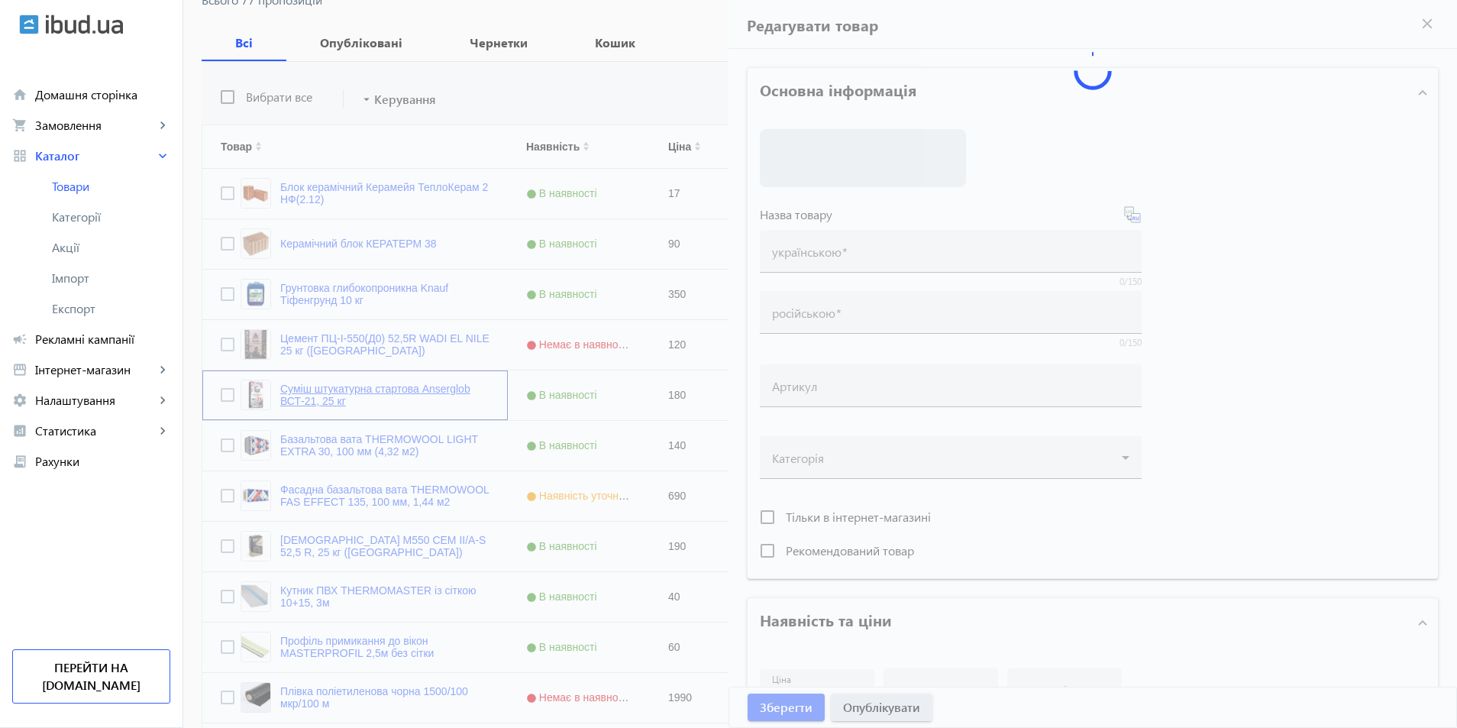
type input "Суміш штукатурна стартова Anserglob ВСТ-21, 25 кг"
type input "Смесь штукатурная стартовая Anserglob ВСТ-21, 25 кг"
type input "180"
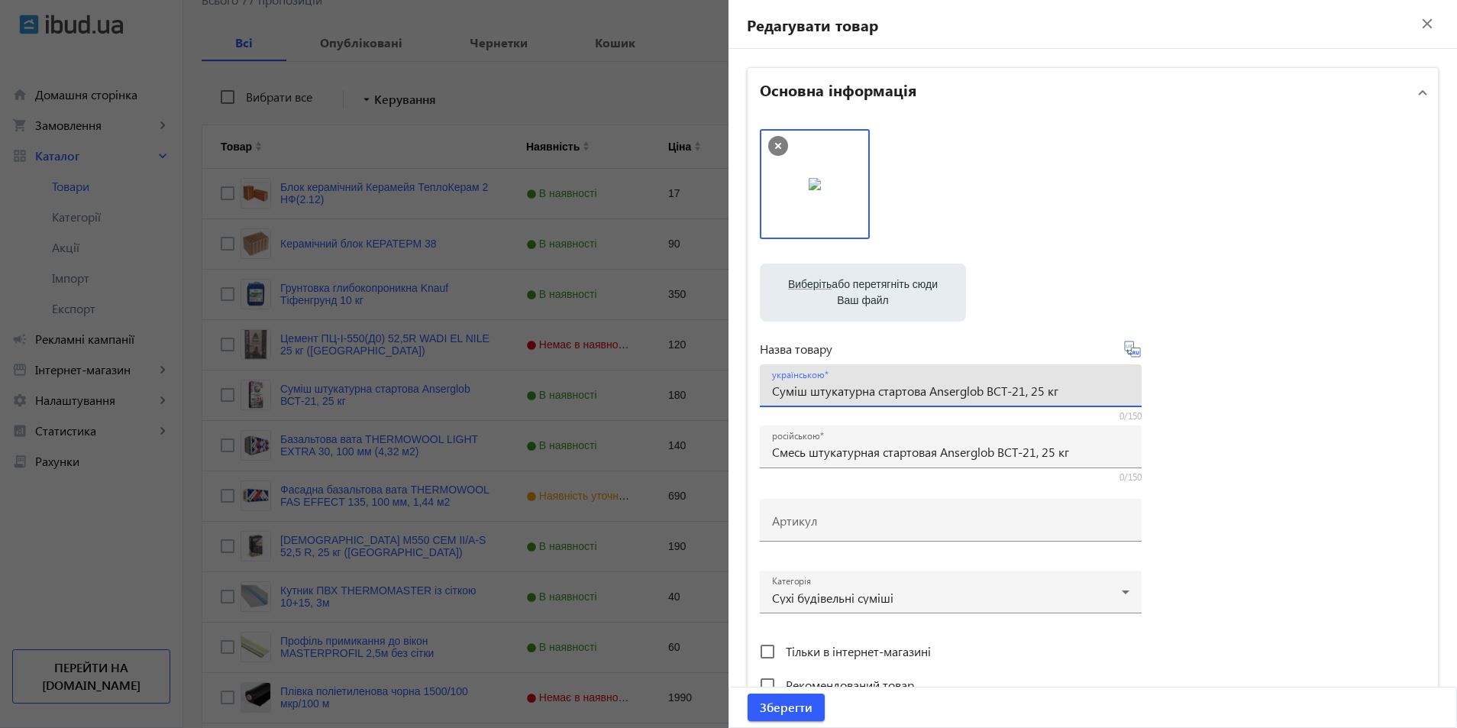
drag, startPoint x: 1073, startPoint y: 393, endPoint x: 742, endPoint y: 396, distance: 330.6
click at [728, 396] on div "Основна інформація Виберіть або перетягніть сюди Ваш файл 1512167f378d9175c4586…" at bounding box center [1092, 662] width 728 height 1226
click at [425, 218] on div at bounding box center [728, 364] width 1457 height 728
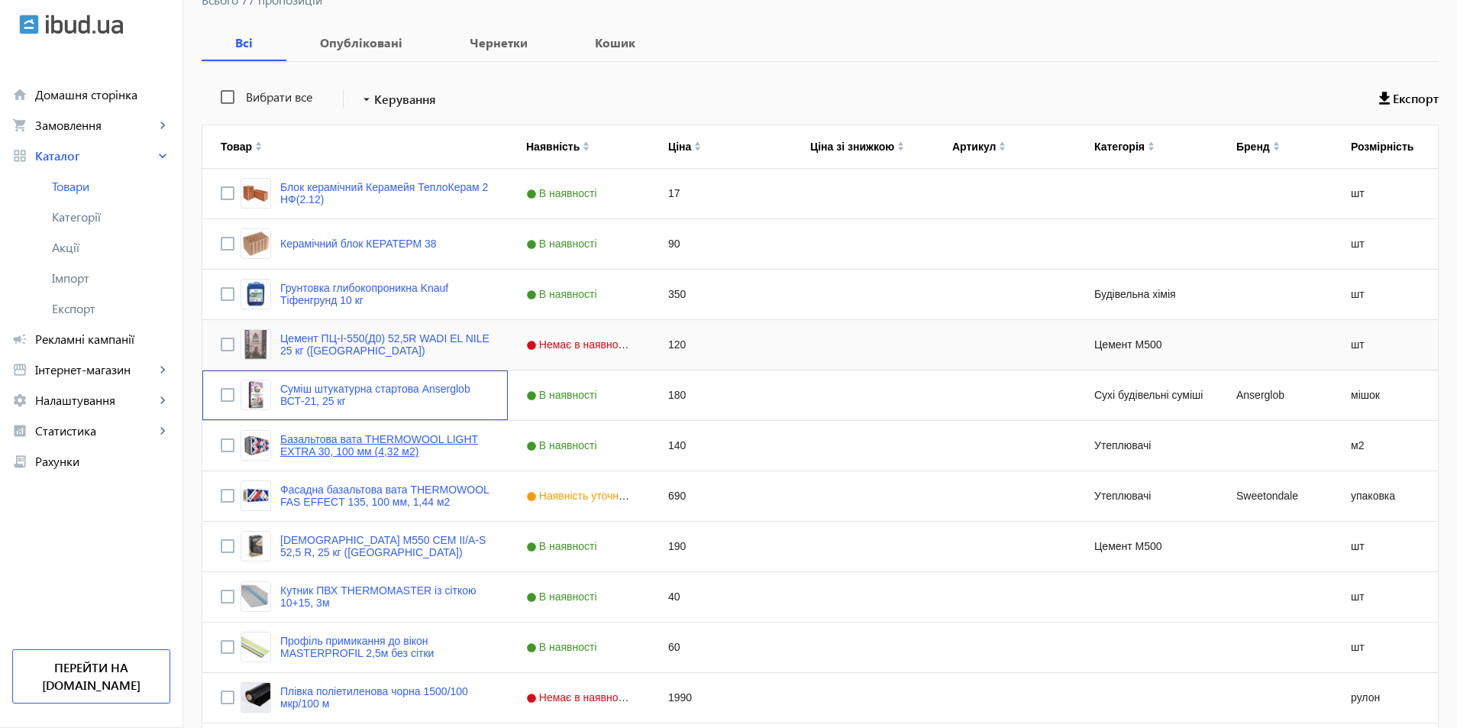
scroll to position [305, 0]
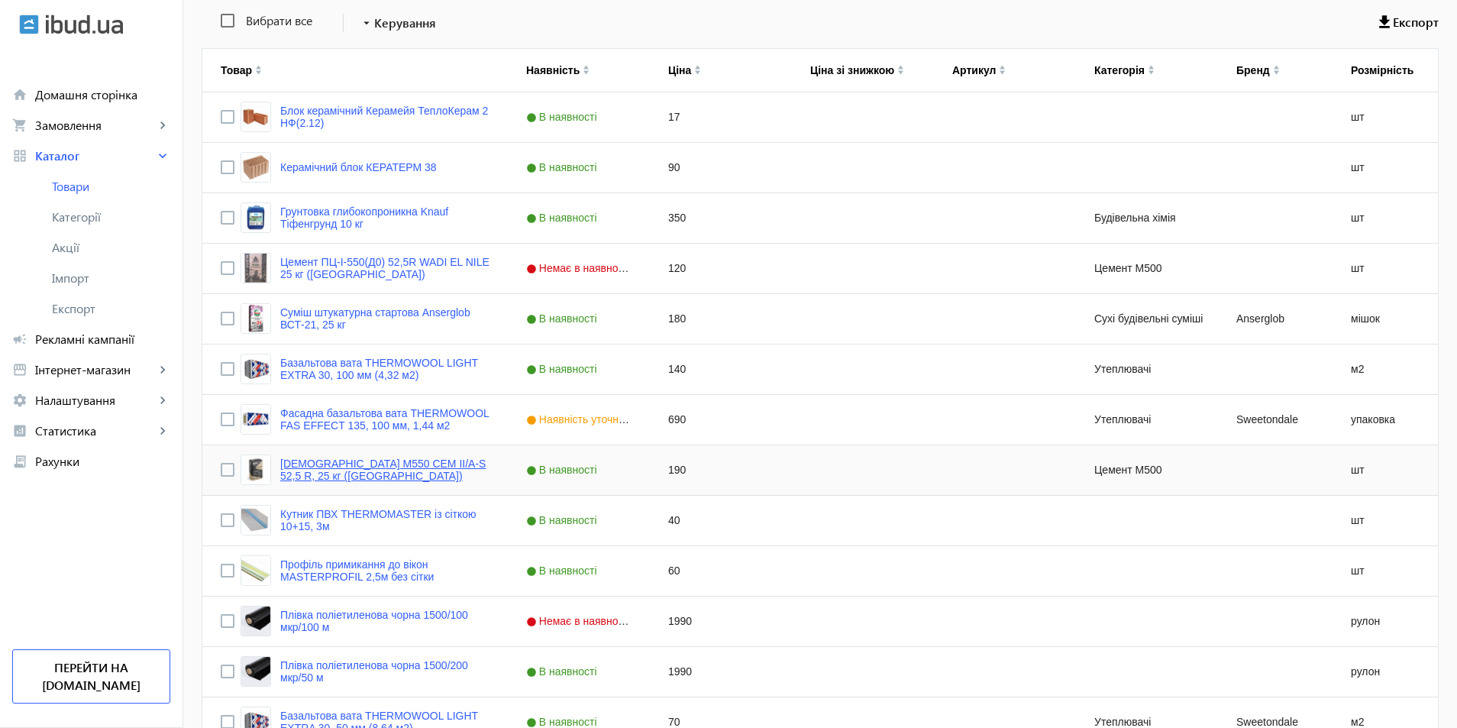
click at [310, 470] on link "[DEMOGRAPHIC_DATA] М550 CEM IІ/A-S 52,5 R, 25 кг ([GEOGRAPHIC_DATA])" at bounding box center [384, 469] width 209 height 24
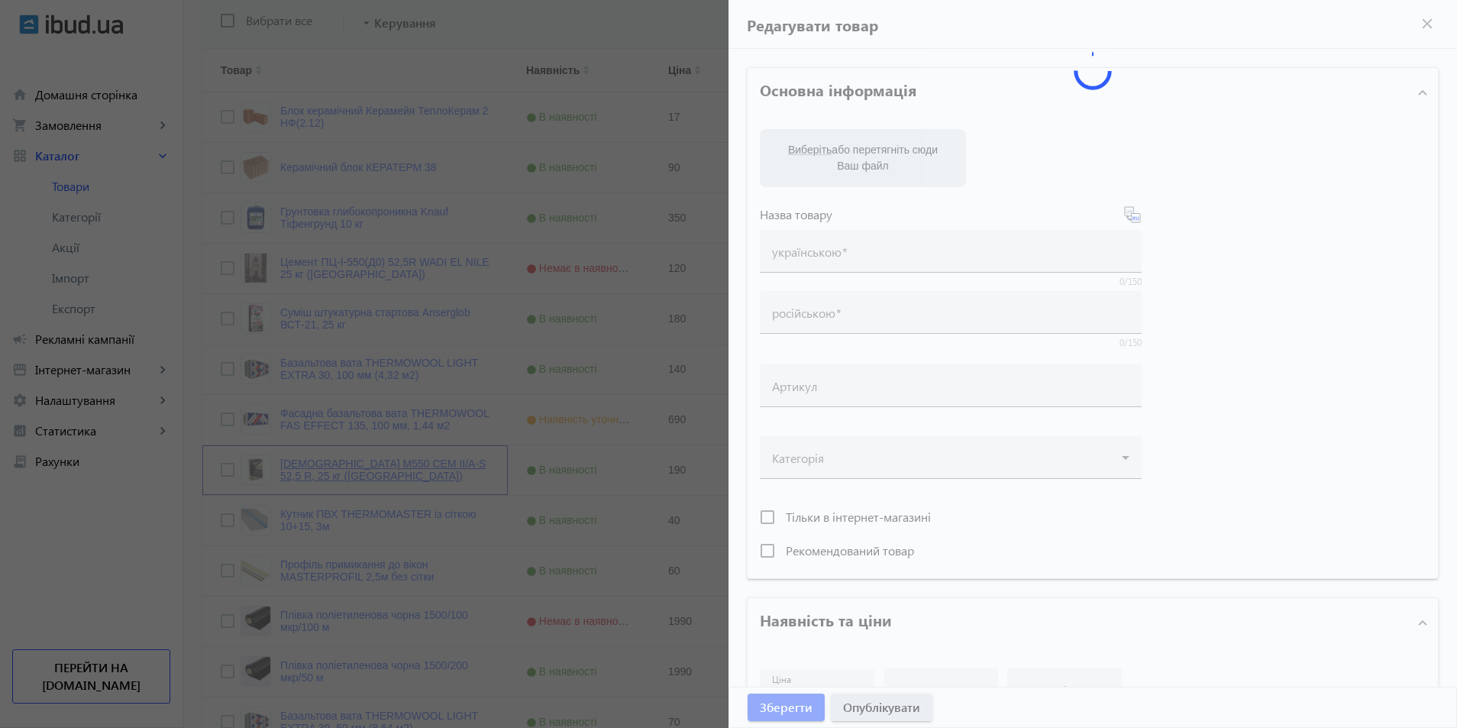
type input "[DEMOGRAPHIC_DATA] М550 CEM IІ/A-S 52,5 R, 25 кг ([GEOGRAPHIC_DATA])"
type input "190"
type input "56"
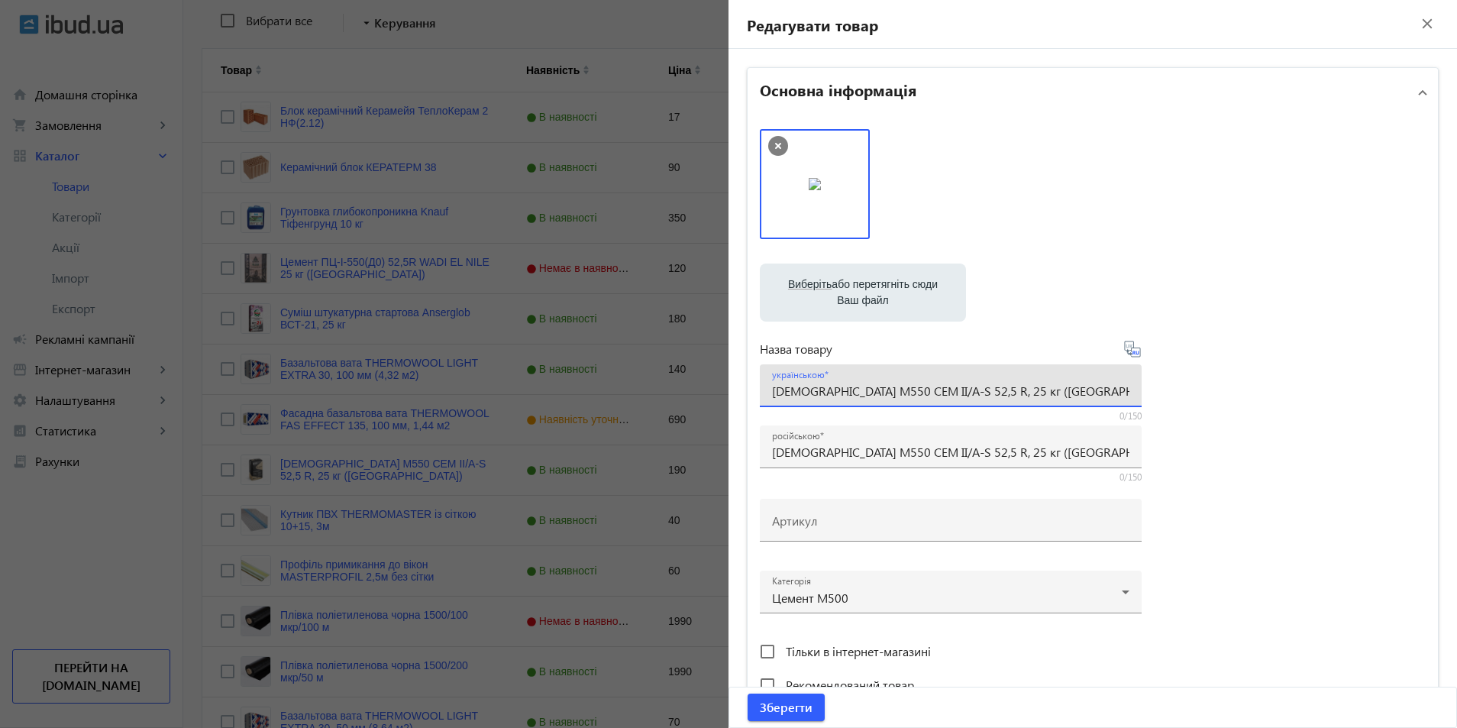
click at [1057, 390] on input "[DEMOGRAPHIC_DATA] М550 CEM IІ/A-S 52,5 R, 25 кг ([GEOGRAPHIC_DATA])" at bounding box center [950, 391] width 357 height 16
drag, startPoint x: 770, startPoint y: 392, endPoint x: 1216, endPoint y: 387, distance: 445.2
click at [1216, 387] on div "Виберіть або перетягніть сюди Ваш файл 32470683817b7d3da38194019143476-7fa8c58c…" at bounding box center [1093, 414] width 666 height 571
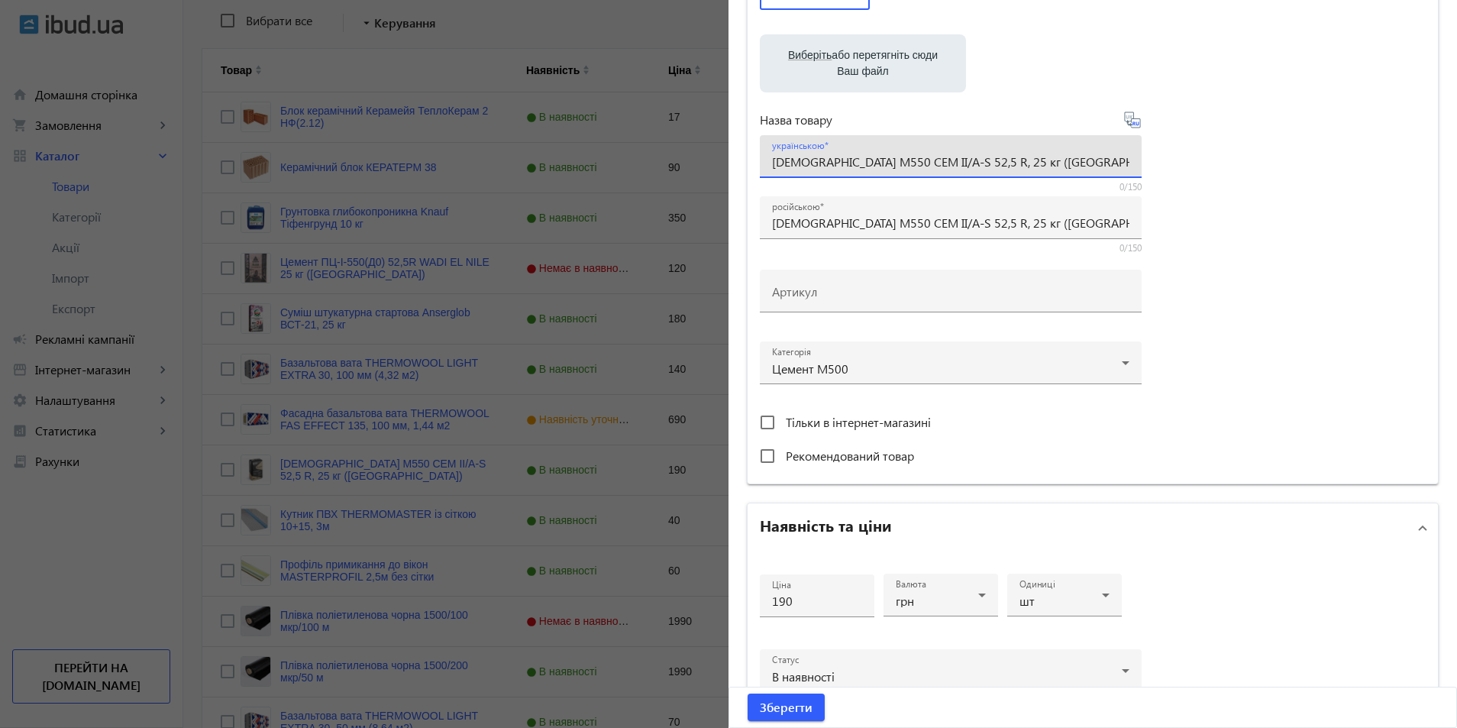
scroll to position [535, 0]
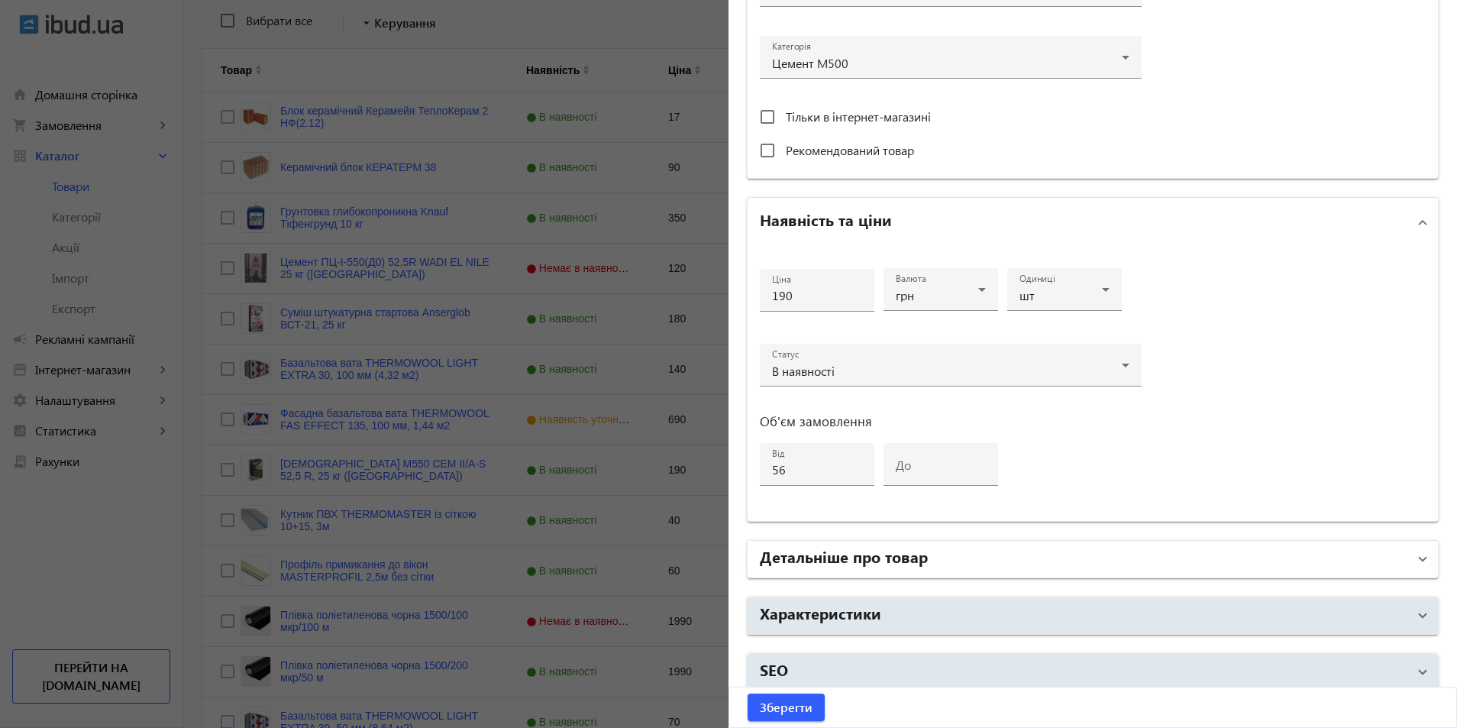
click at [839, 557] on h2 "Детальніше про товар" at bounding box center [844, 555] width 168 height 21
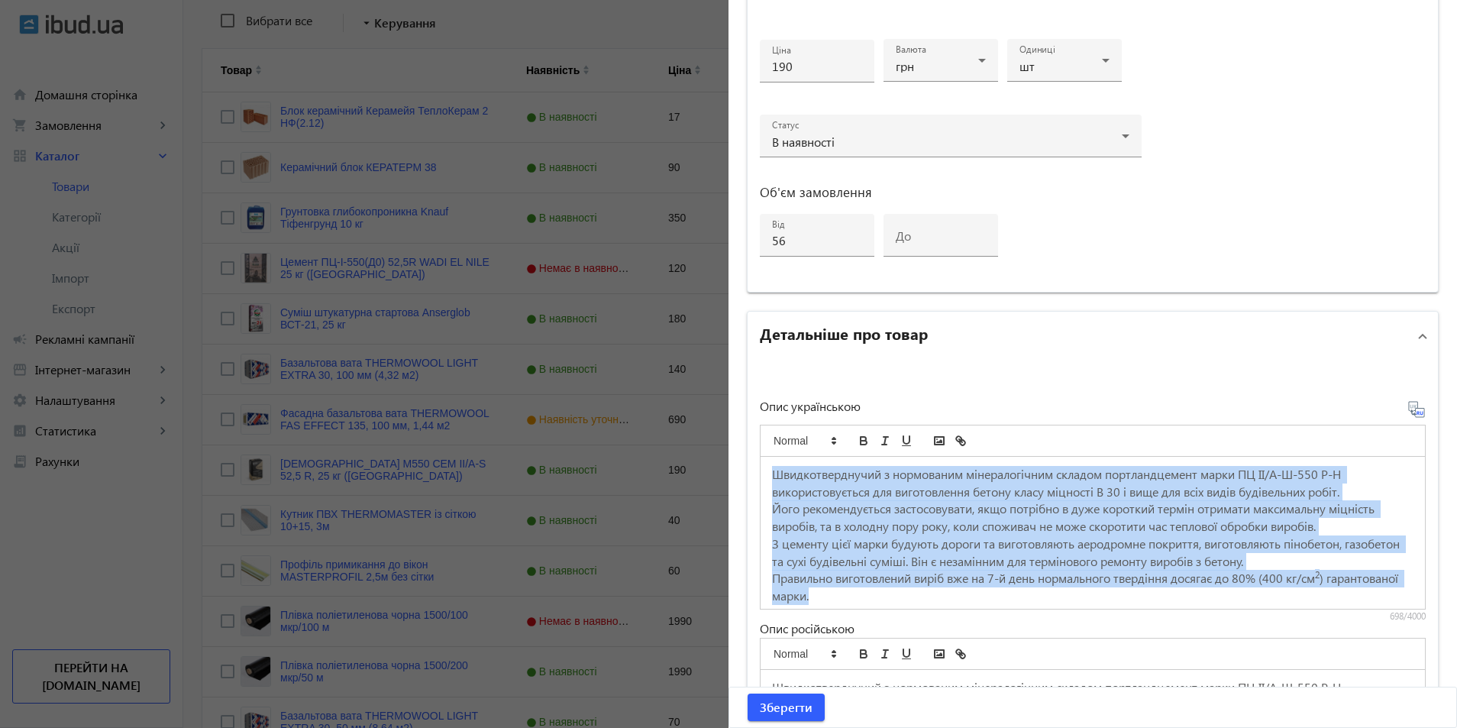
scroll to position [5, 0]
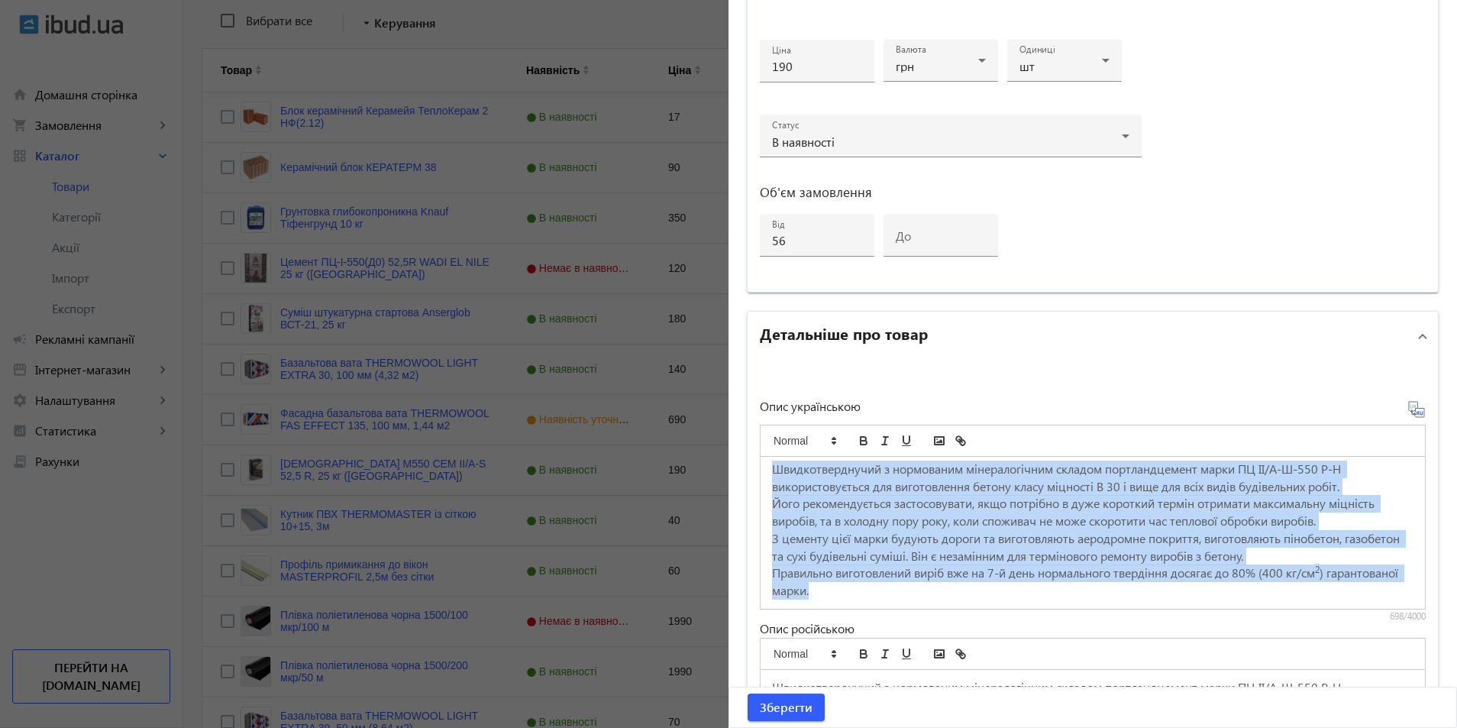
drag, startPoint x: 769, startPoint y: 472, endPoint x: 955, endPoint y: 614, distance: 234.3
click at [955, 639] on div "Опис українською Швидкотверднучий з нормованим мінералогічним складом портландц…" at bounding box center [1093, 617] width 666 height 435
copy div "Loremipsumdolors a consectetu adipiscingelit seddoei temporincididu utlab ET DO…"
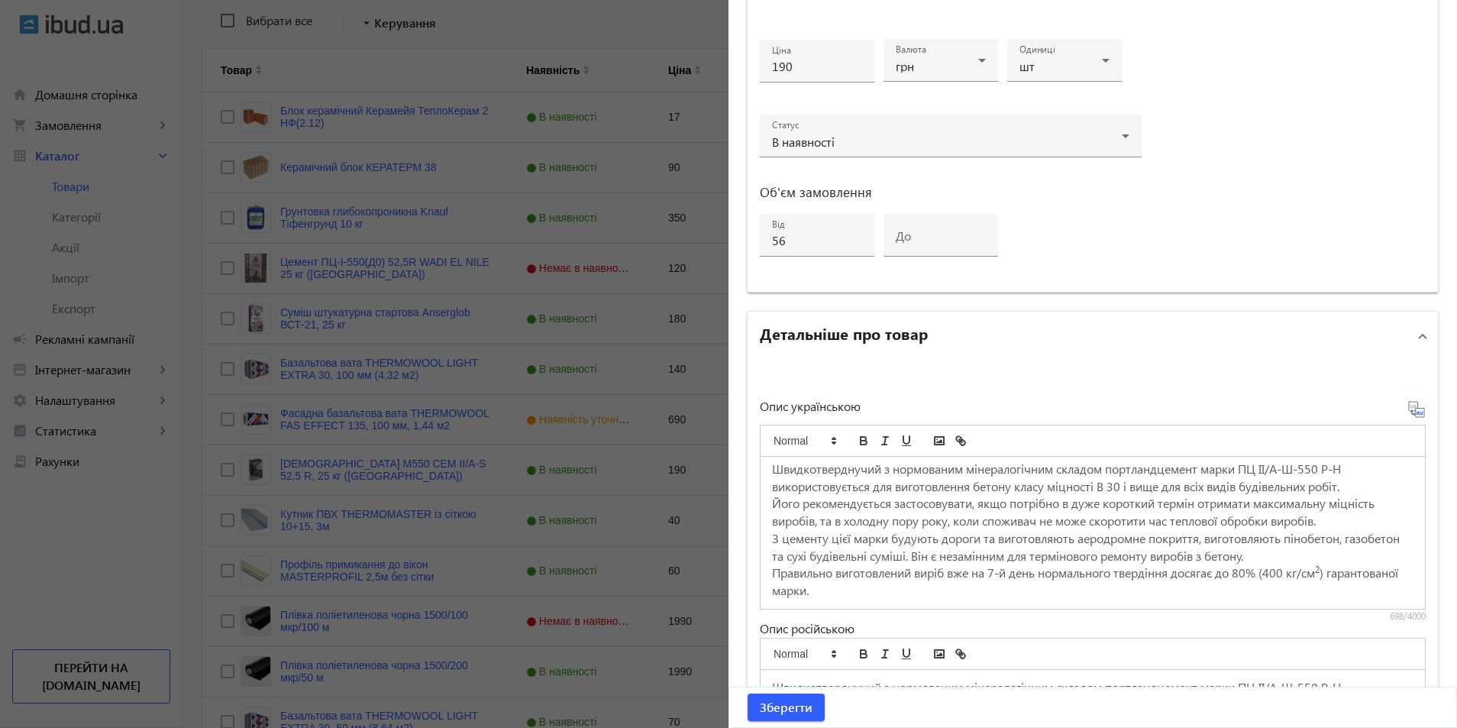
click at [425, 483] on div at bounding box center [728, 364] width 1457 height 728
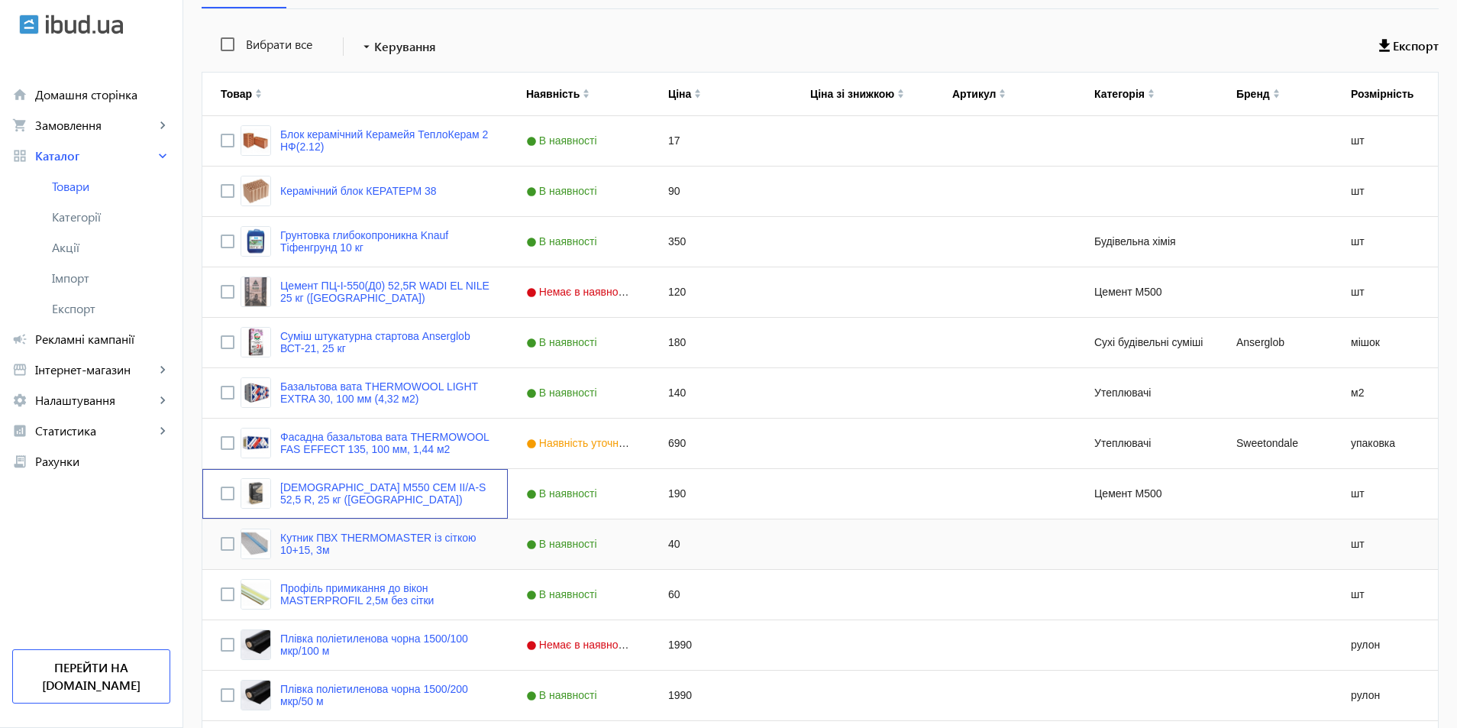
scroll to position [205, 0]
